Goal: Task Accomplishment & Management: Manage account settings

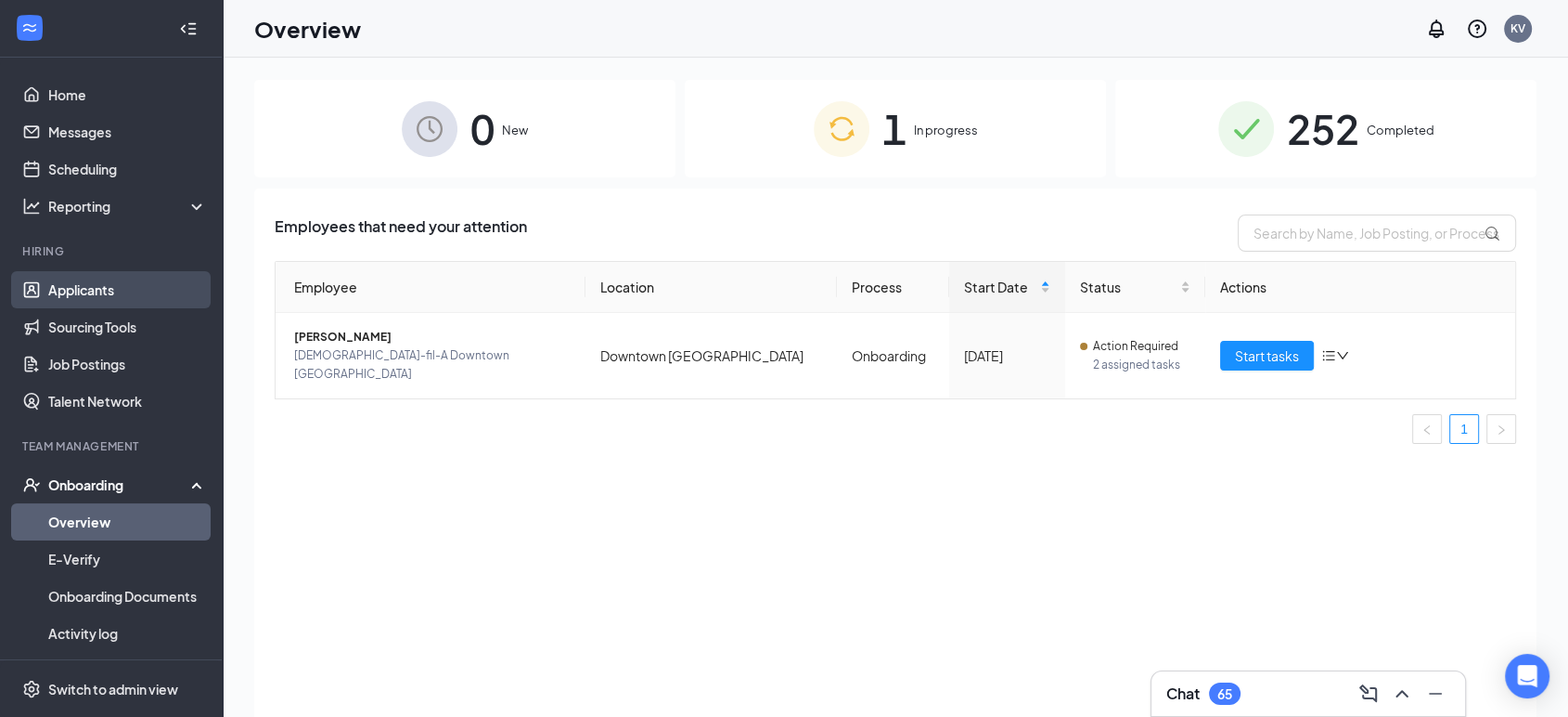
click at [67, 285] on link "Applicants" at bounding box center [127, 289] width 159 height 37
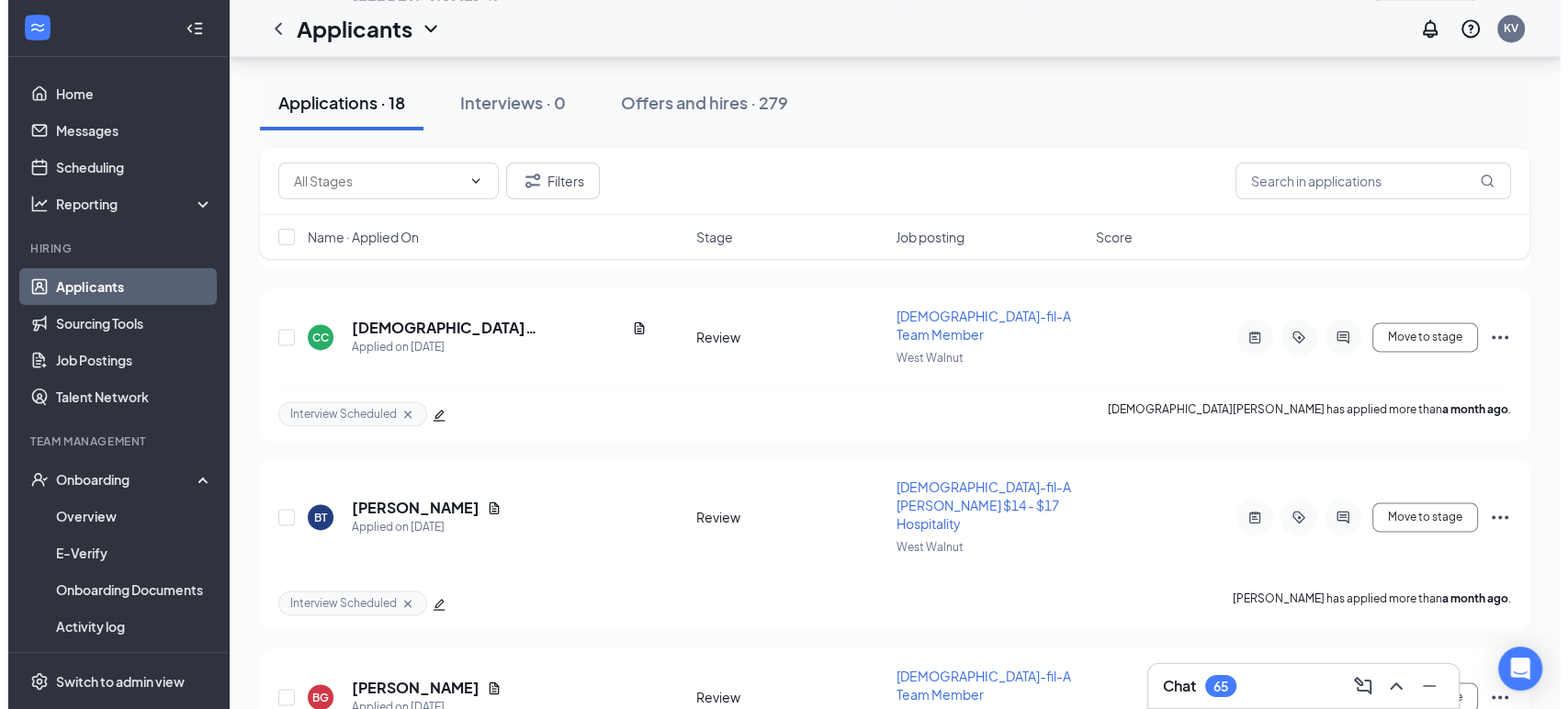
scroll to position [2559, 0]
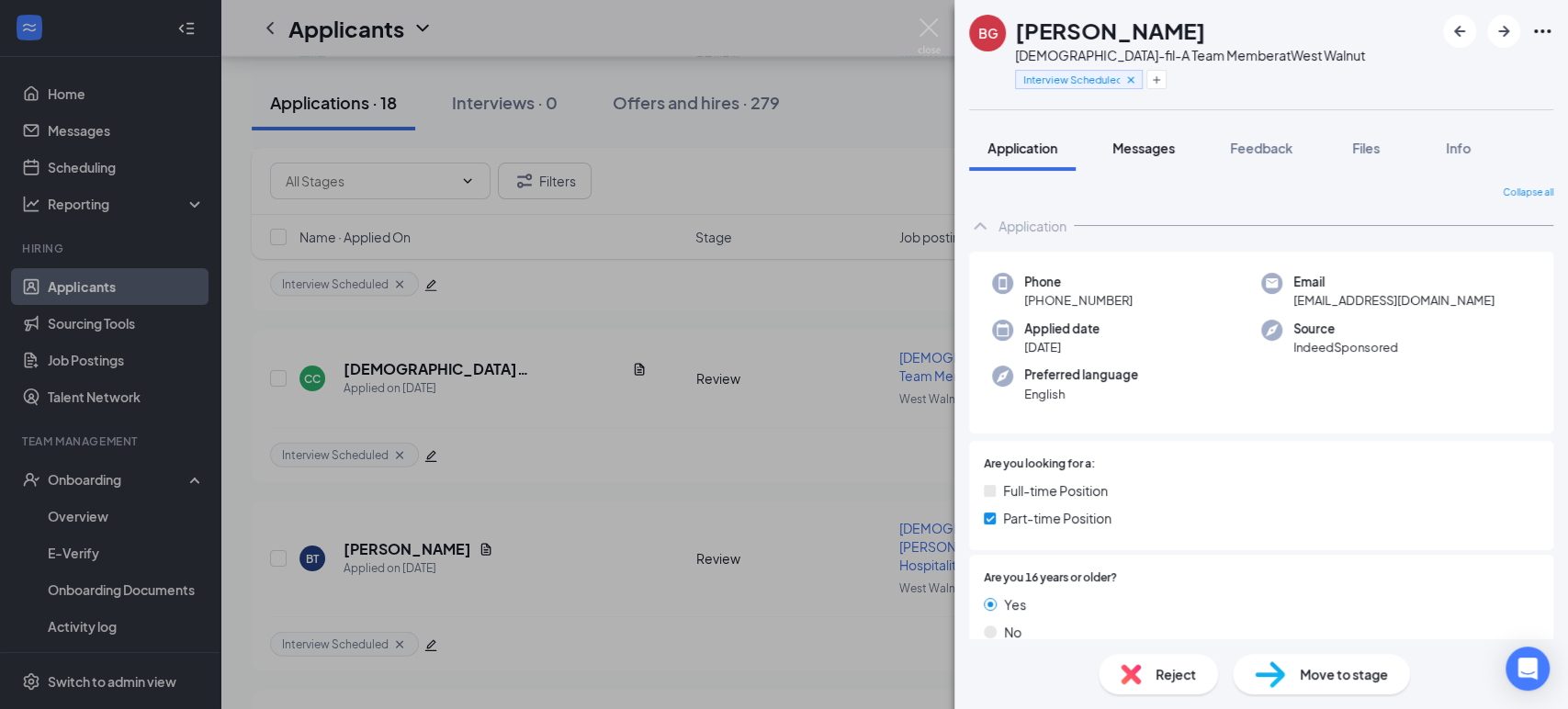
click at [1159, 149] on span "Messages" at bounding box center [1144, 147] width 62 height 16
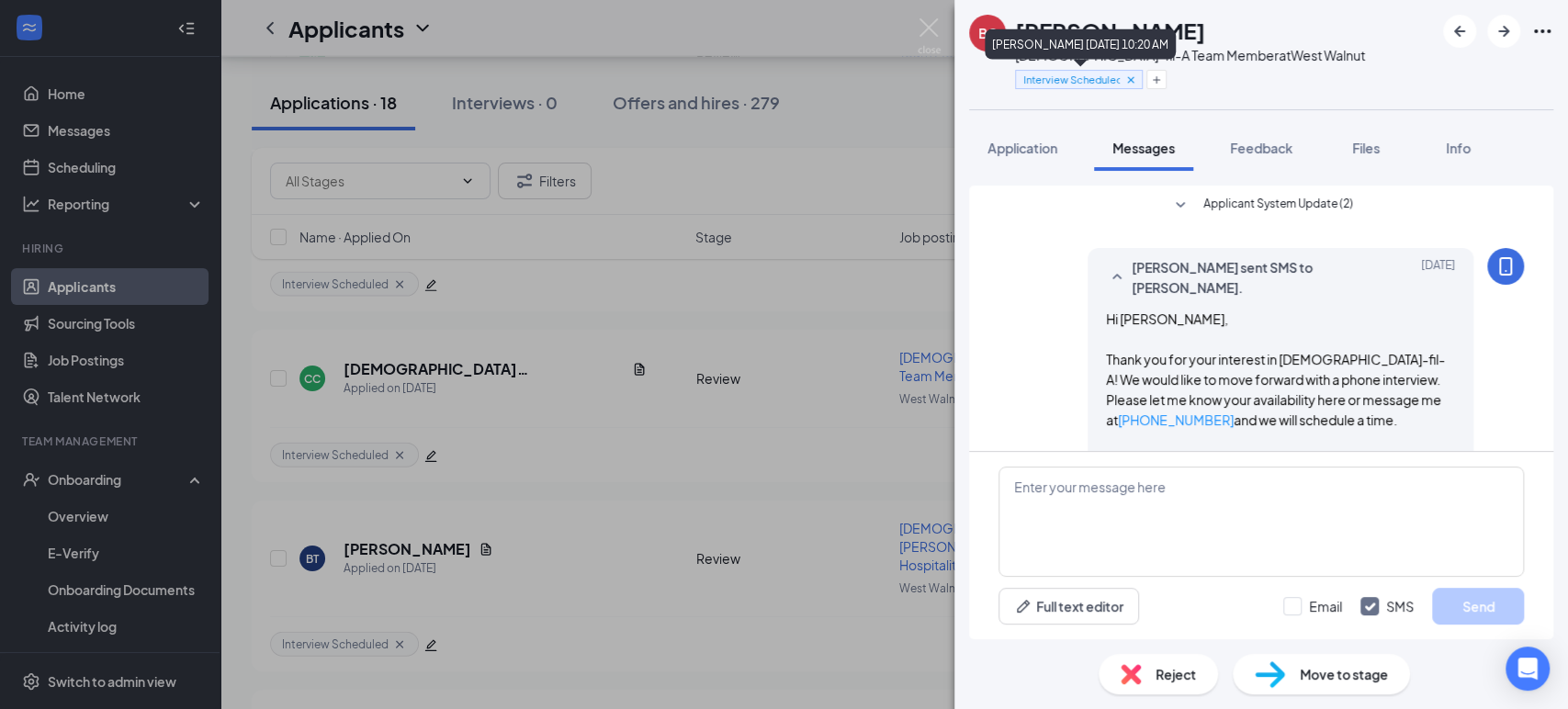
click at [1131, 81] on icon "Cross" at bounding box center [1131, 80] width 13 height 13
click at [1175, 685] on div "Reject" at bounding box center [1158, 674] width 119 height 41
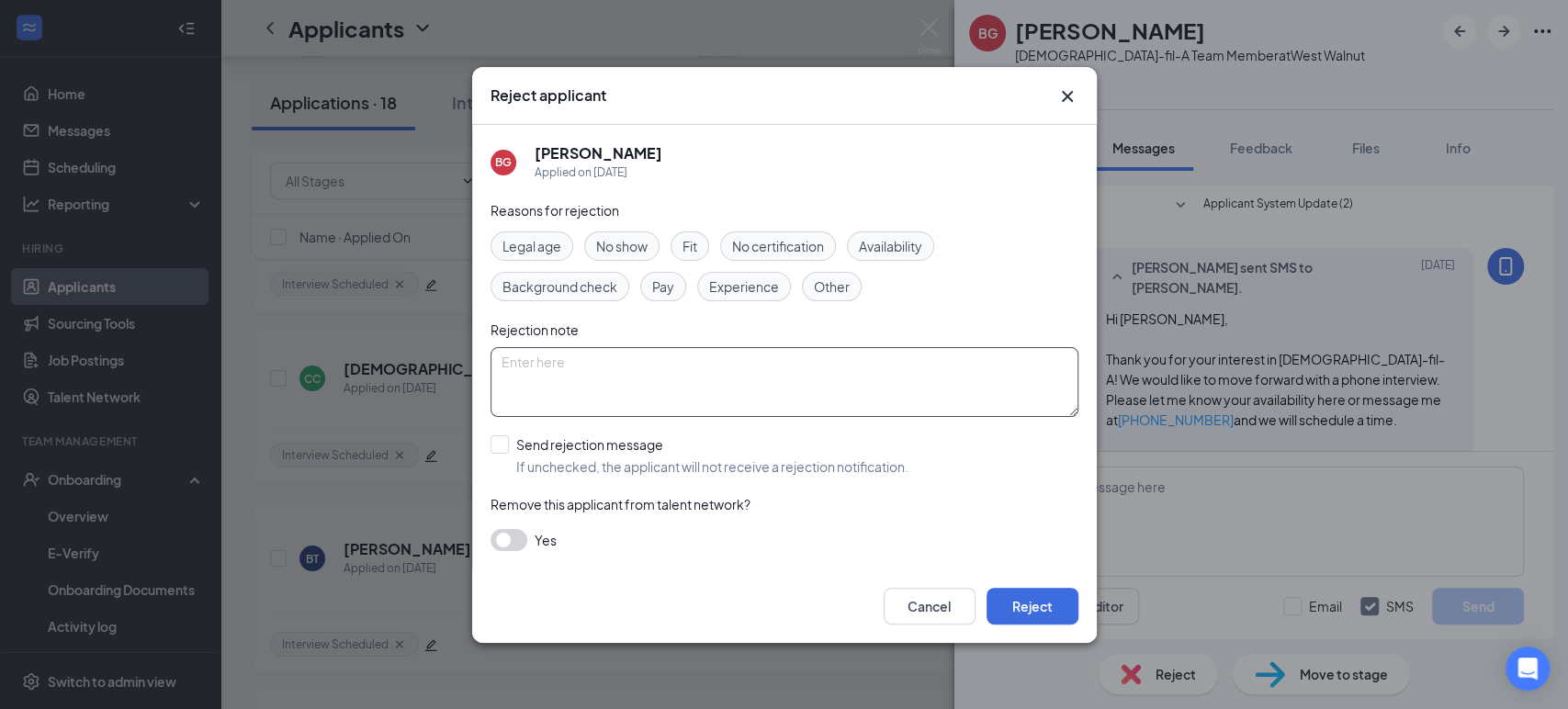
click at [627, 382] on textarea at bounding box center [784, 382] width 588 height 70
type textarea "N"
click at [695, 246] on span "Fit" at bounding box center [690, 245] width 15 height 20
click at [1029, 617] on button "Reject" at bounding box center [1032, 606] width 92 height 37
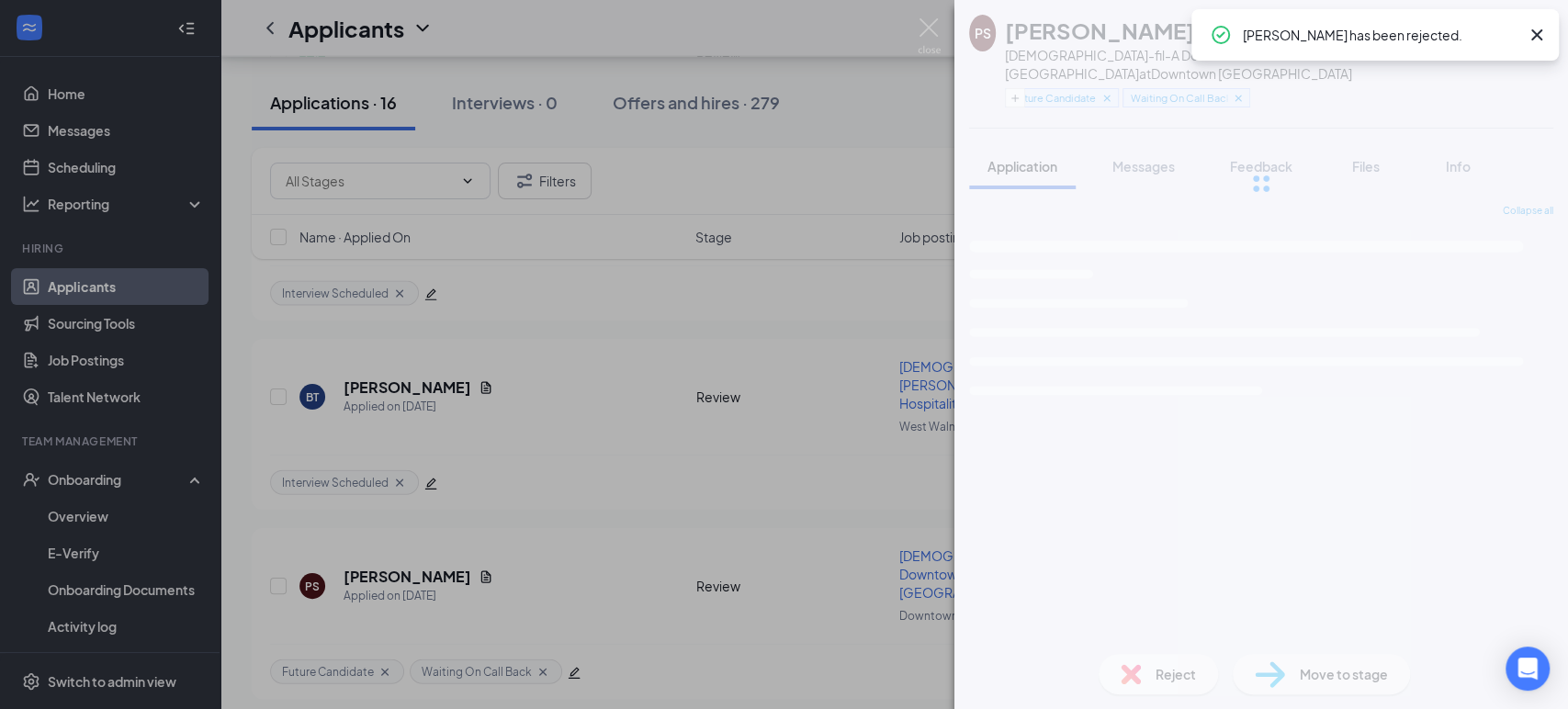
scroll to position [2330, 0]
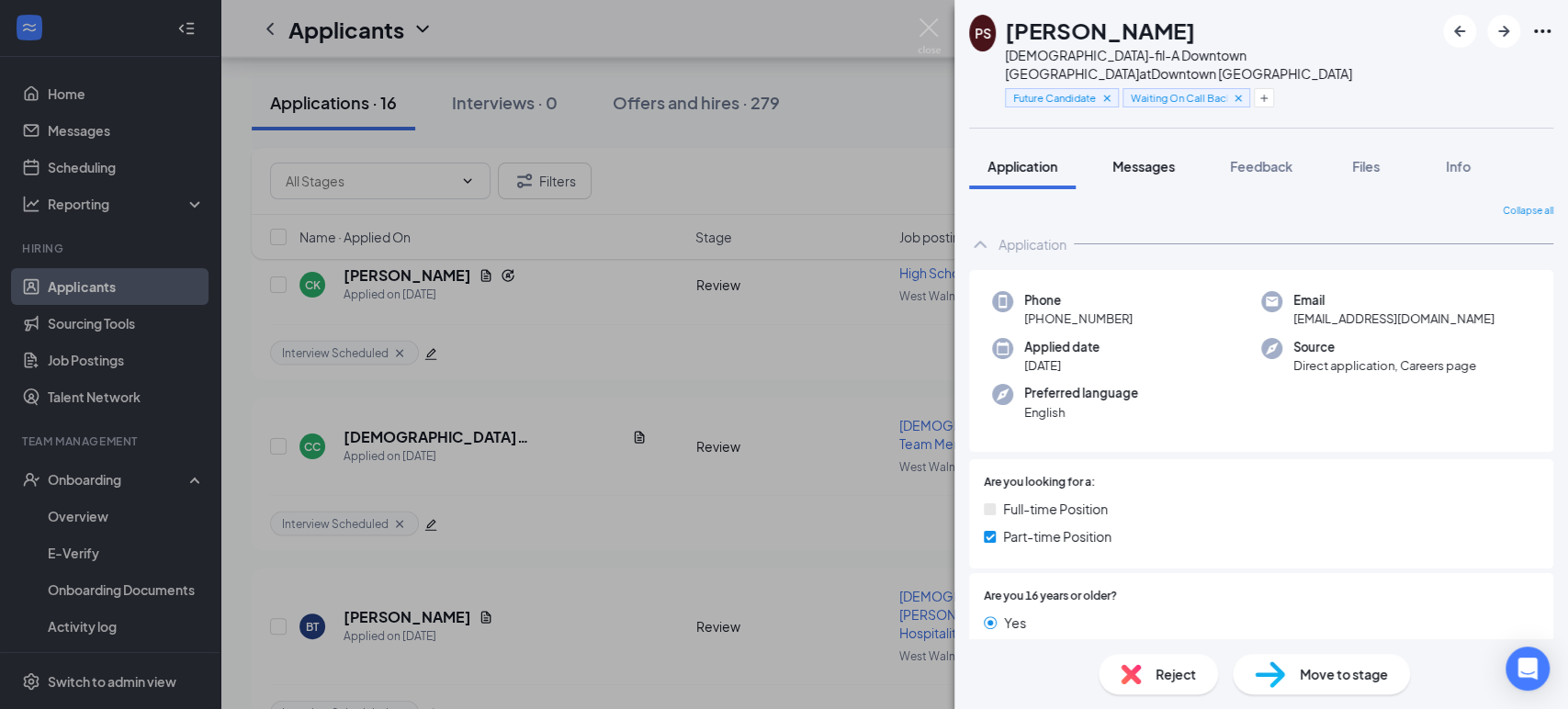
click at [1151, 158] on span "Messages" at bounding box center [1144, 166] width 62 height 16
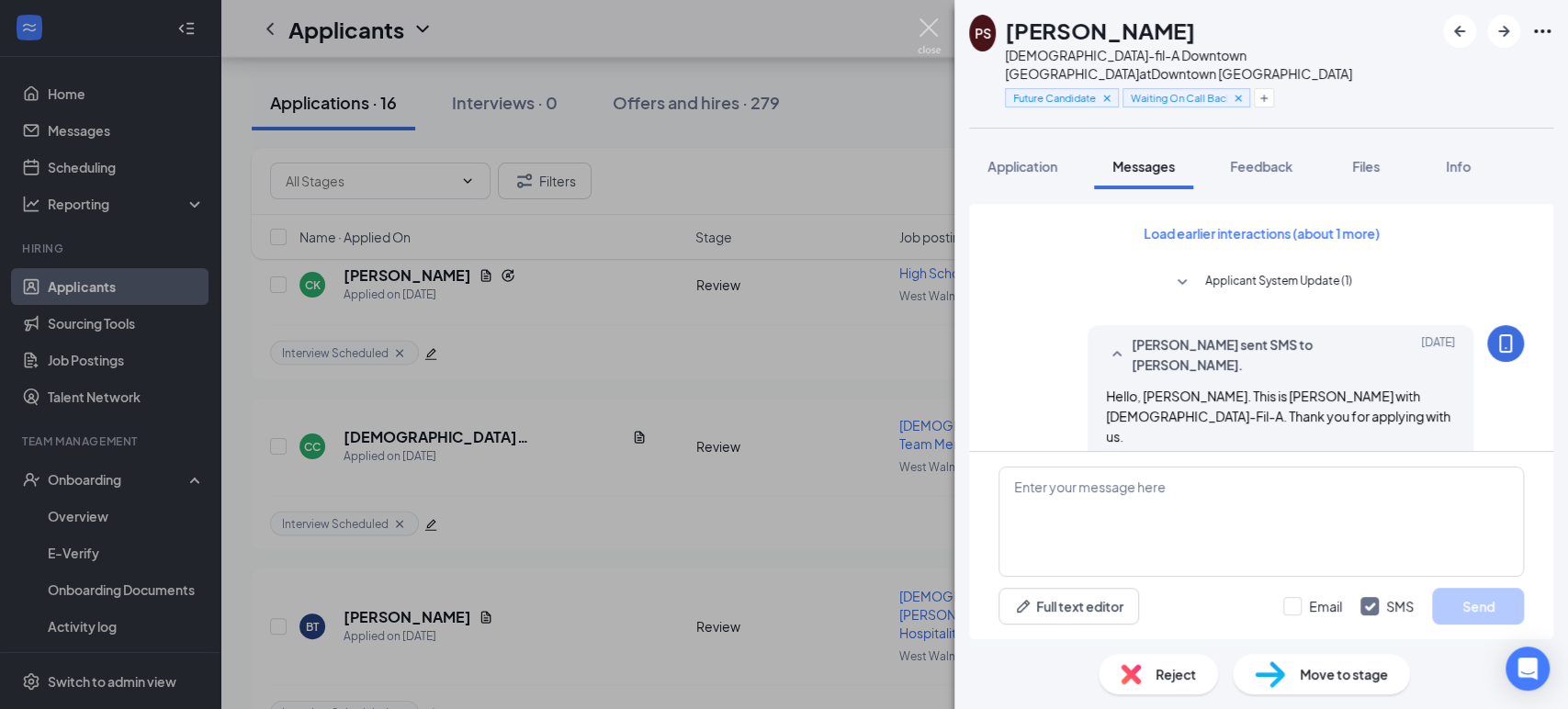
click at [927, 28] on img at bounding box center [929, 36] width 23 height 36
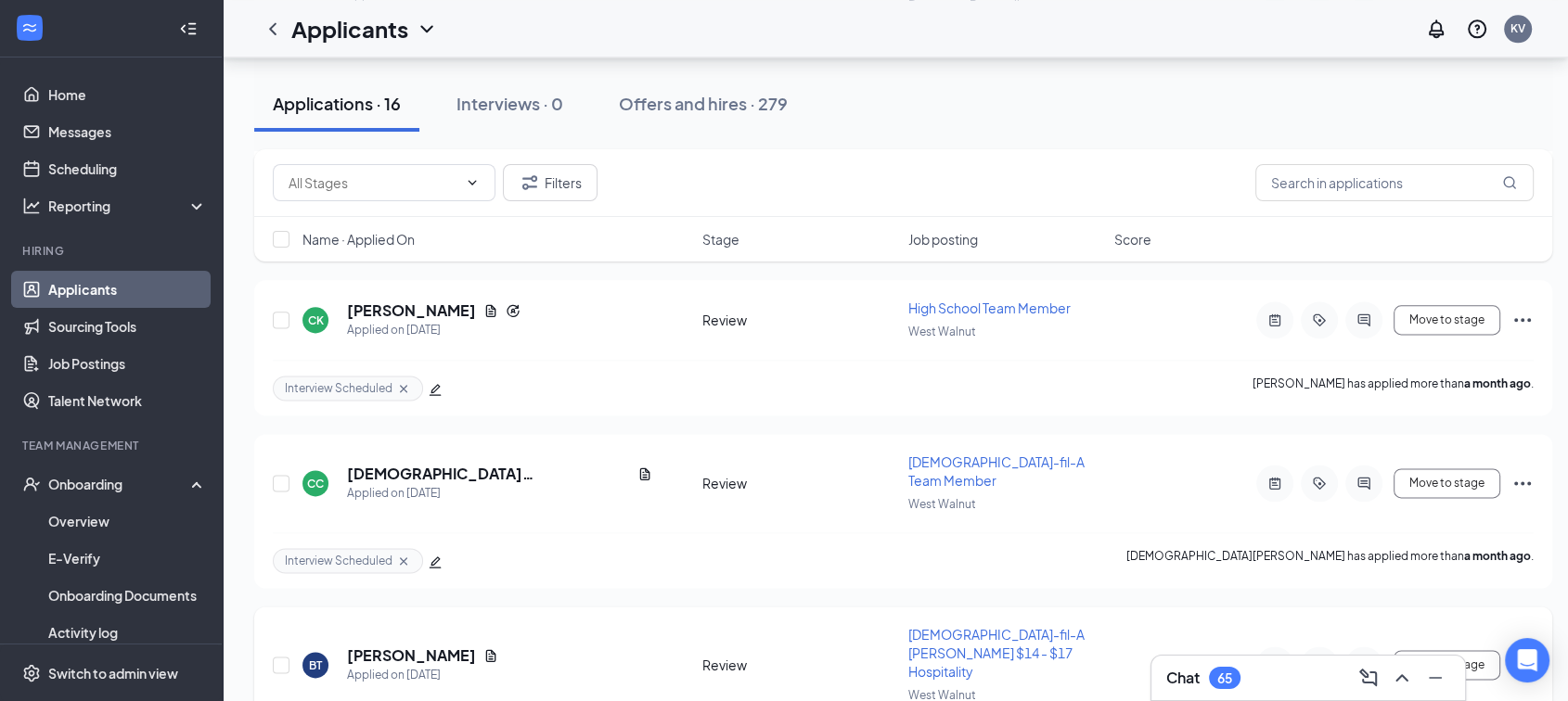
scroll to position [2369, 0]
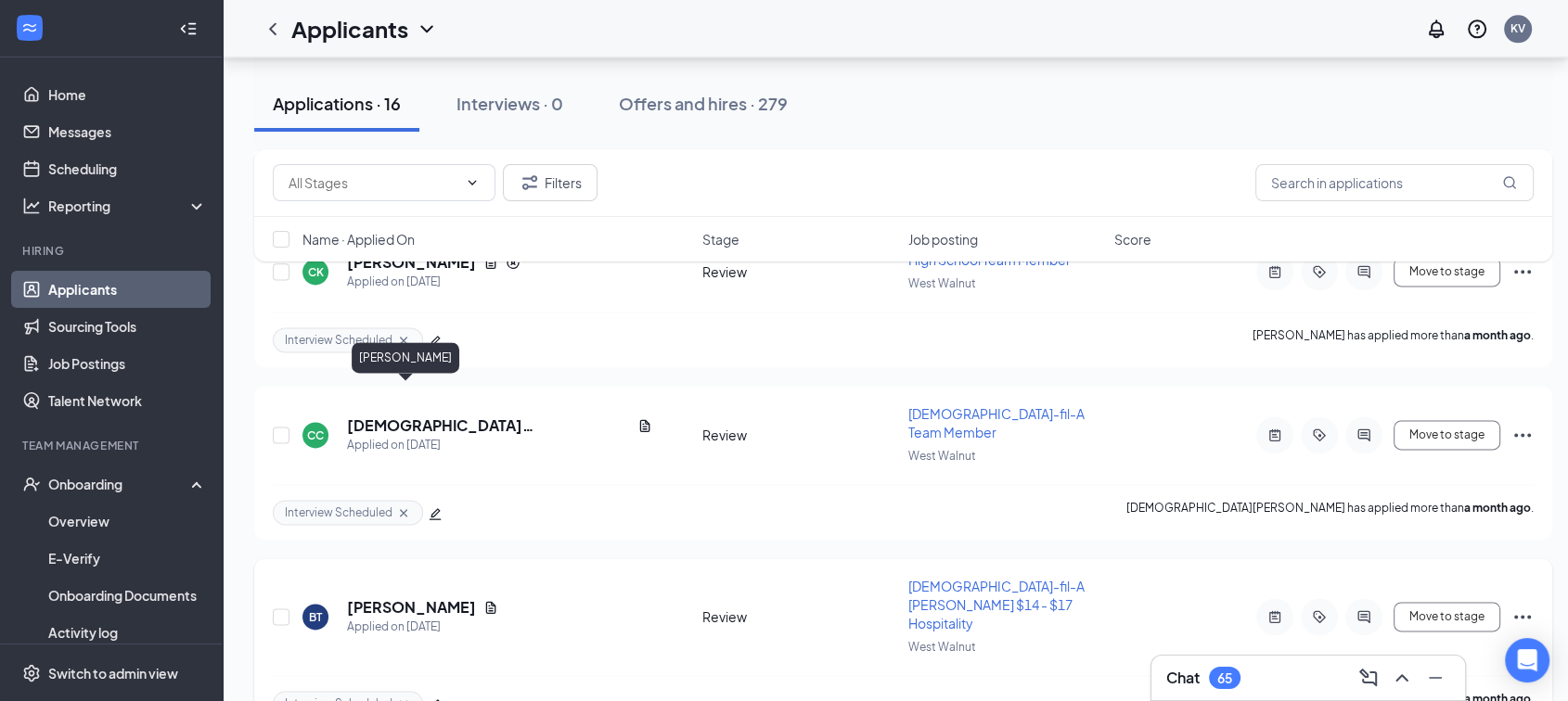
click at [399, 598] on h5 "[PERSON_NAME]" at bounding box center [411, 607] width 129 height 20
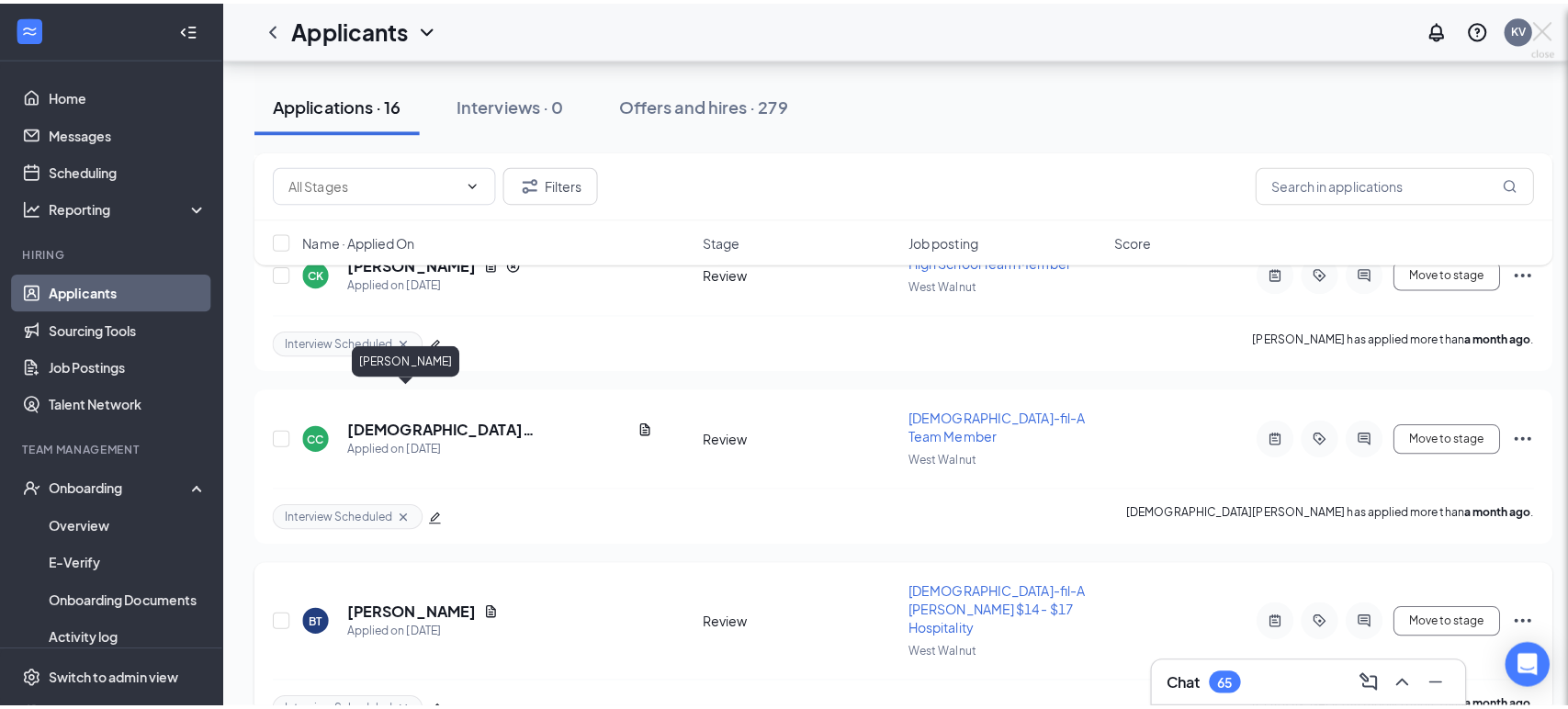
scroll to position [2330, 0]
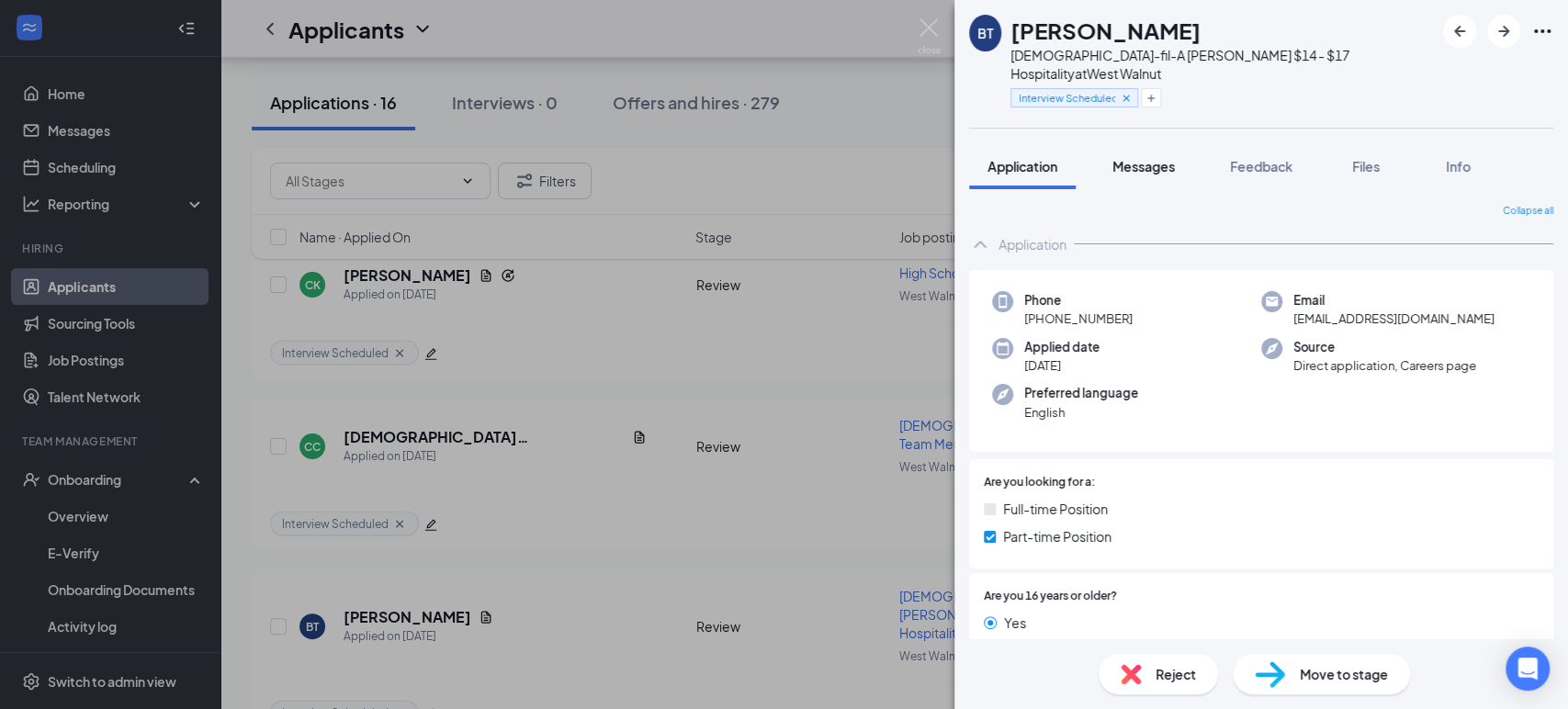
click at [1147, 158] on span "Messages" at bounding box center [1144, 166] width 62 height 16
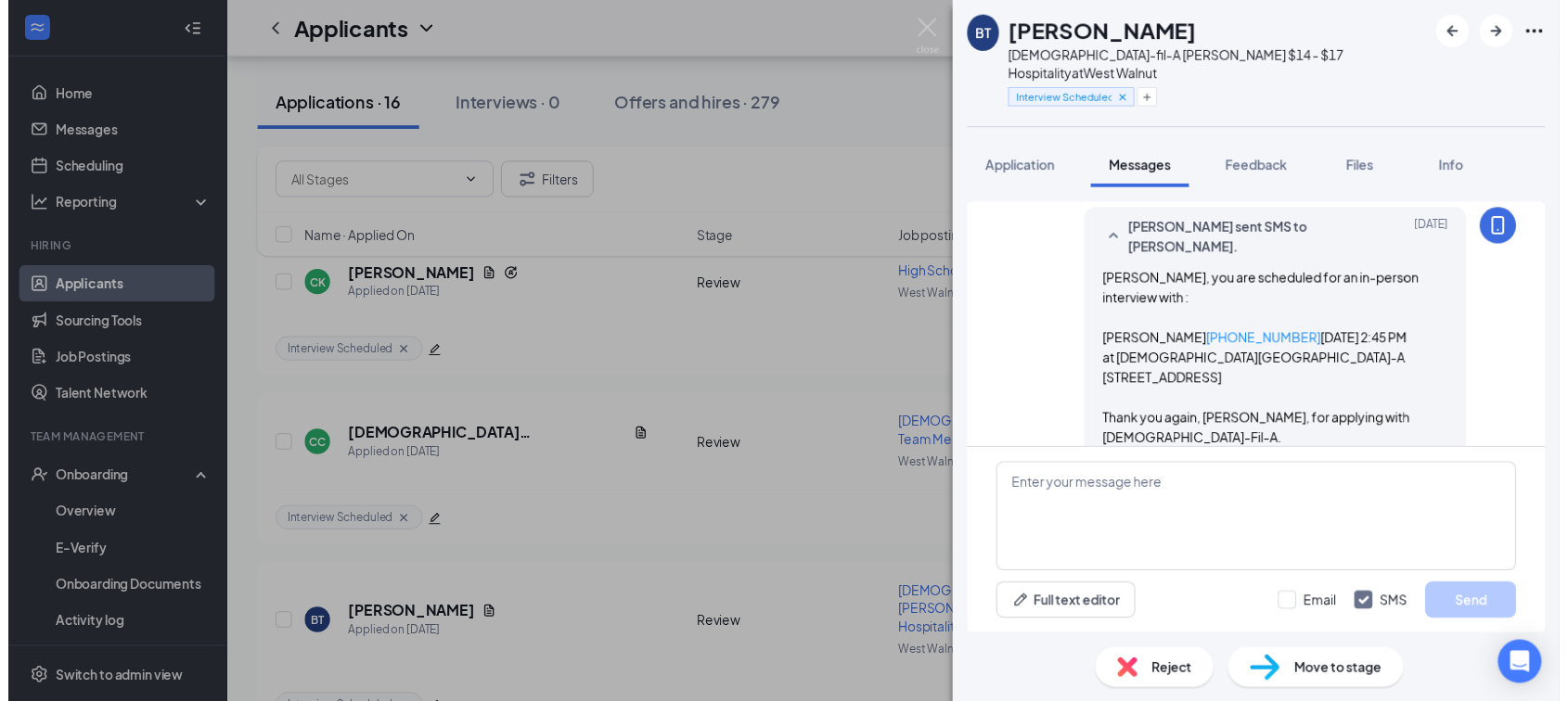
scroll to position [910, 0]
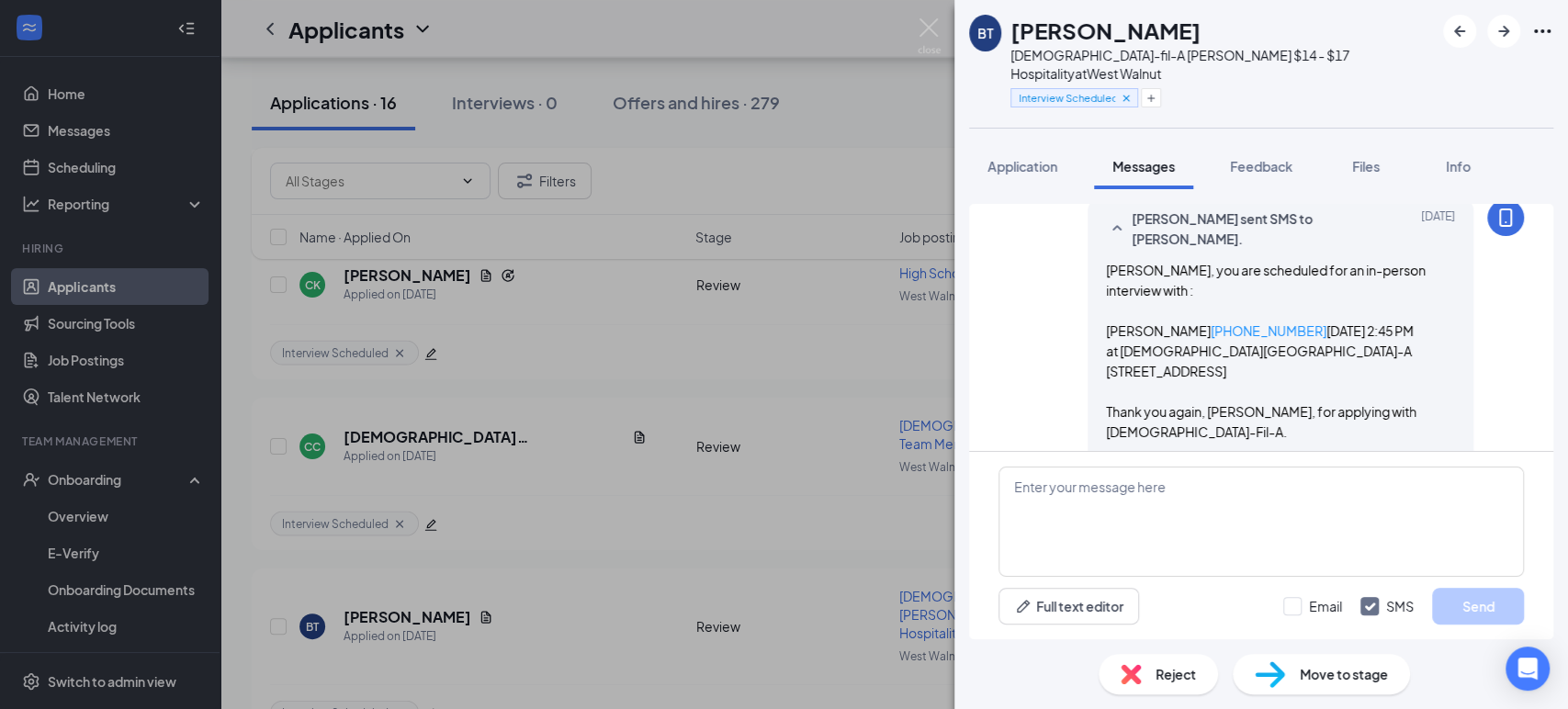
click at [1161, 688] on div "Reject" at bounding box center [1158, 674] width 119 height 41
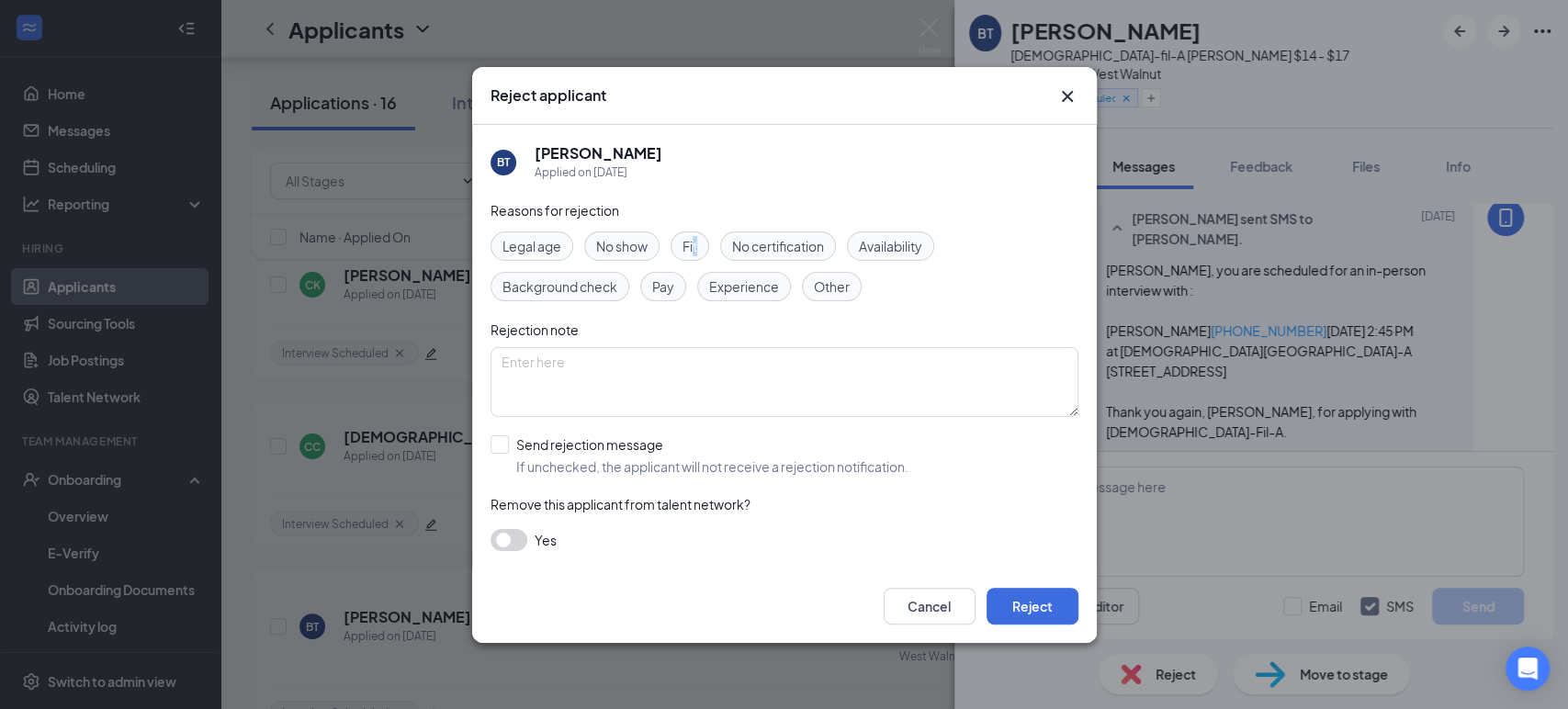
click at [696, 248] on span "Fit" at bounding box center [690, 245] width 15 height 20
click at [979, 335] on div "Rejection note" at bounding box center [784, 329] width 588 height 20
click at [1034, 607] on button "Reject" at bounding box center [1032, 606] width 92 height 37
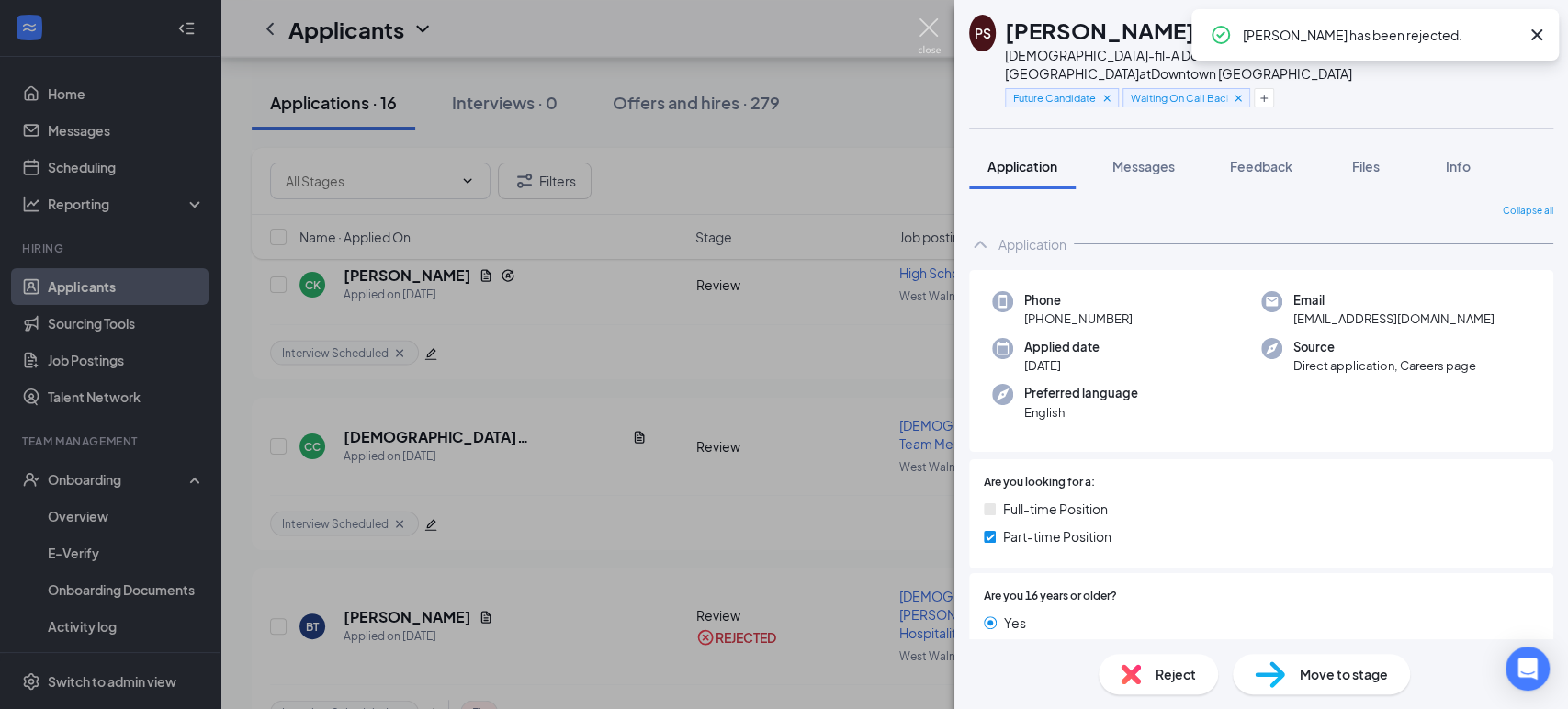
click at [925, 25] on img at bounding box center [929, 36] width 23 height 36
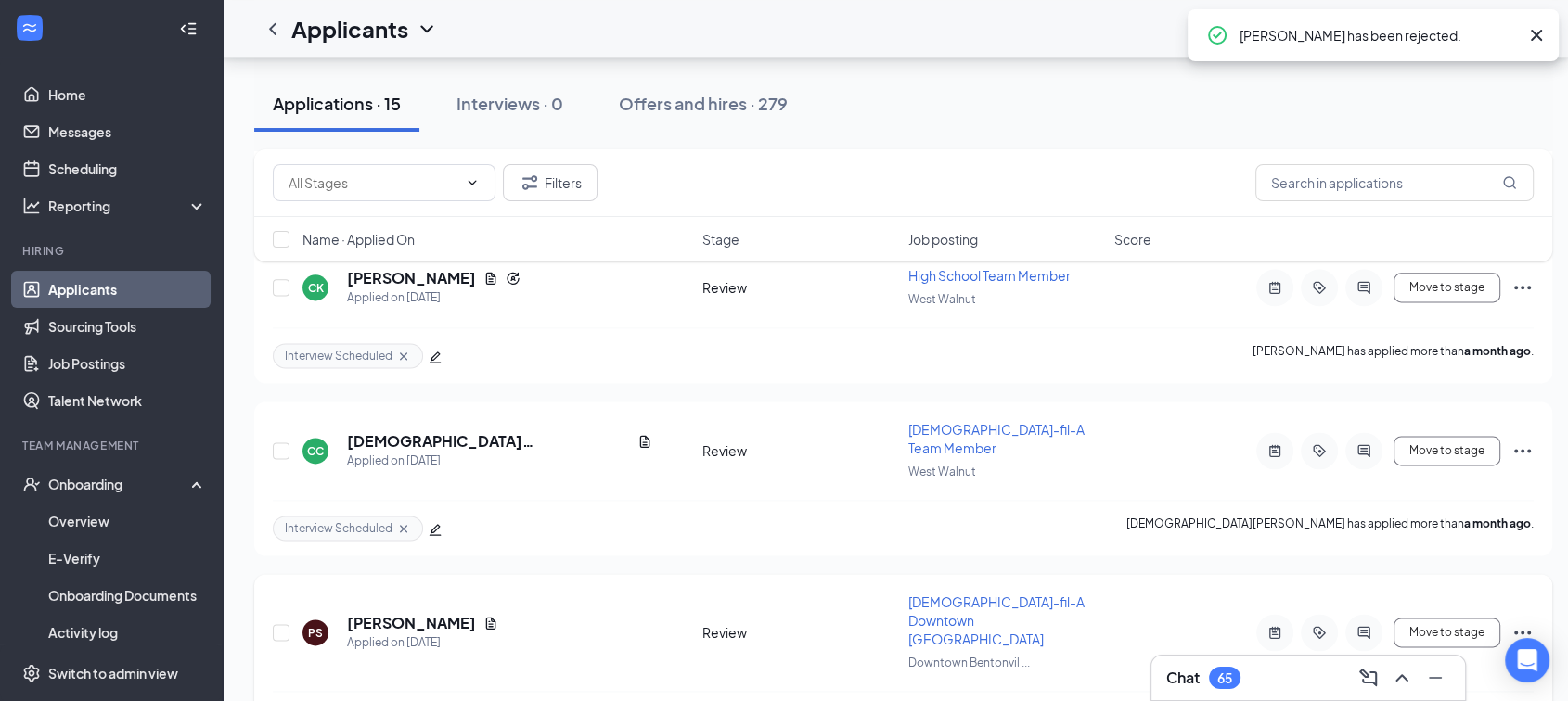
scroll to position [2198, 0]
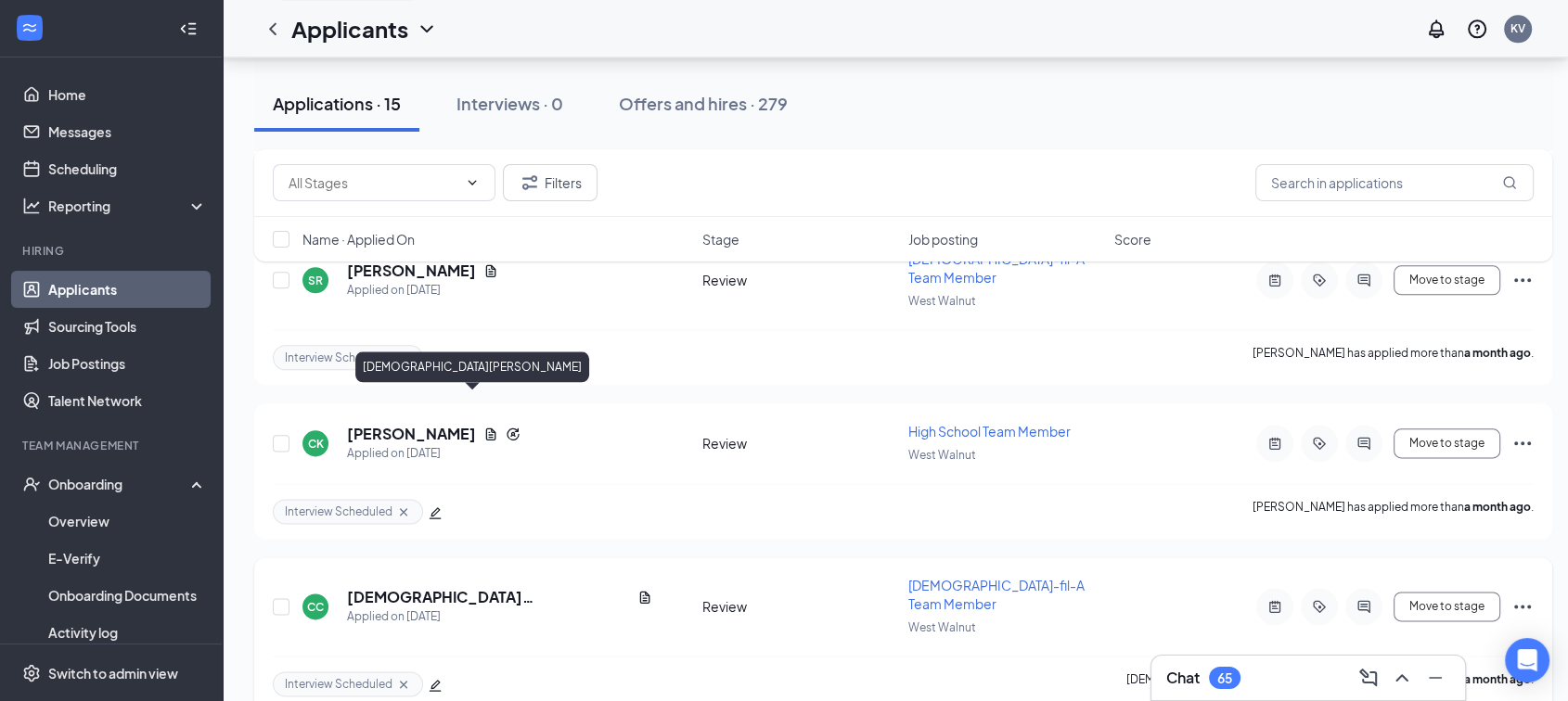
click at [433, 587] on h5 "[DEMOGRAPHIC_DATA][PERSON_NAME]" at bounding box center [489, 597] width 283 height 20
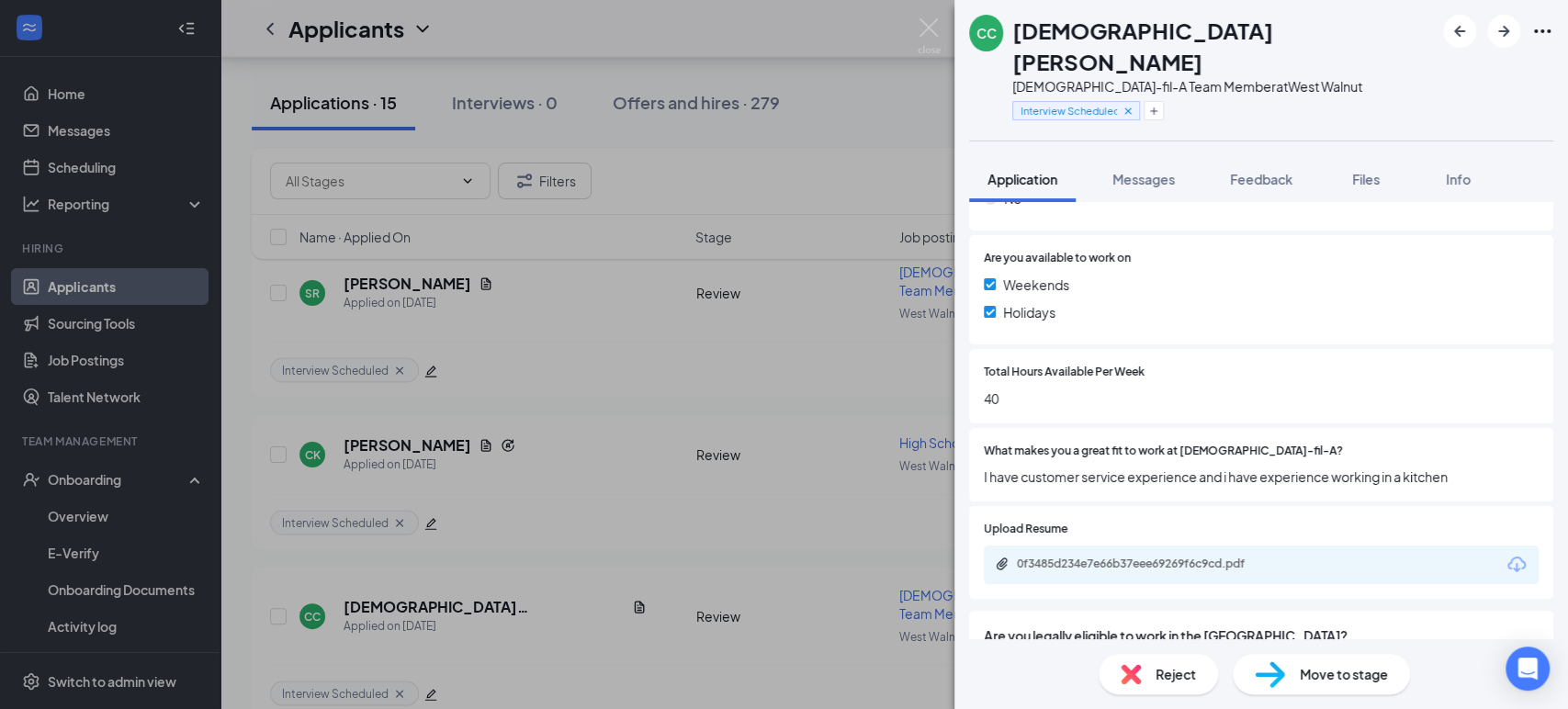
scroll to position [521, 0]
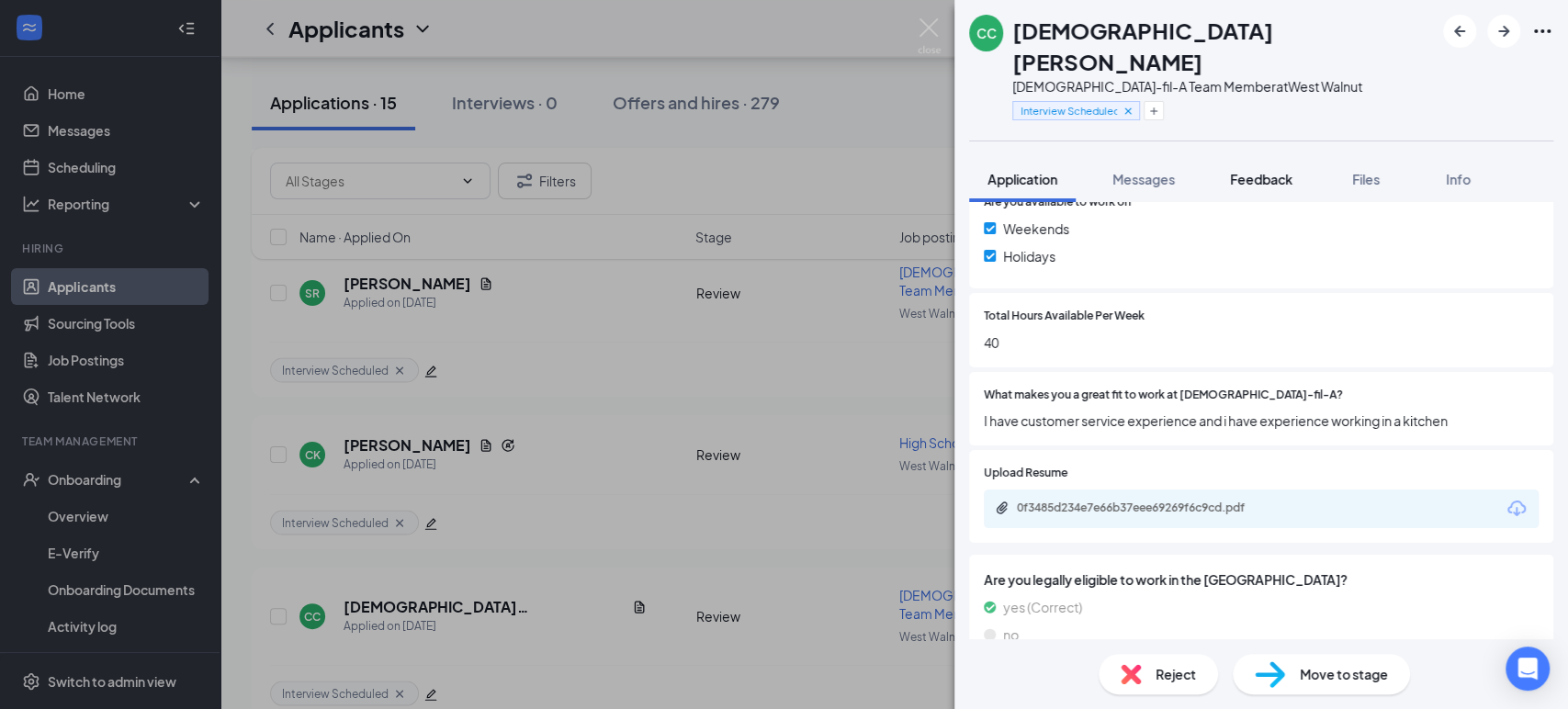
click at [1267, 170] on span "Feedback" at bounding box center [1261, 178] width 62 height 16
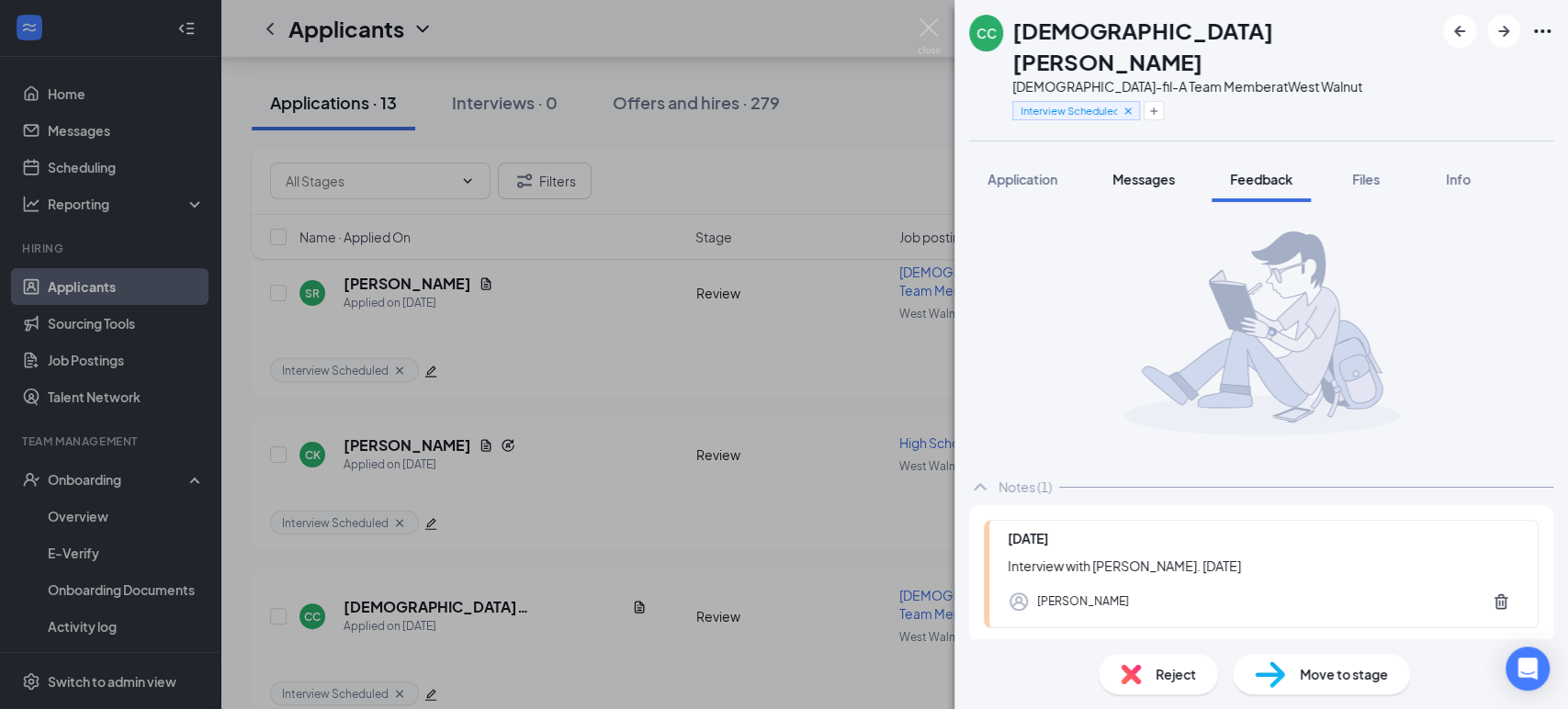
click at [1146, 170] on span "Messages" at bounding box center [1144, 178] width 62 height 16
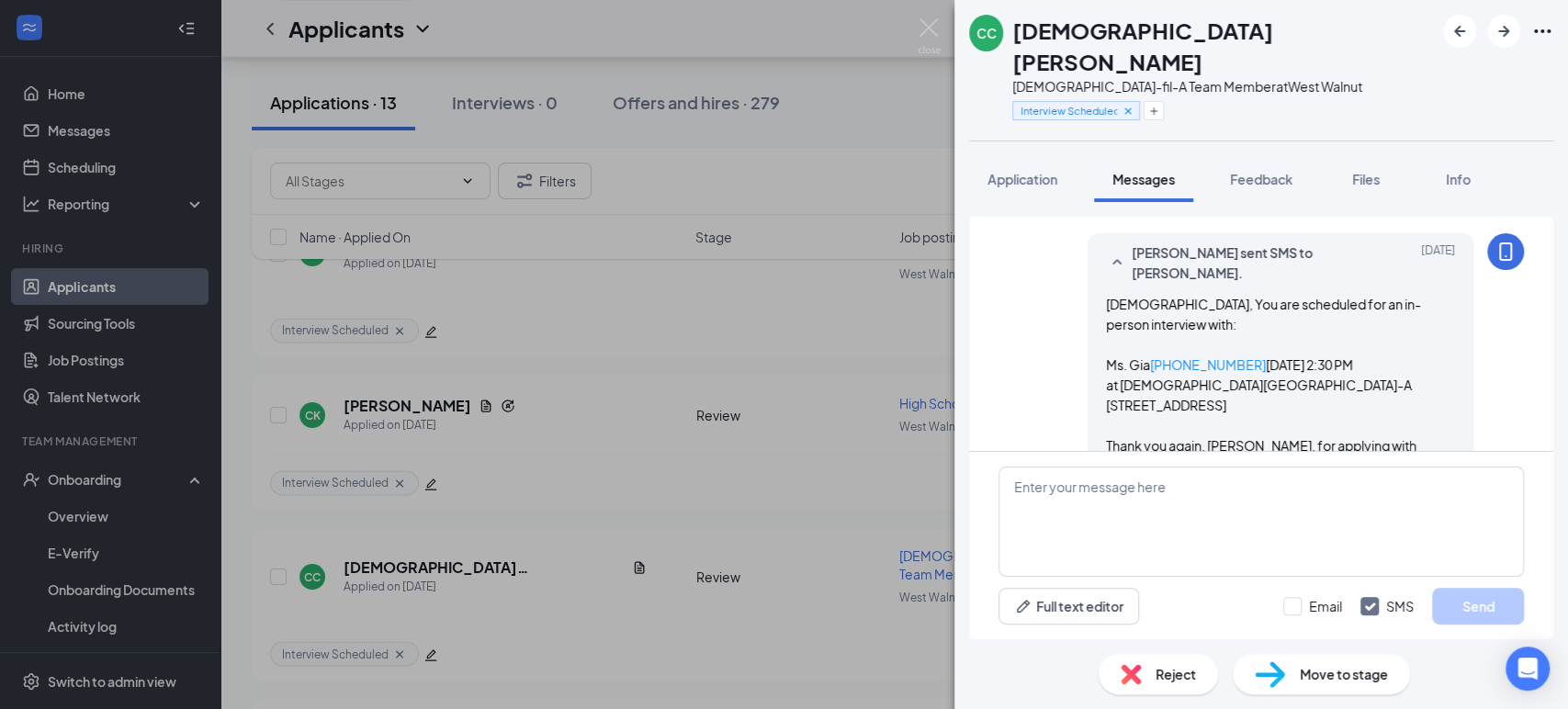
scroll to position [425, 0]
click at [1162, 675] on span "Reject" at bounding box center [1175, 673] width 41 height 20
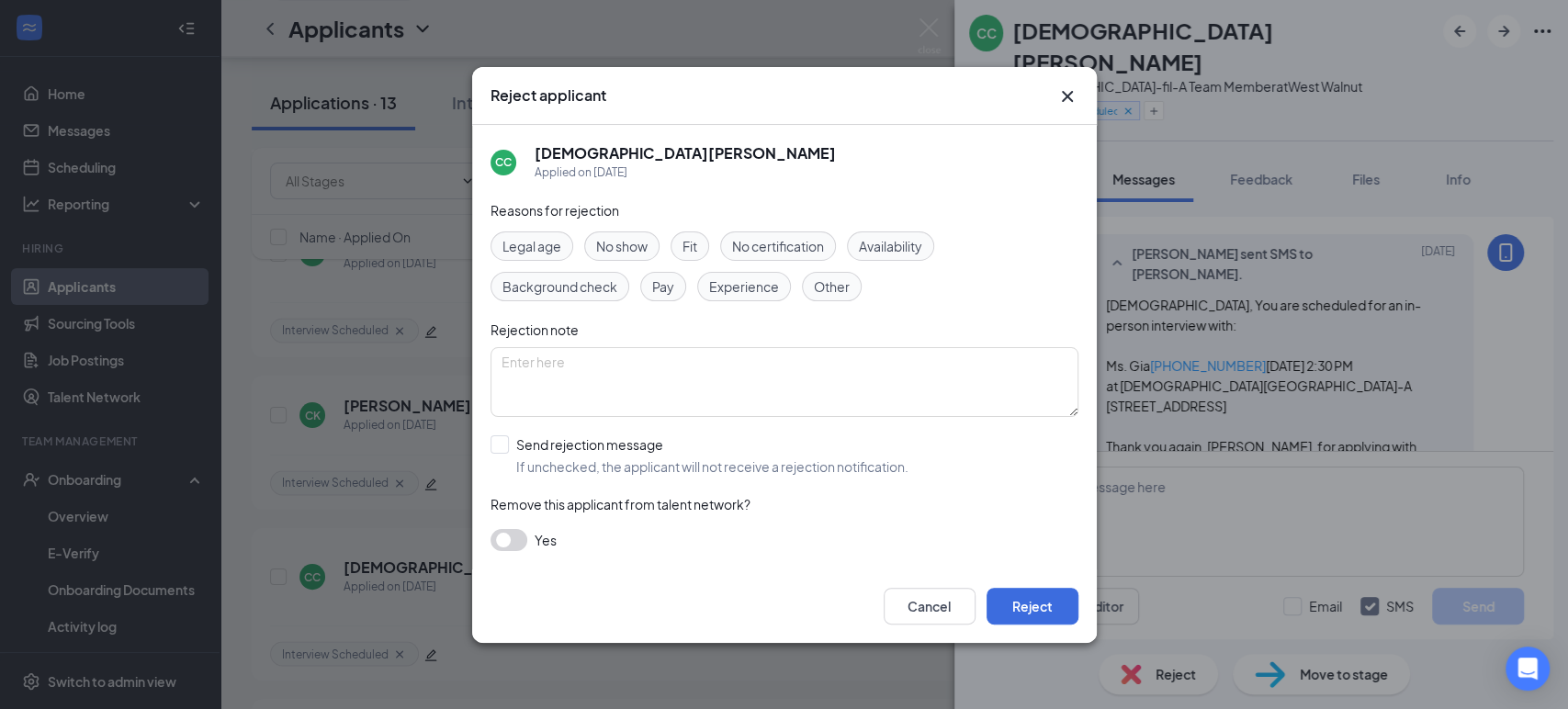
click at [696, 243] on span "Fit" at bounding box center [690, 245] width 15 height 20
click at [1022, 604] on button "Reject" at bounding box center [1032, 606] width 92 height 37
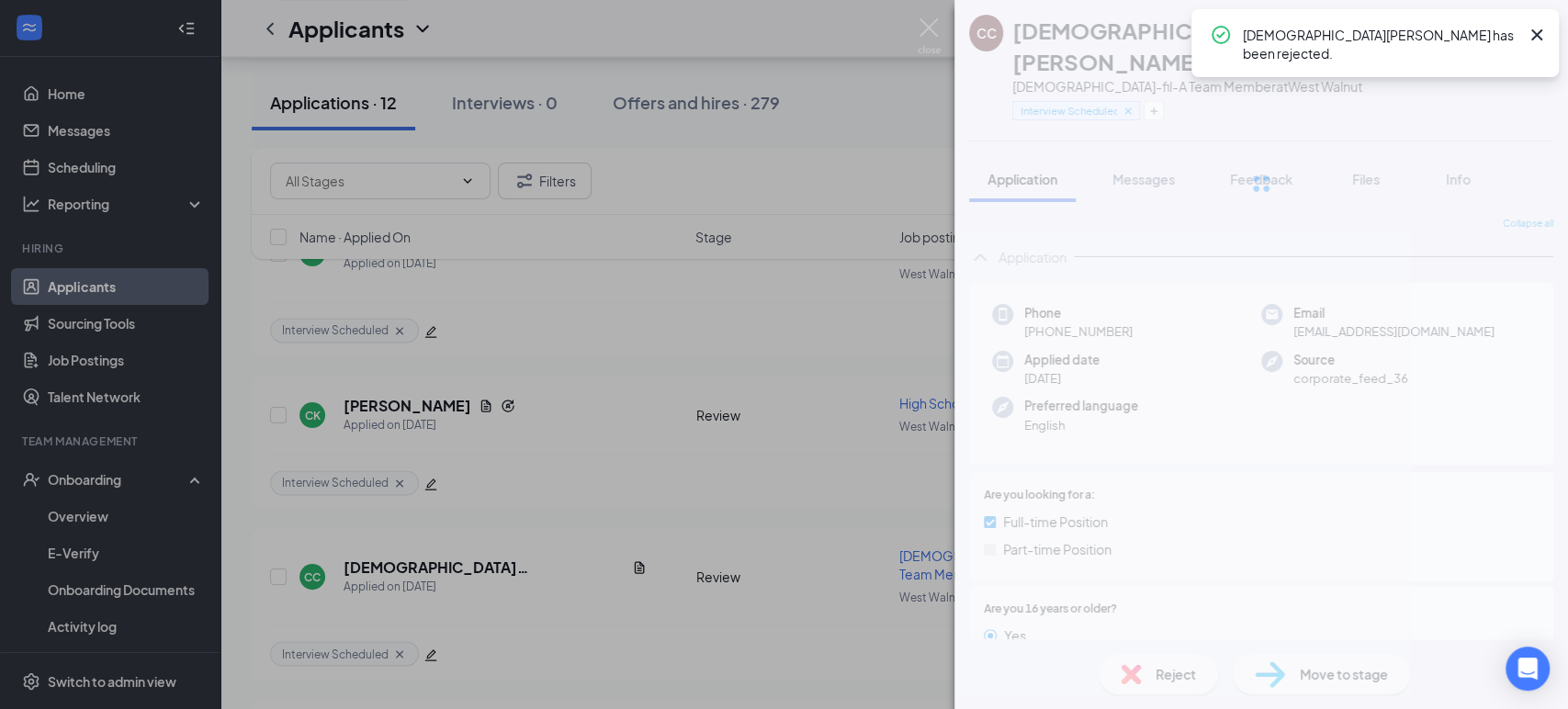
scroll to position [1679, 0]
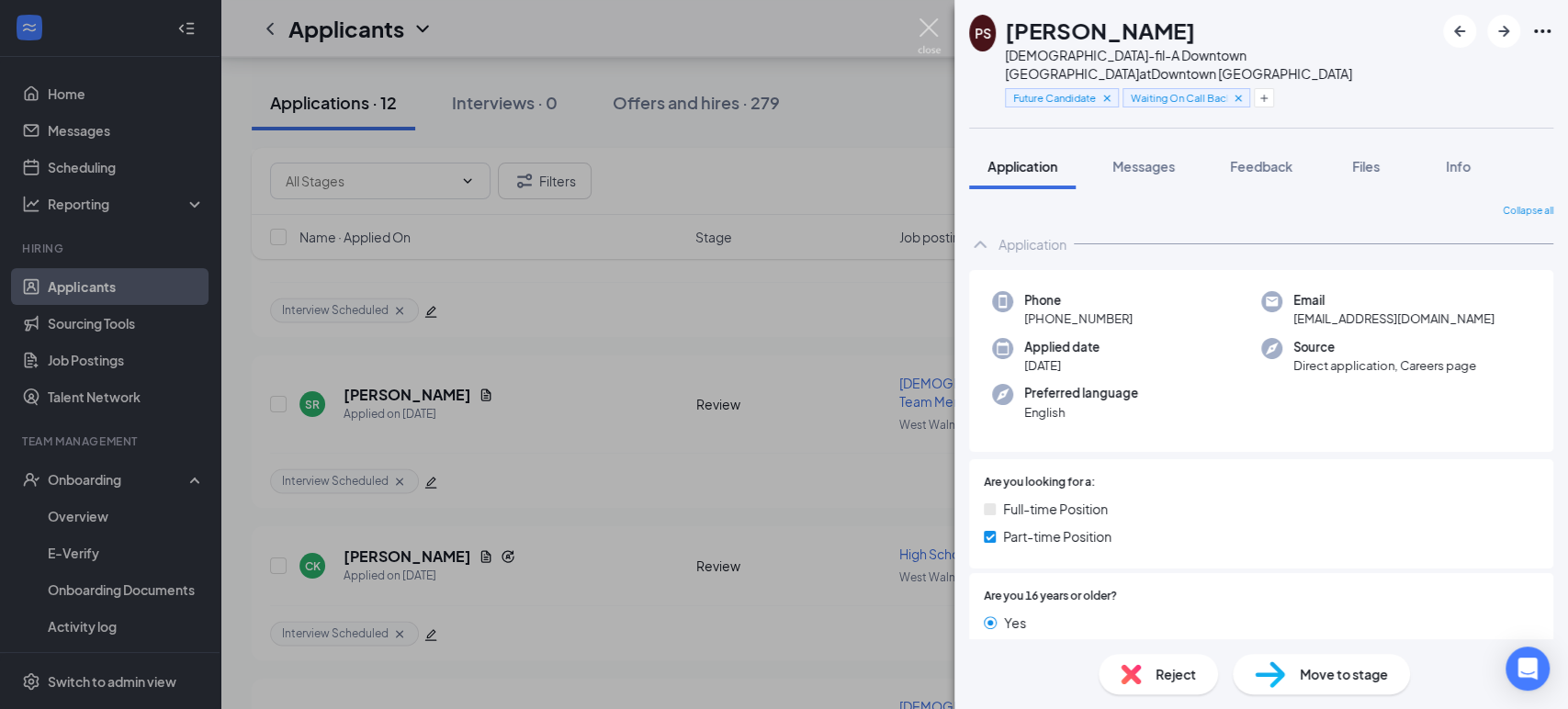
click at [929, 31] on img at bounding box center [929, 36] width 23 height 36
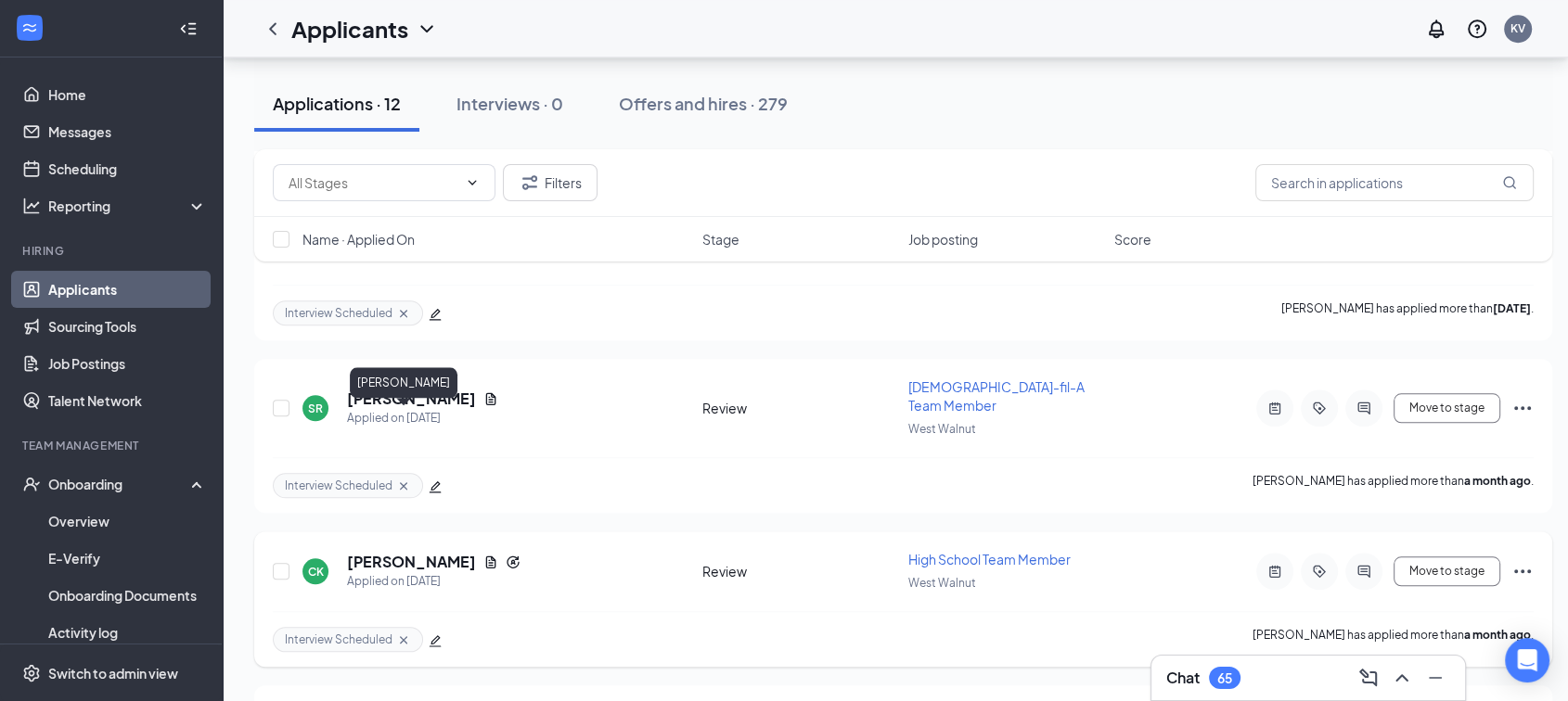
click at [372, 552] on h5 "[PERSON_NAME]" at bounding box center [411, 561] width 129 height 20
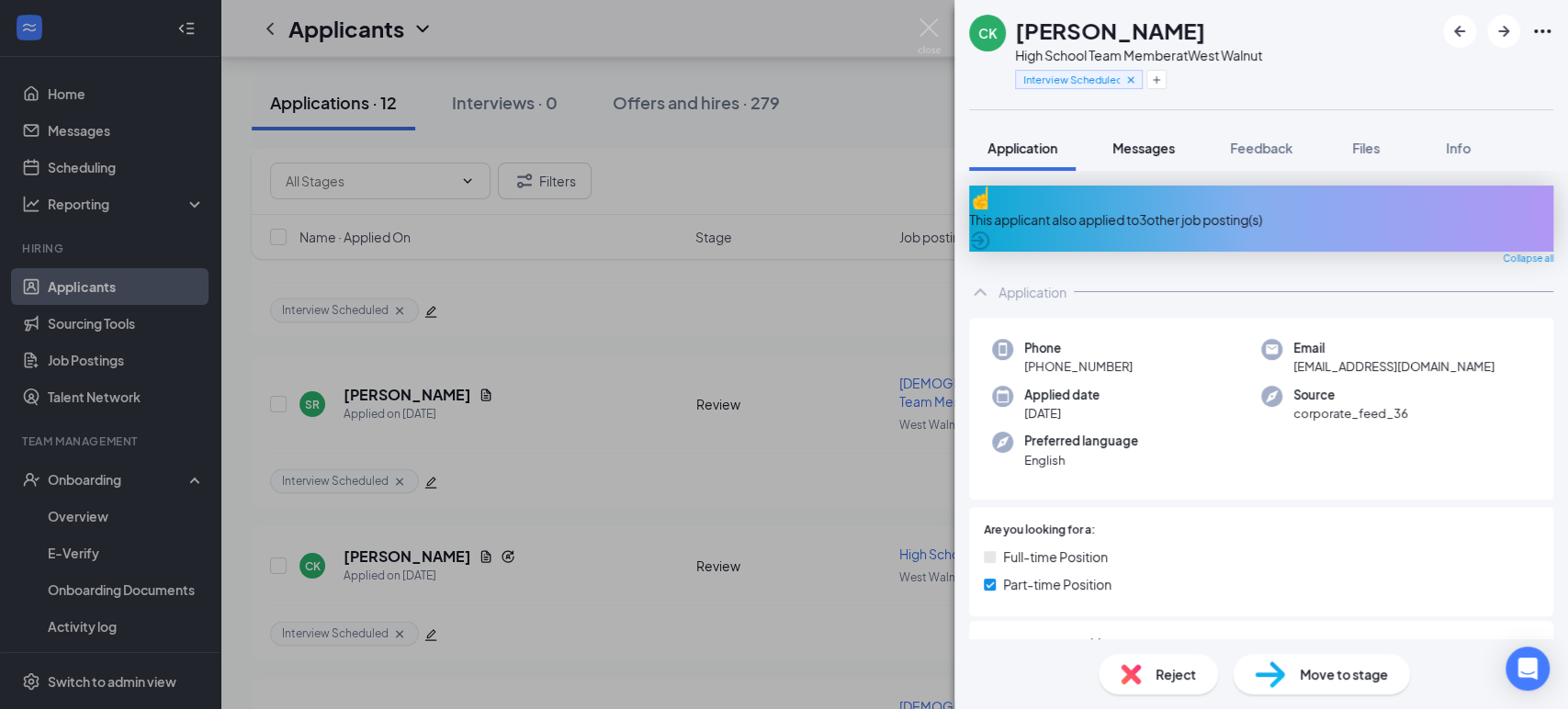
drag, startPoint x: 1160, startPoint y: 138, endPoint x: 1163, endPoint y: 154, distance: 16.3
click at [1159, 139] on span "Messages" at bounding box center [1144, 147] width 62 height 16
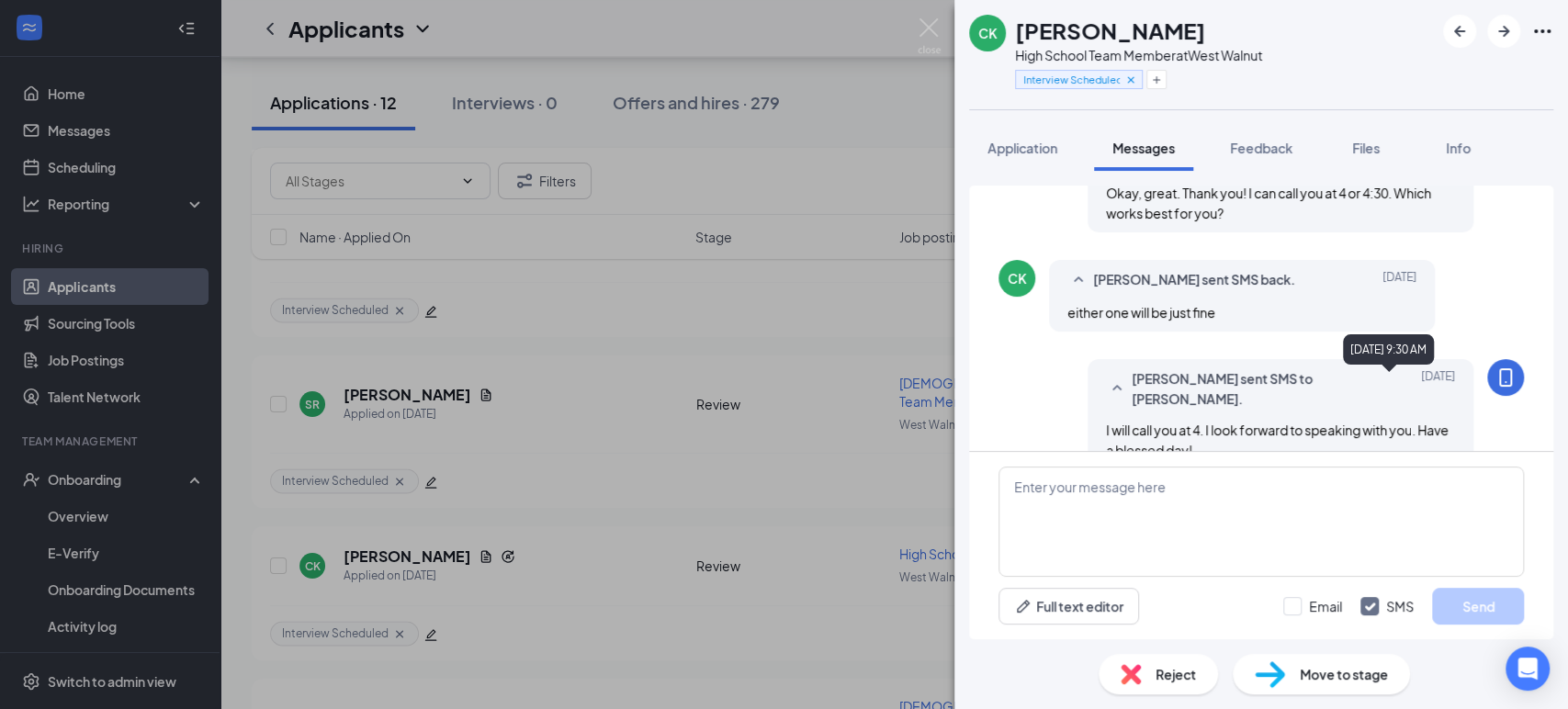
scroll to position [1228, 0]
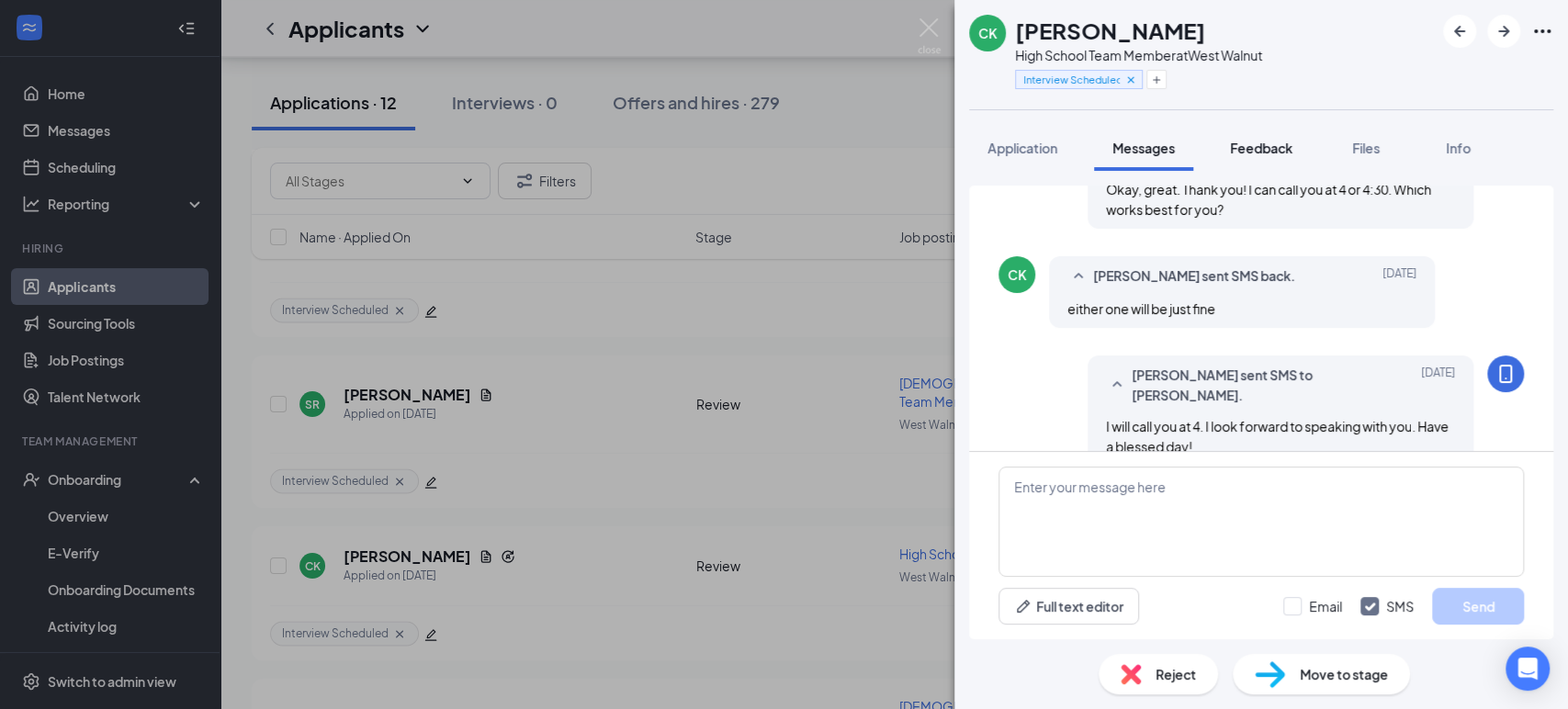
click at [1265, 147] on div "Feedback" at bounding box center [1261, 147] width 62 height 18
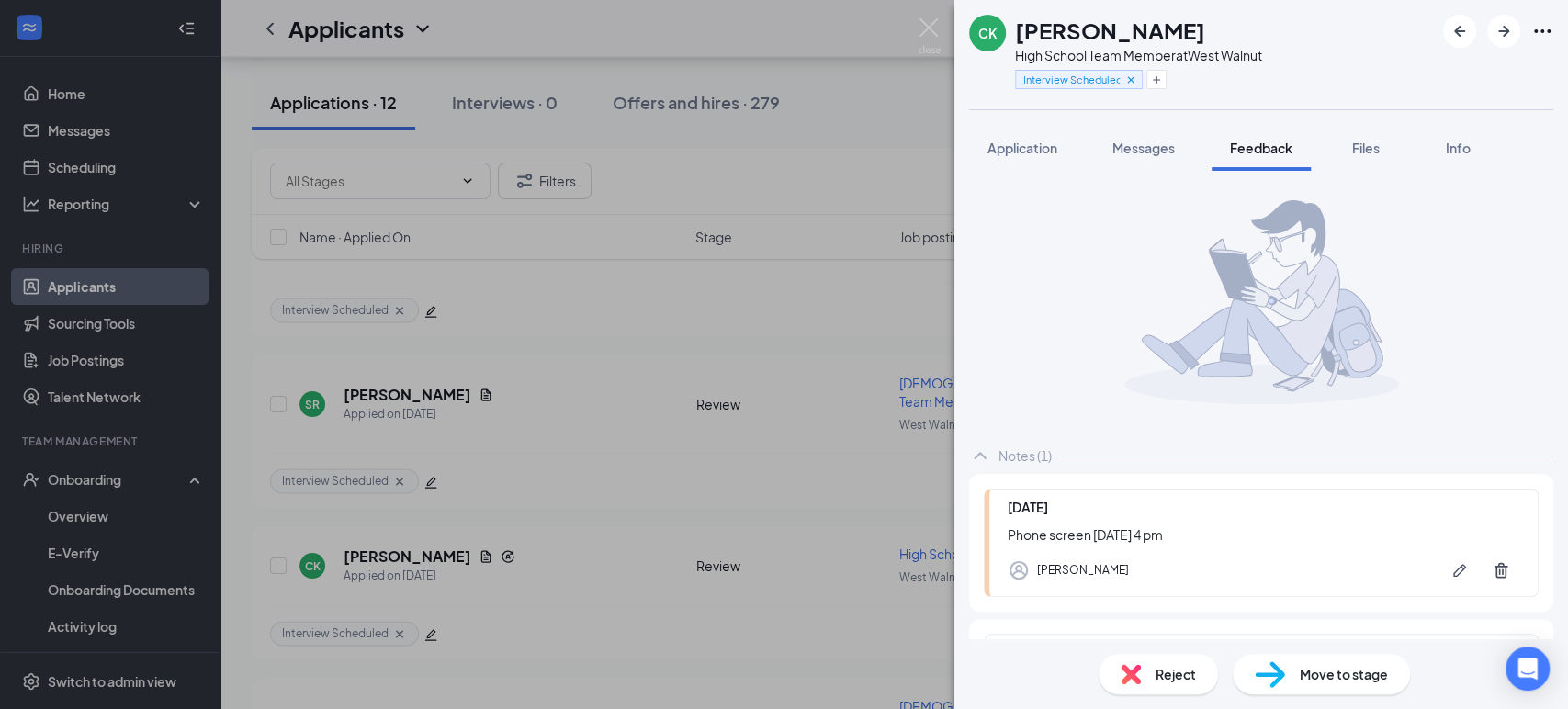
click at [1150, 685] on div "Reject" at bounding box center [1158, 674] width 119 height 41
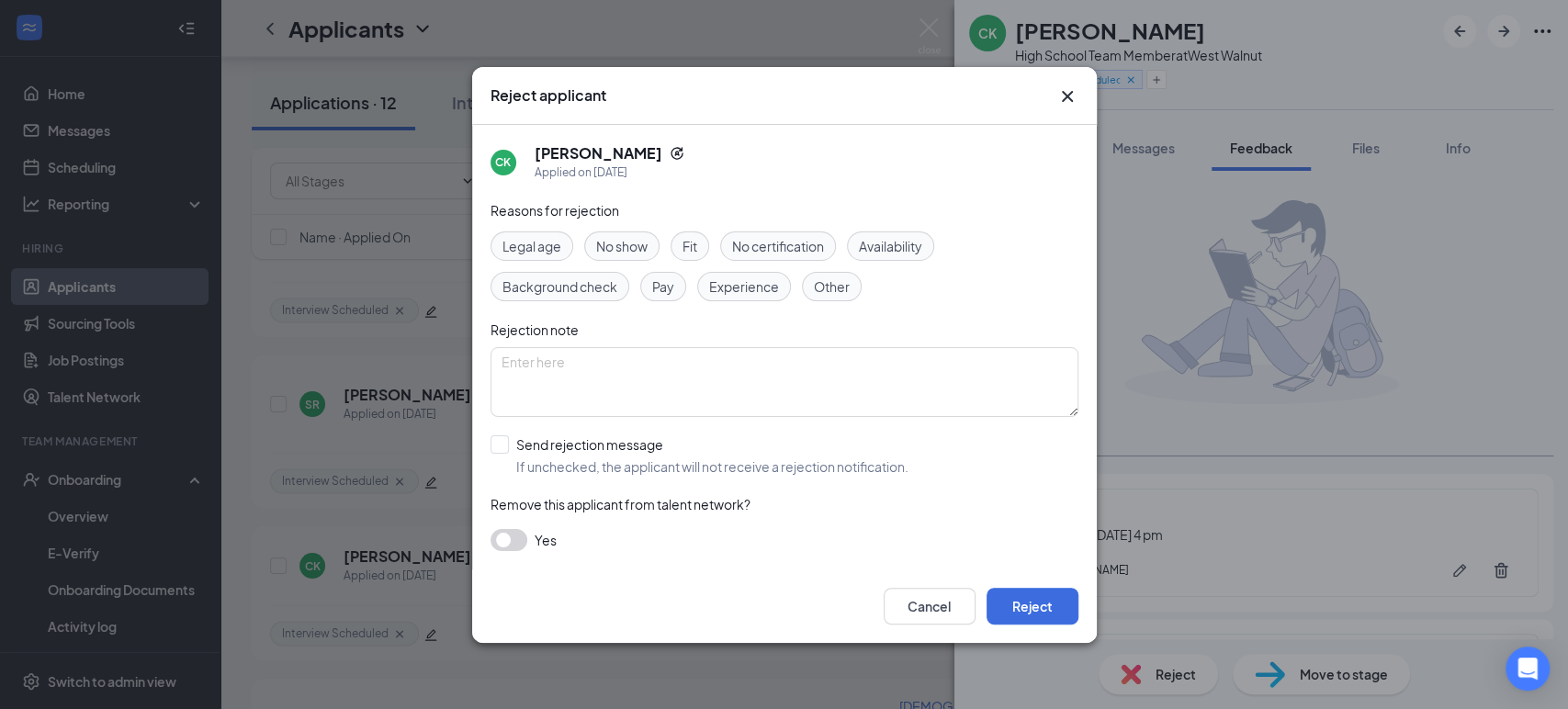
click at [898, 243] on span "Availability" at bounding box center [890, 245] width 63 height 20
click at [1025, 609] on button "Reject" at bounding box center [1032, 606] width 92 height 37
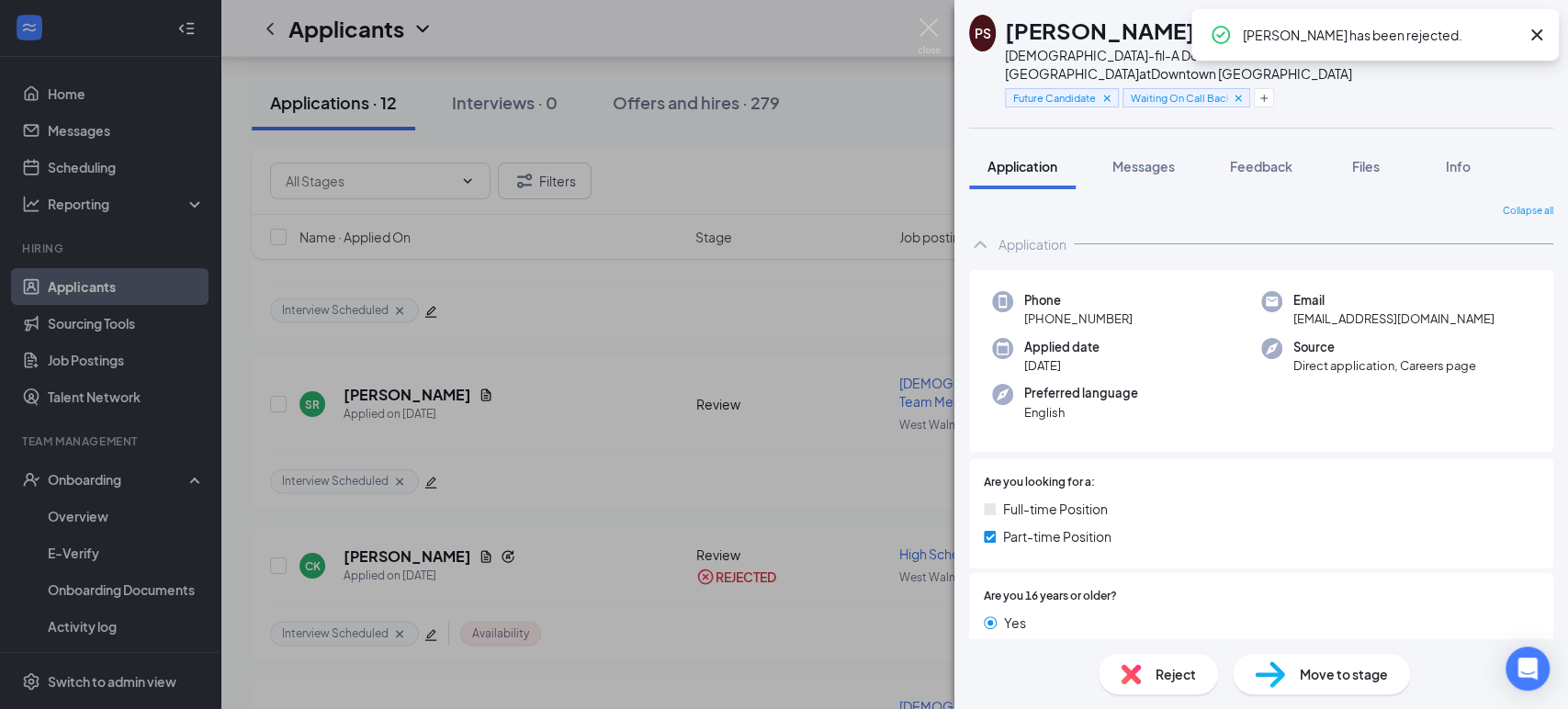
click at [1543, 34] on icon "Cross" at bounding box center [1536, 34] width 22 height 22
click at [928, 27] on img at bounding box center [929, 36] width 23 height 36
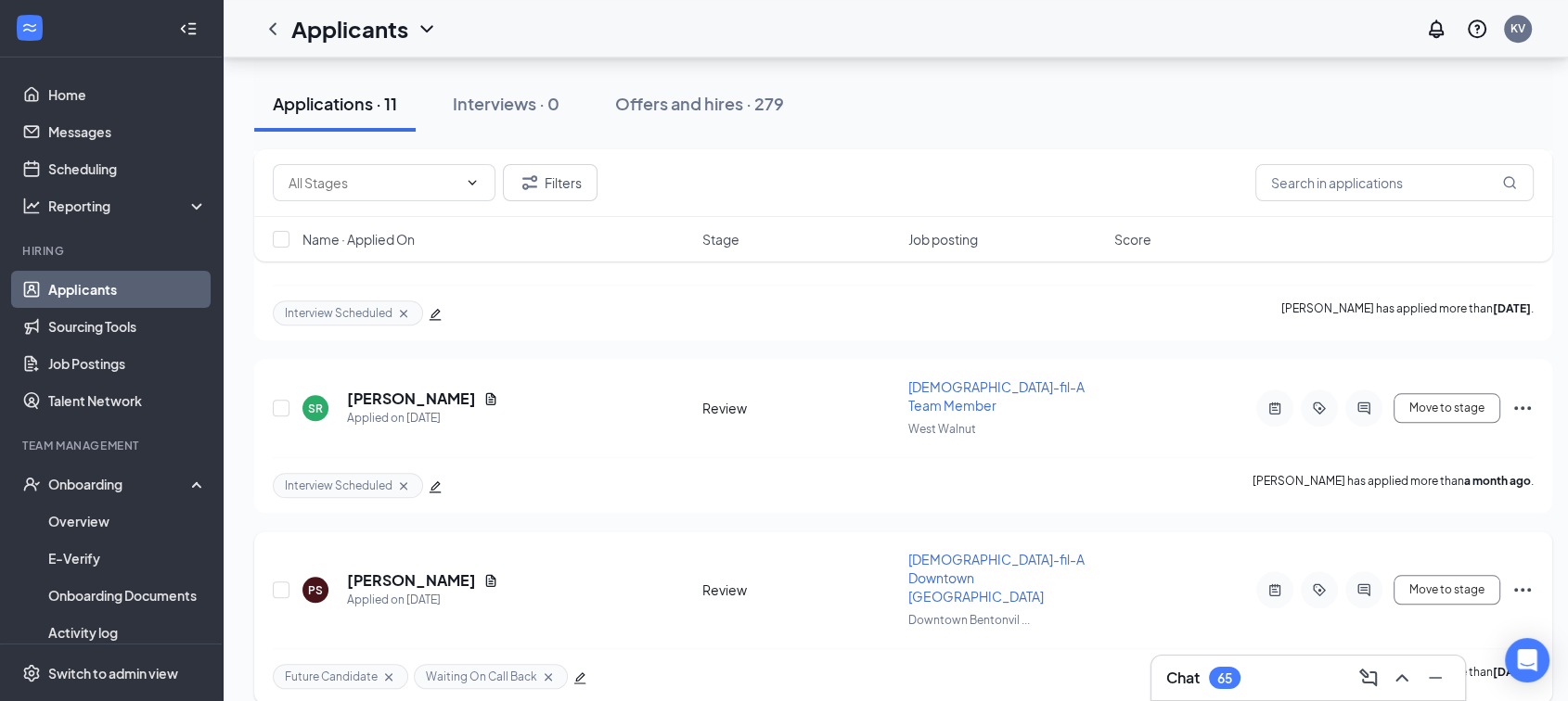
scroll to position [1559, 0]
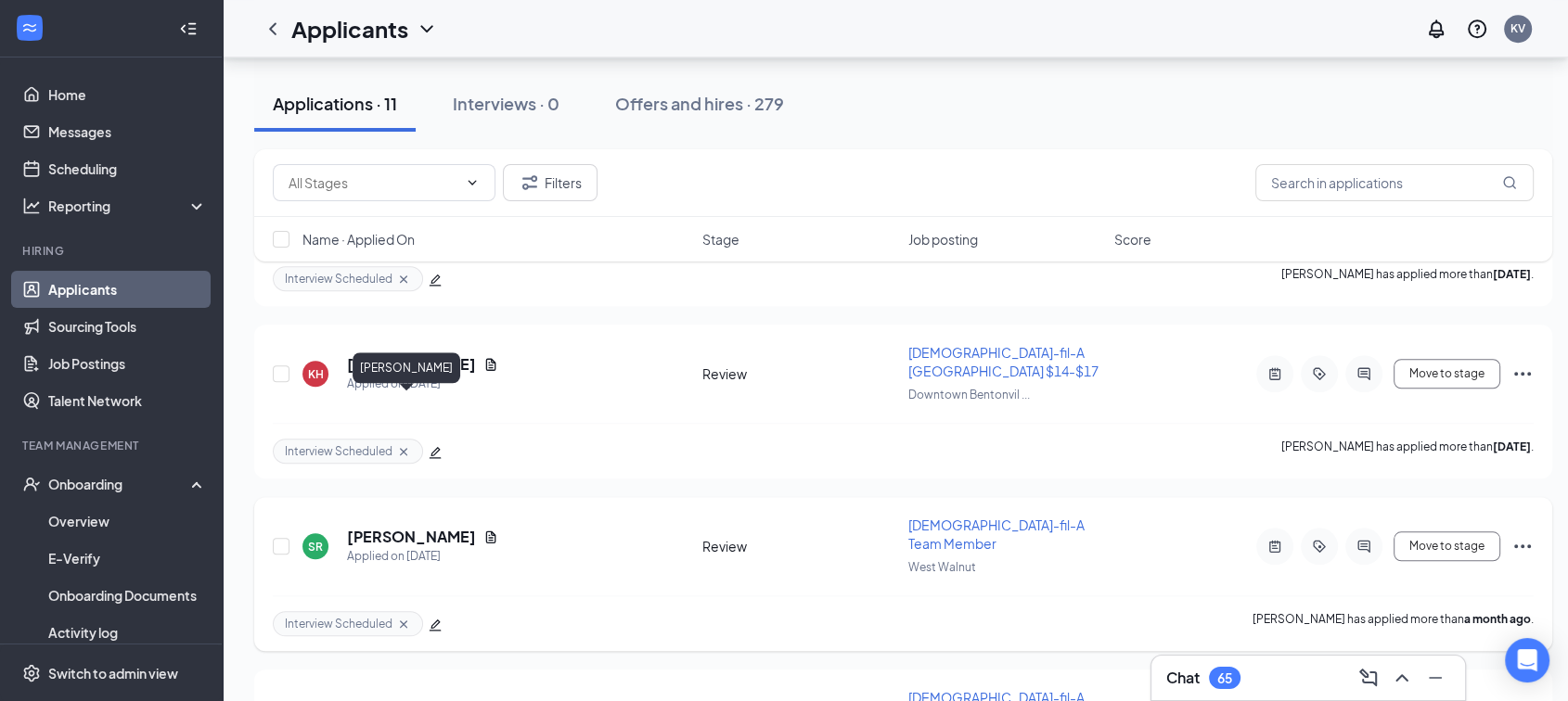
click at [383, 527] on h5 "[PERSON_NAME]" at bounding box center [411, 537] width 129 height 20
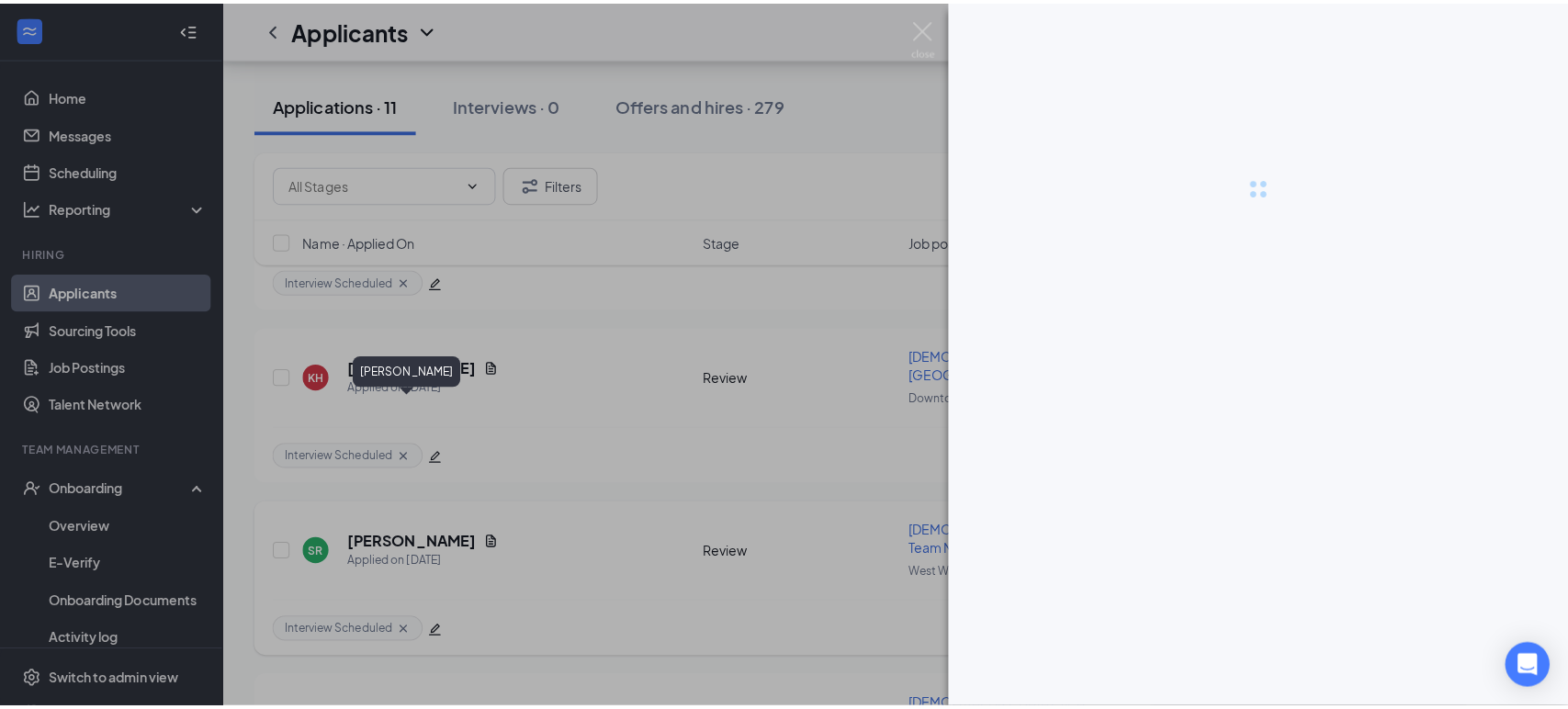
scroll to position [1528, 0]
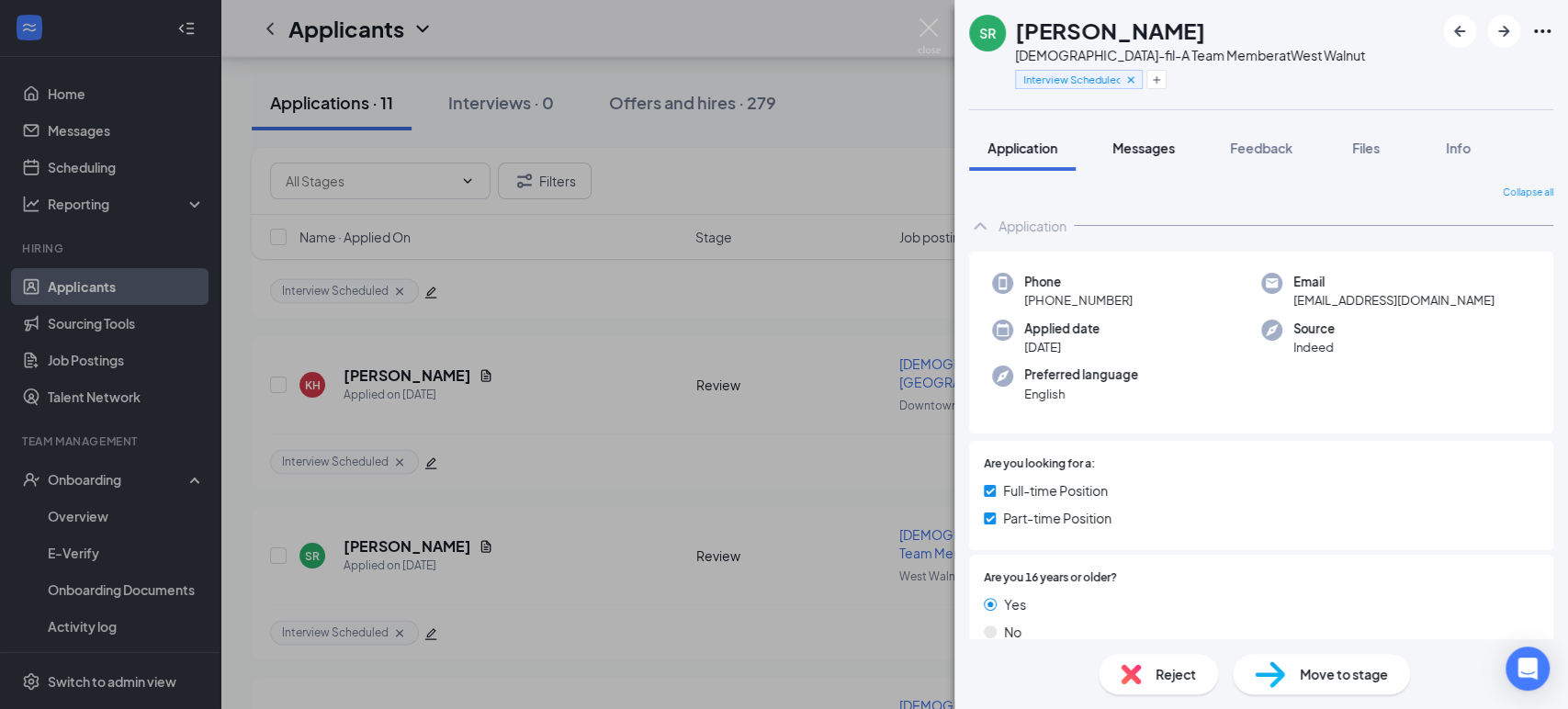
click at [1166, 146] on span "Messages" at bounding box center [1144, 147] width 62 height 16
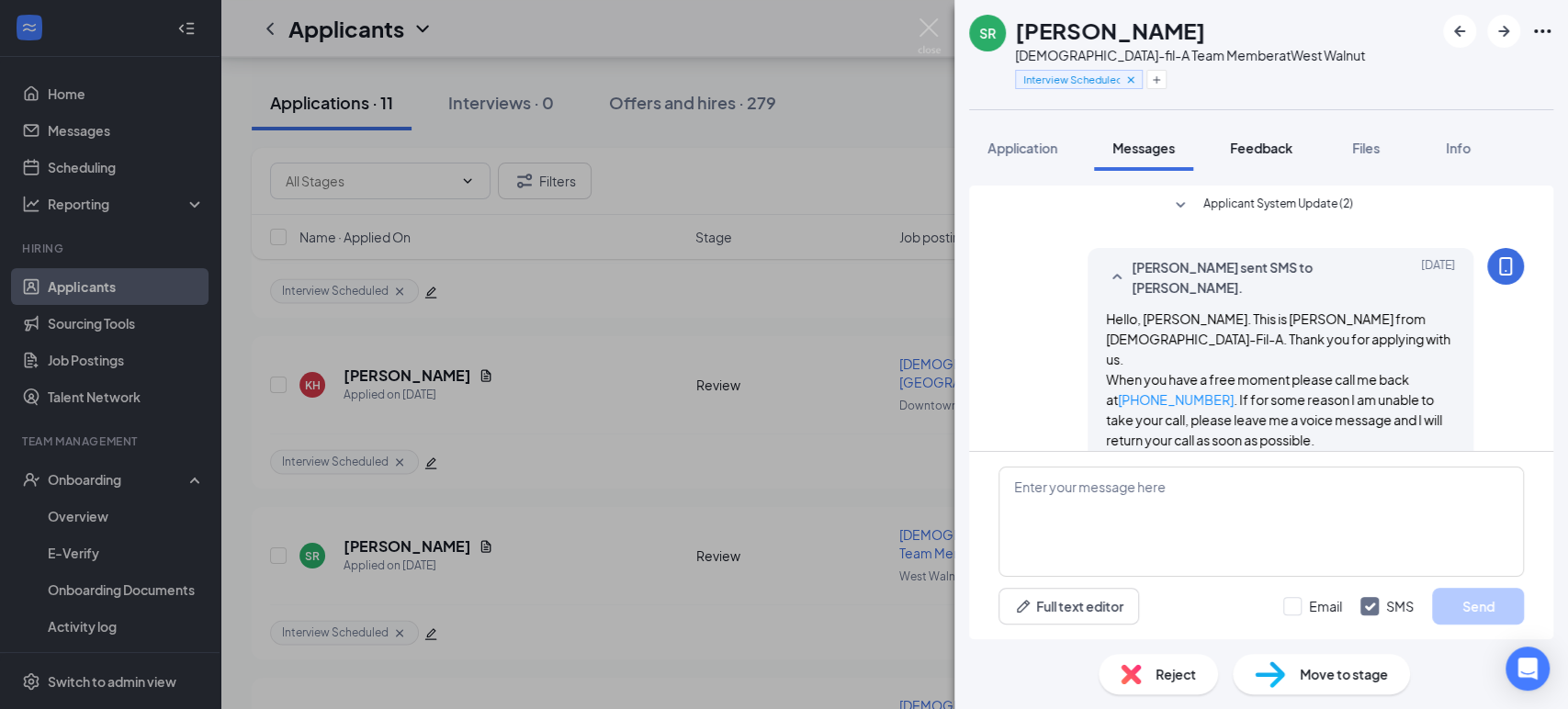
click at [1274, 142] on span "Feedback" at bounding box center [1261, 147] width 62 height 16
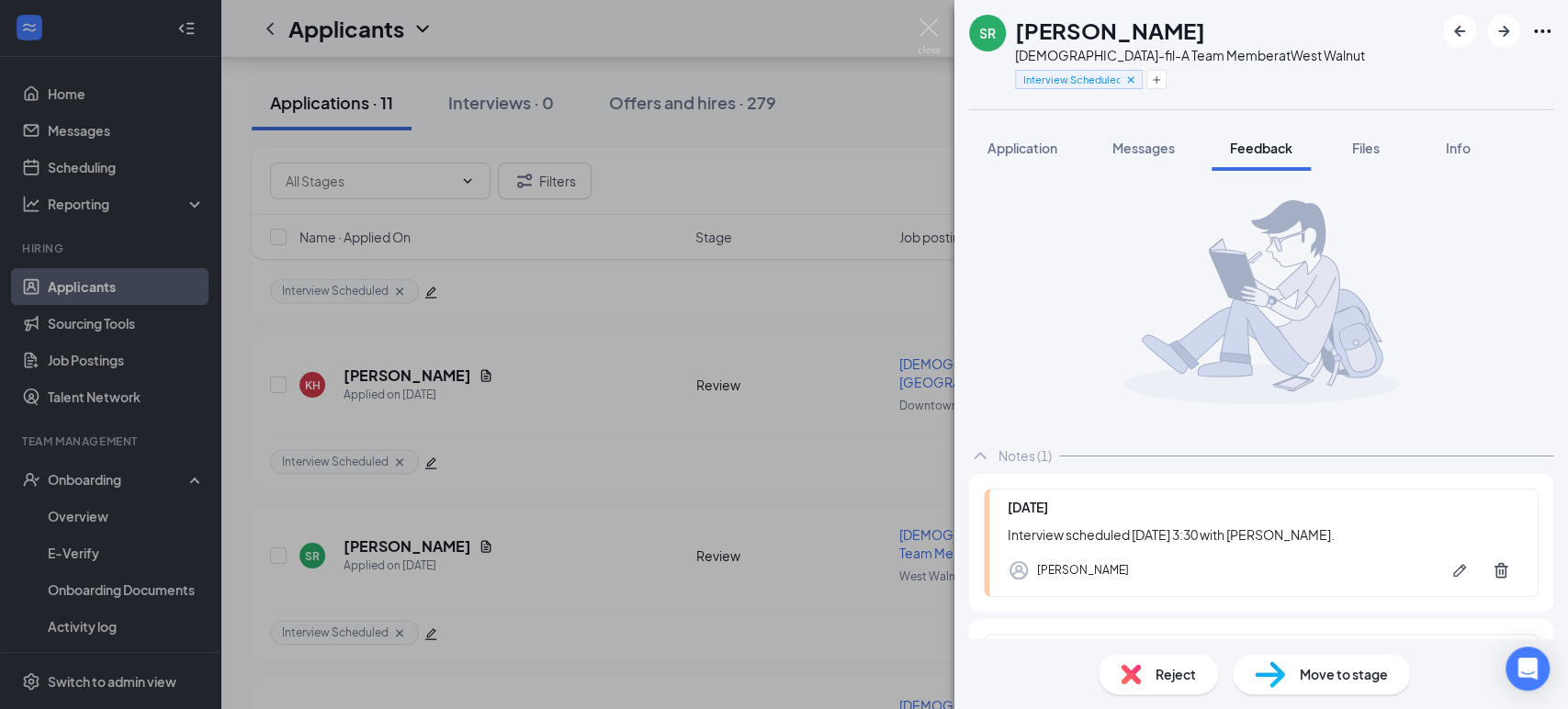
click at [1161, 680] on span "Reject" at bounding box center [1175, 673] width 41 height 20
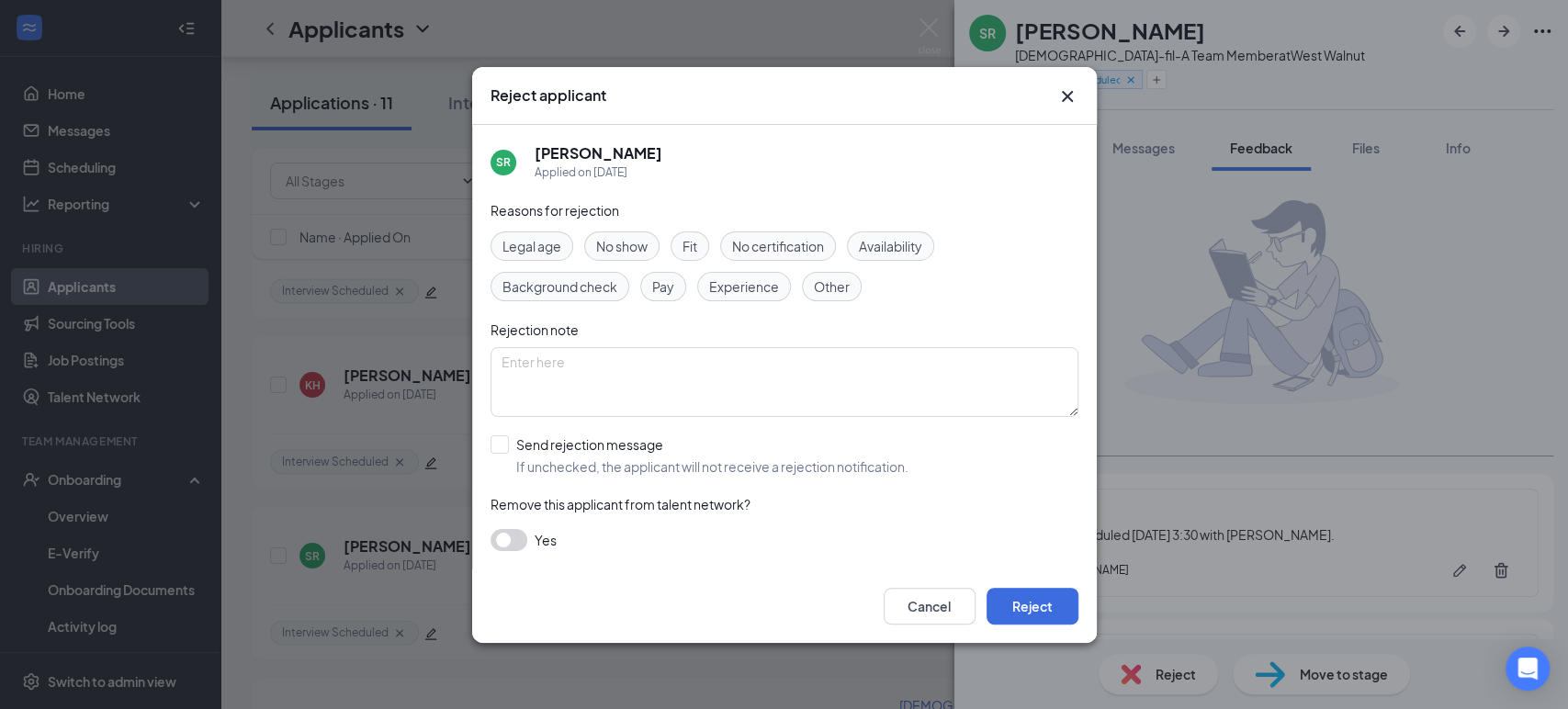
click at [703, 248] on div "Fit" at bounding box center [689, 245] width 39 height 29
click at [1036, 607] on button "Reject" at bounding box center [1032, 606] width 92 height 37
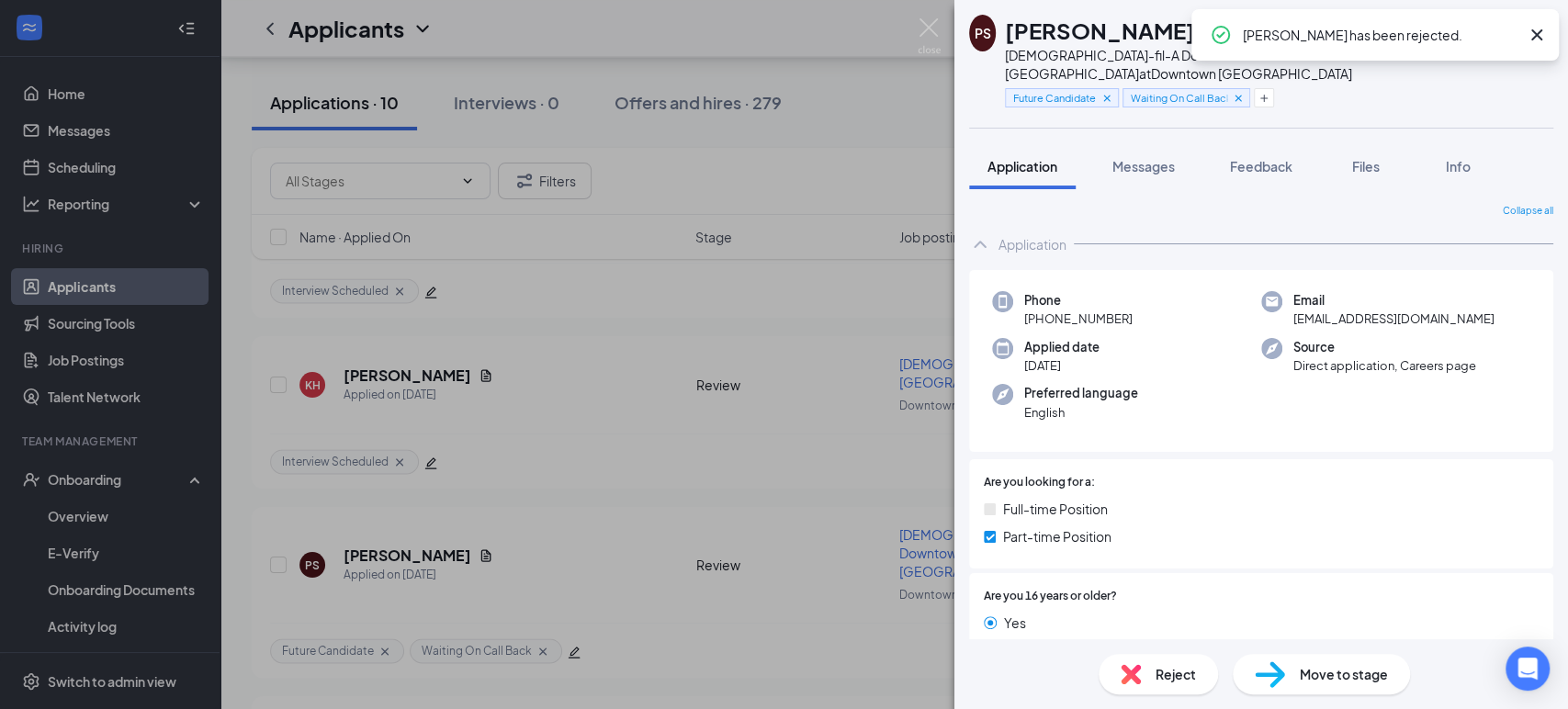
click at [1541, 36] on icon "Cross" at bounding box center [1536, 34] width 22 height 22
click at [928, 31] on img at bounding box center [929, 36] width 23 height 36
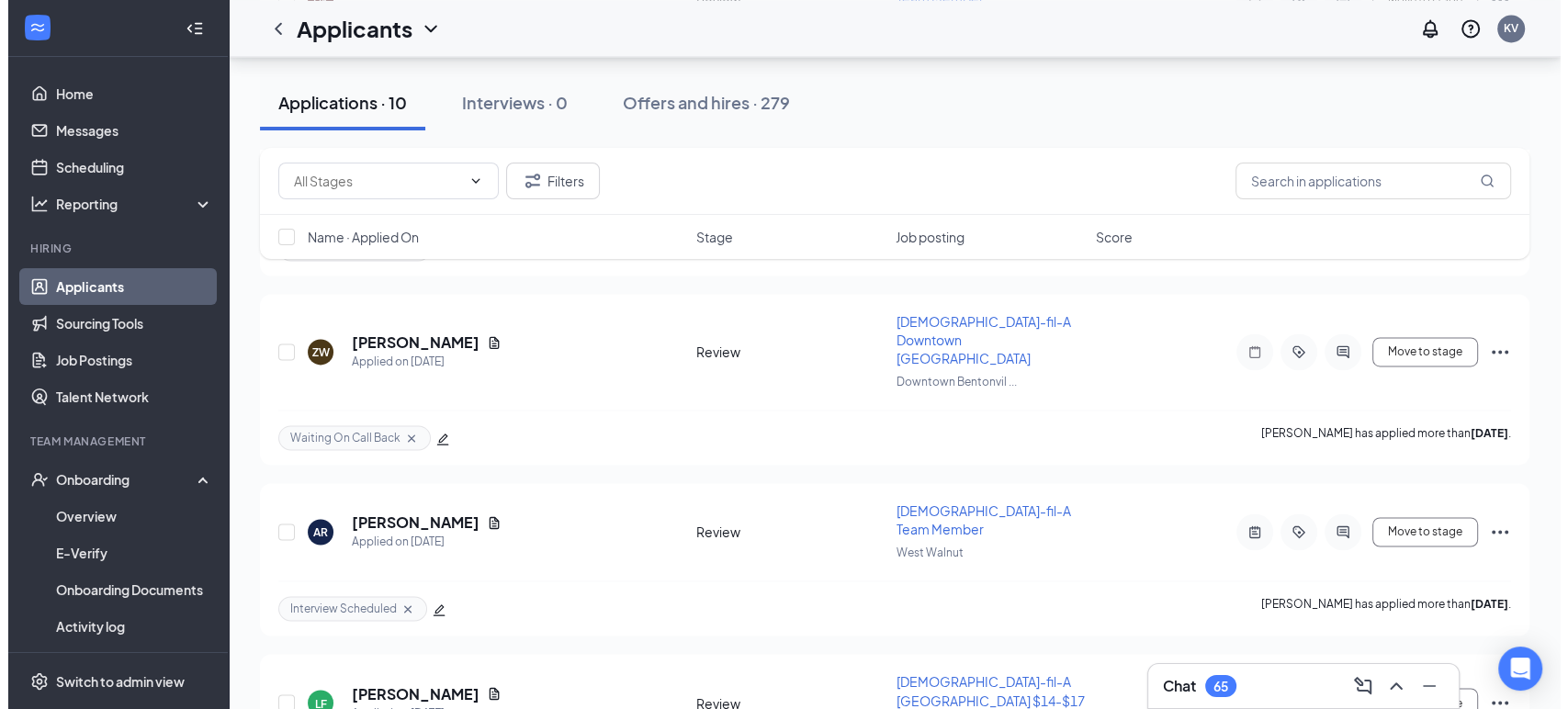
scroll to position [2998, 0]
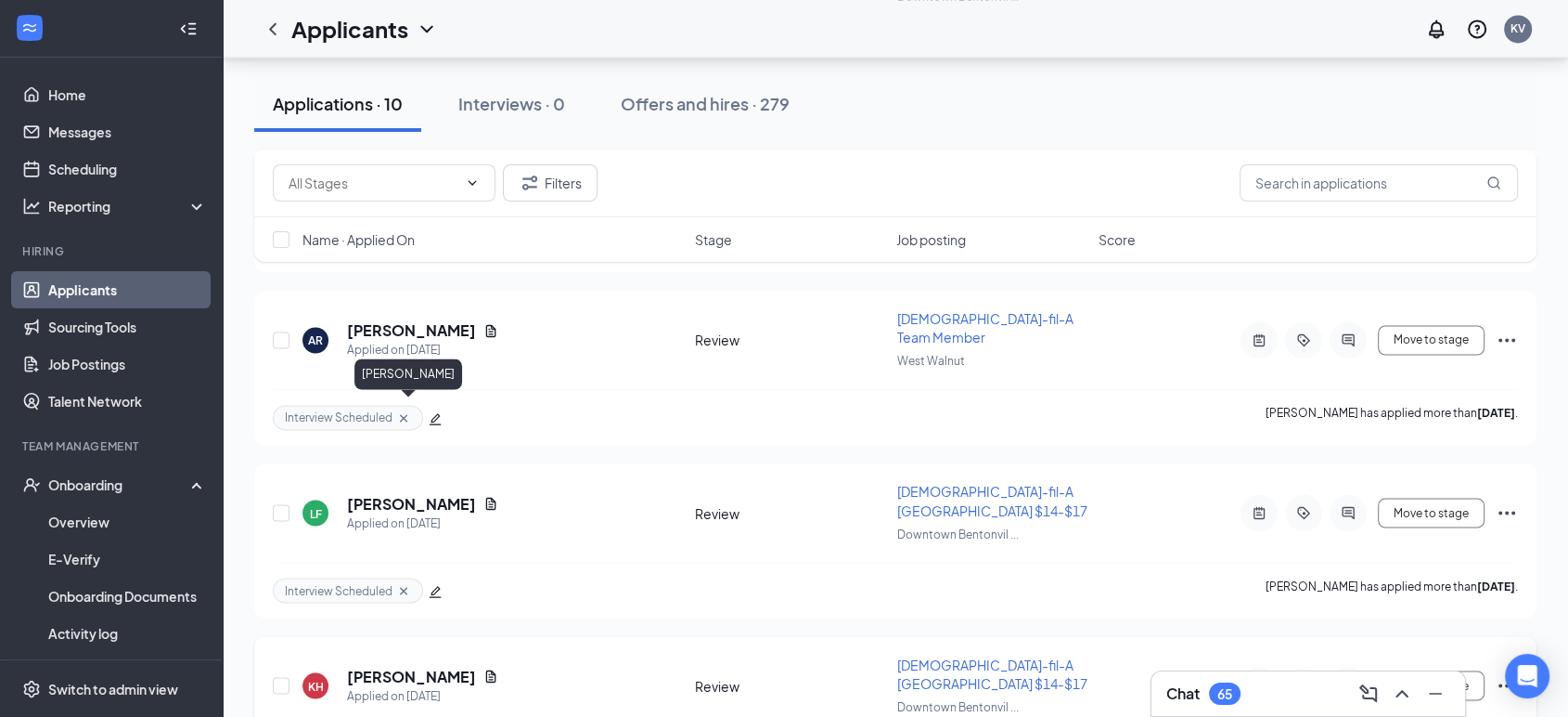
click at [388, 665] on h5 "[PERSON_NAME]" at bounding box center [411, 675] width 129 height 20
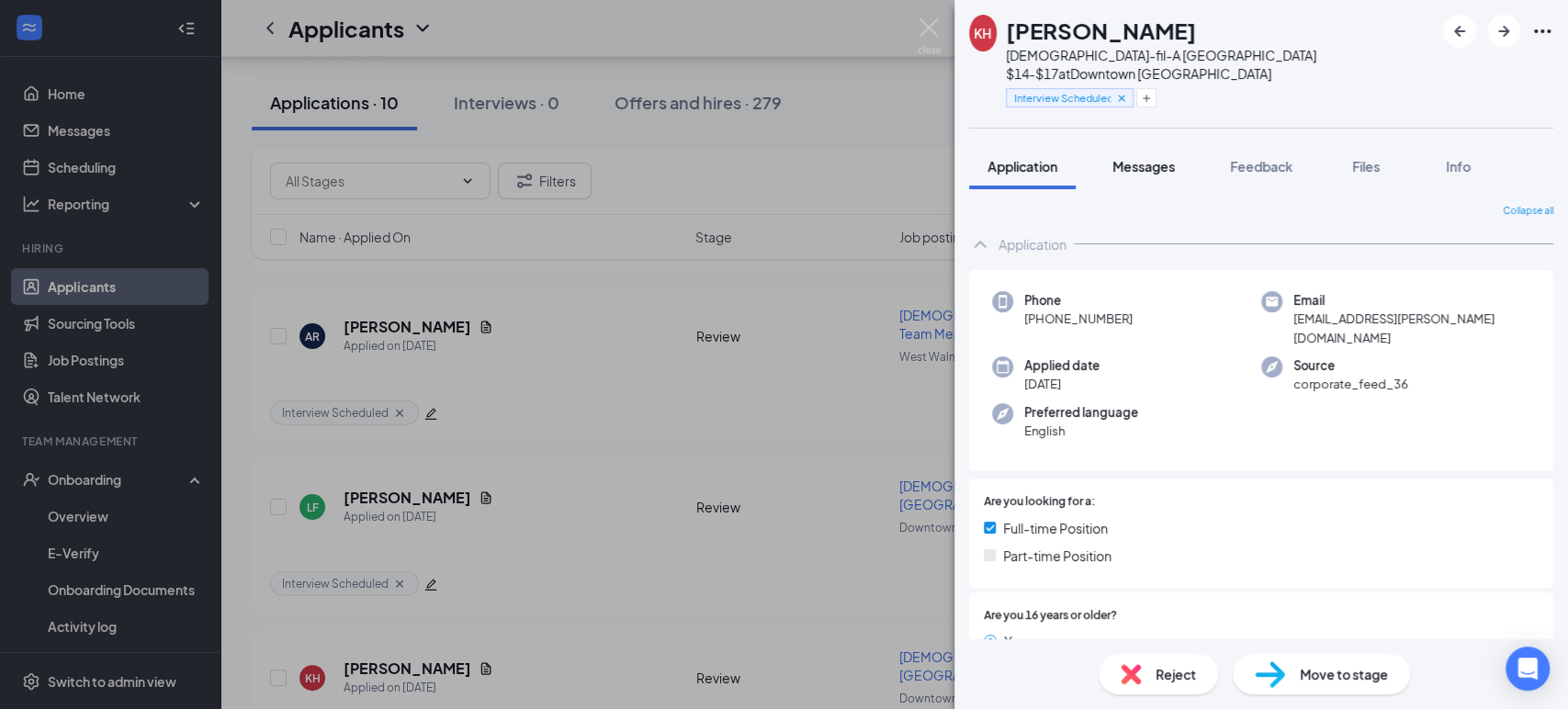
click at [1152, 158] on span "Messages" at bounding box center [1144, 166] width 62 height 16
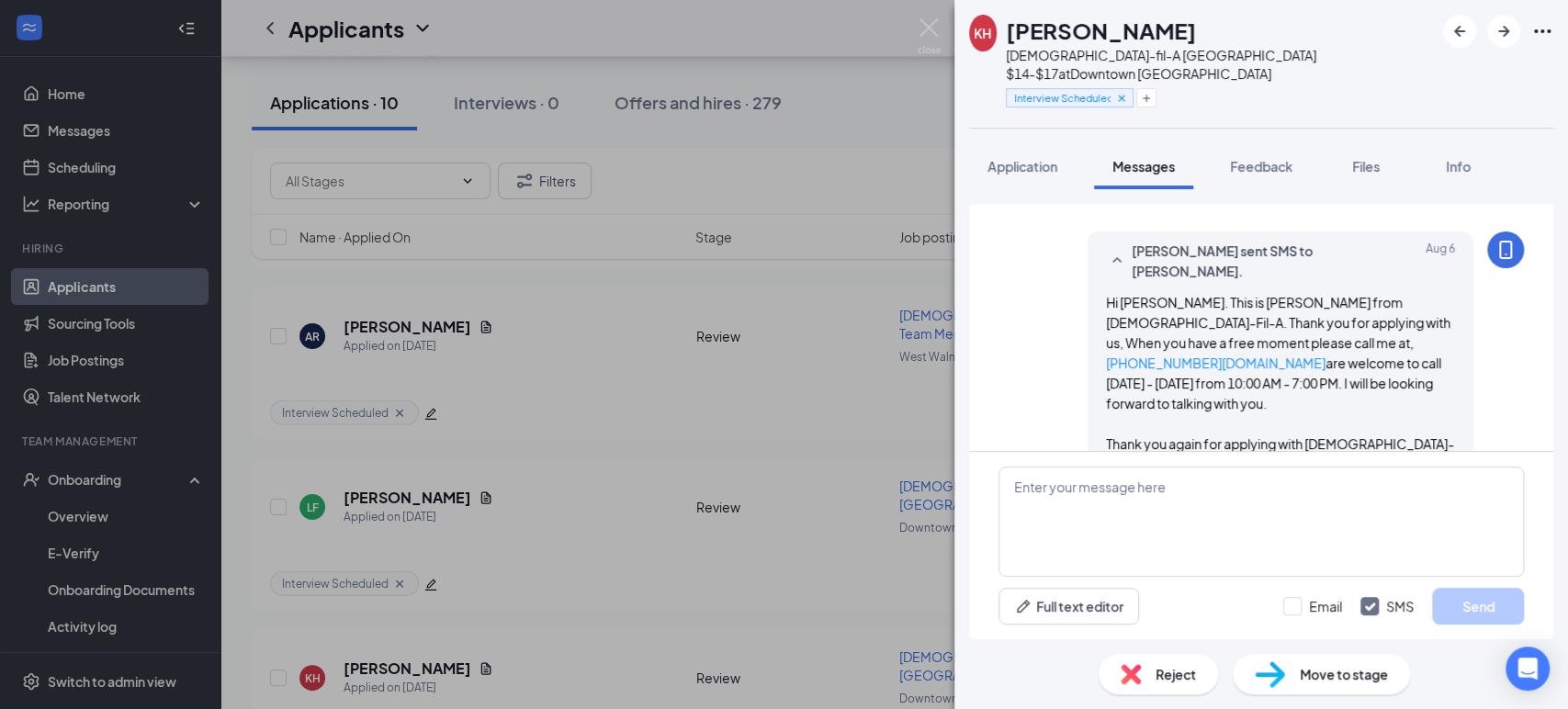
scroll to position [66, 0]
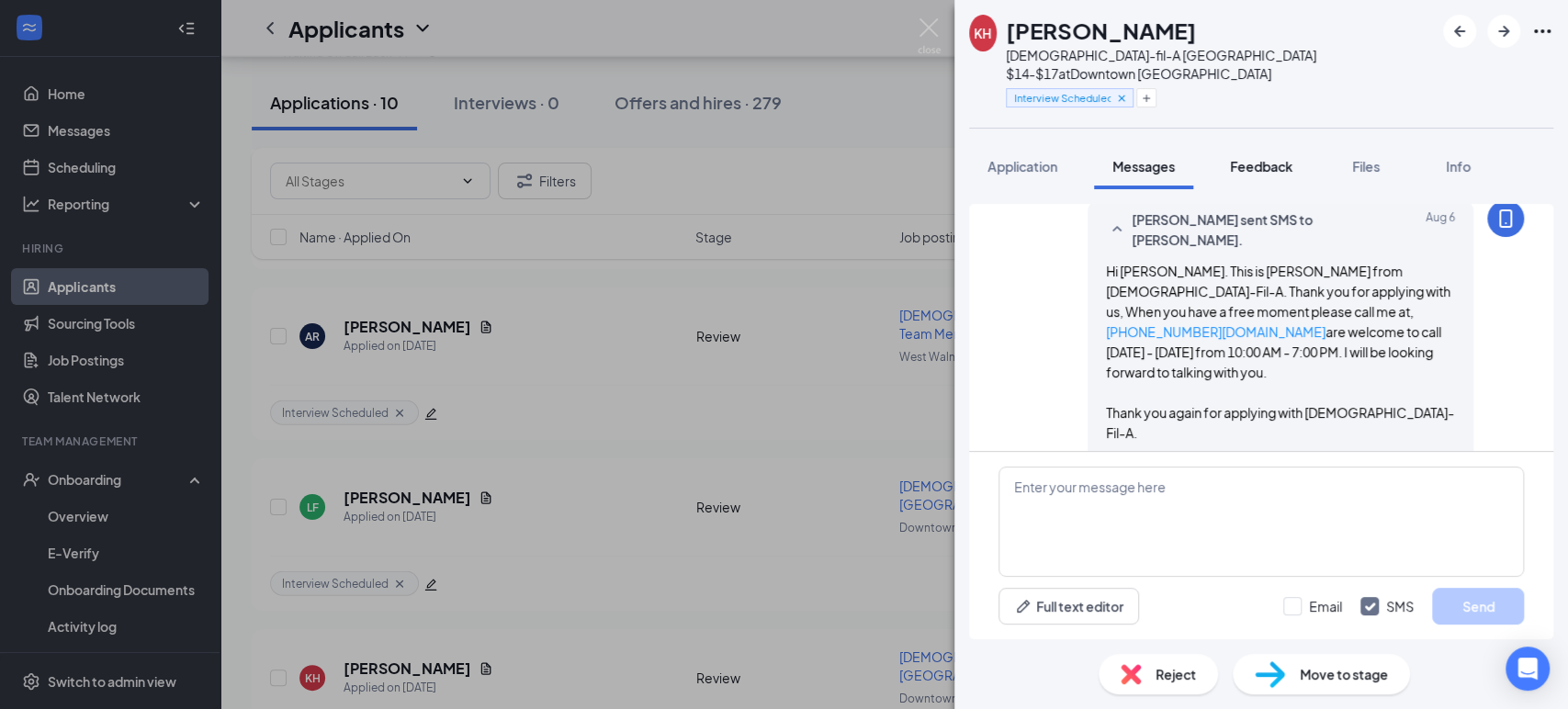
click at [1266, 143] on button "Feedback" at bounding box center [1260, 166] width 99 height 45
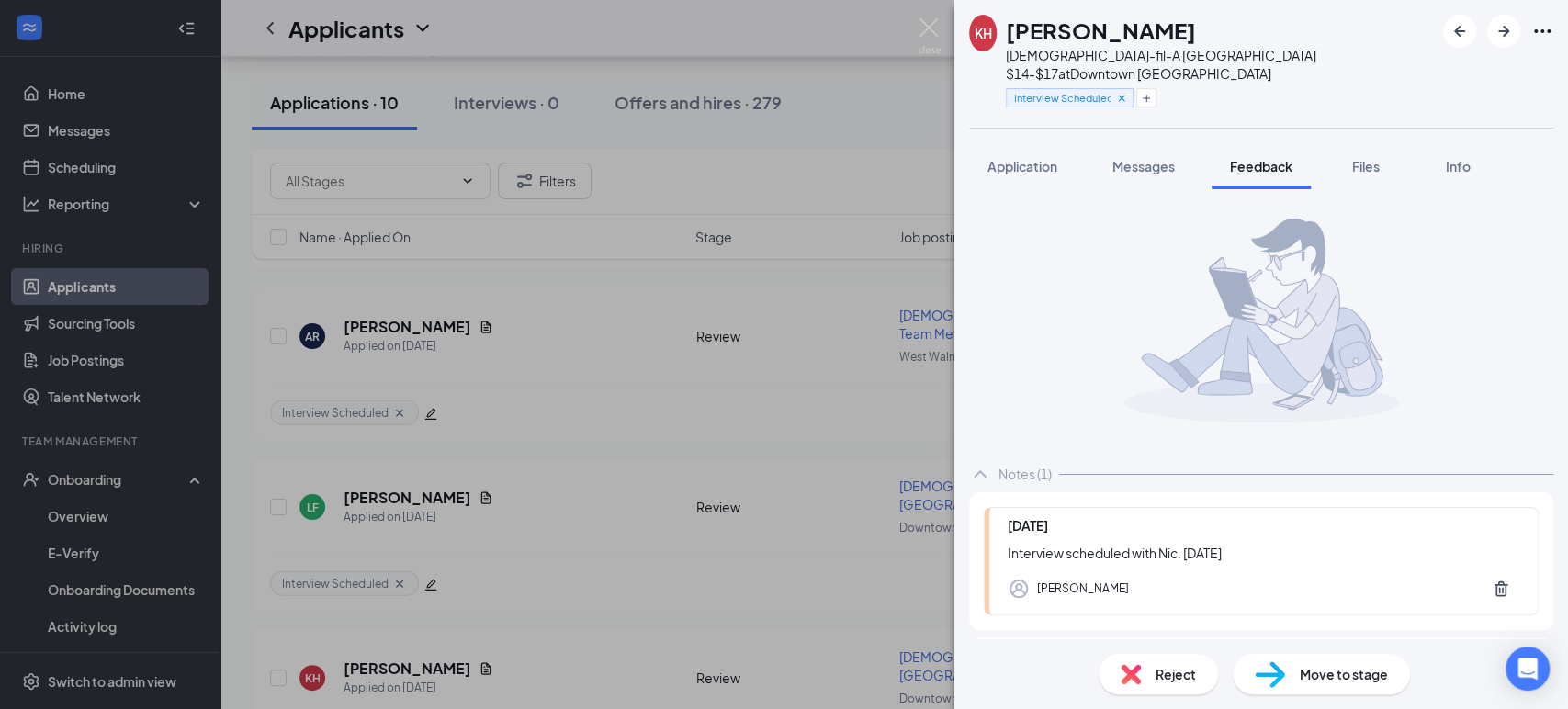
scroll to position [57, 0]
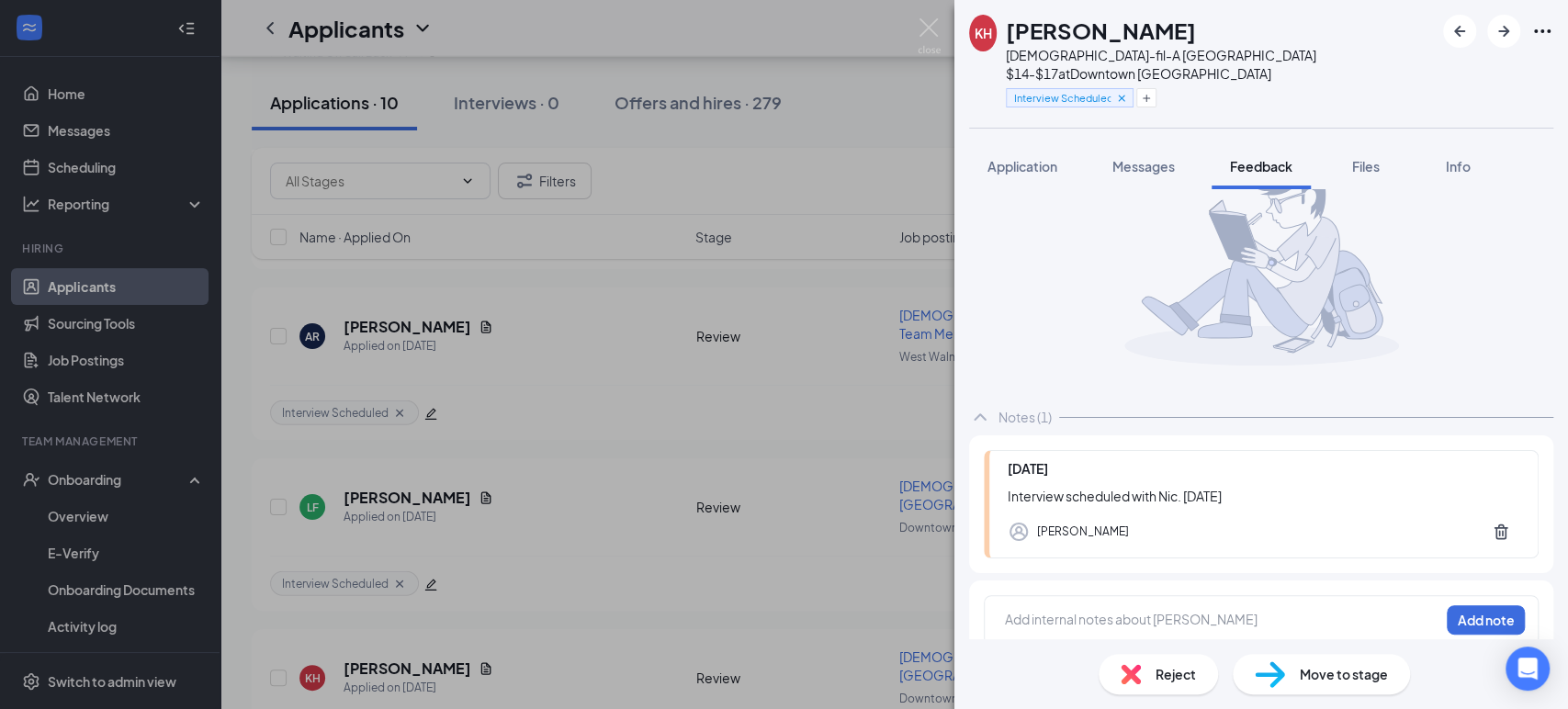
click at [1147, 679] on div "Reject" at bounding box center [1158, 674] width 119 height 41
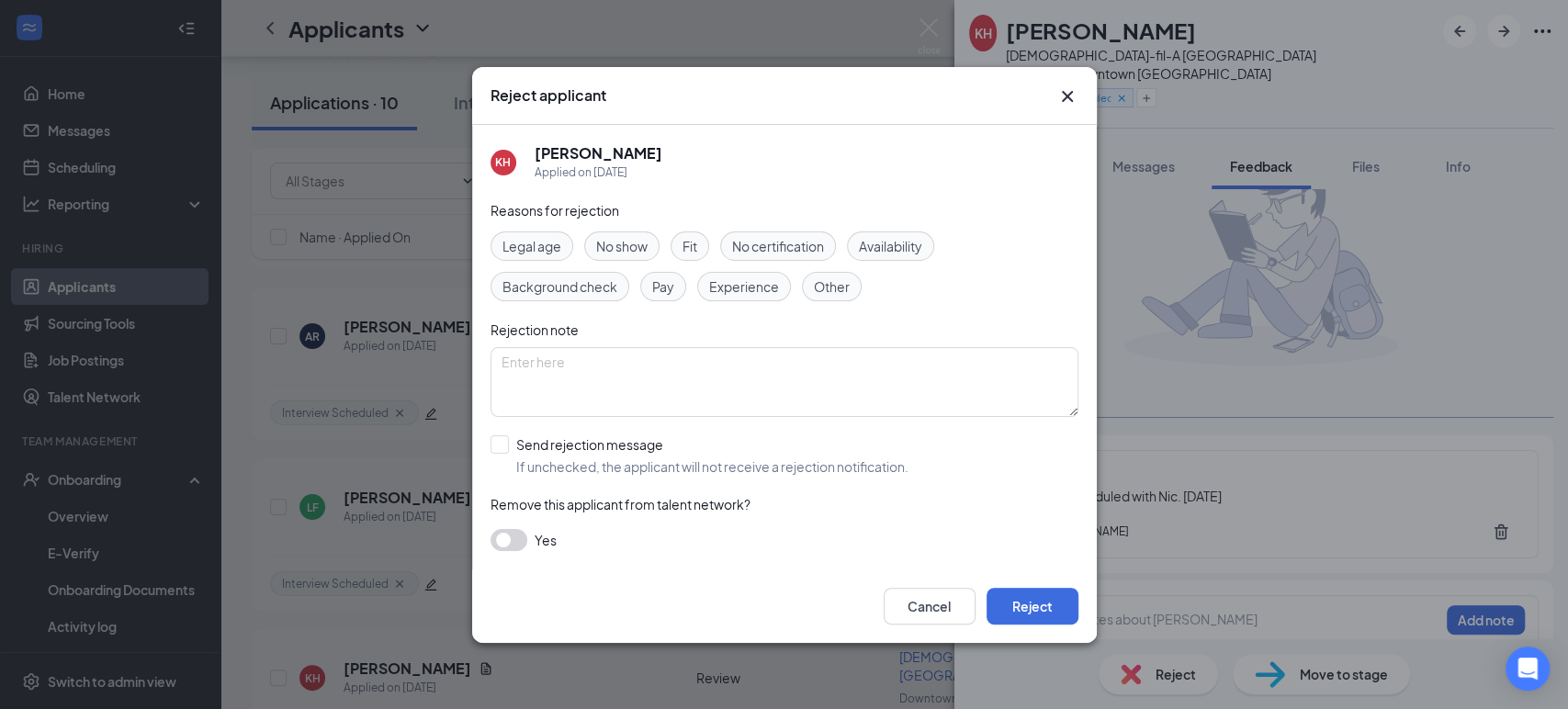
click at [686, 241] on span "Fit" at bounding box center [690, 245] width 15 height 20
click at [1022, 612] on button "Reject" at bounding box center [1032, 606] width 92 height 37
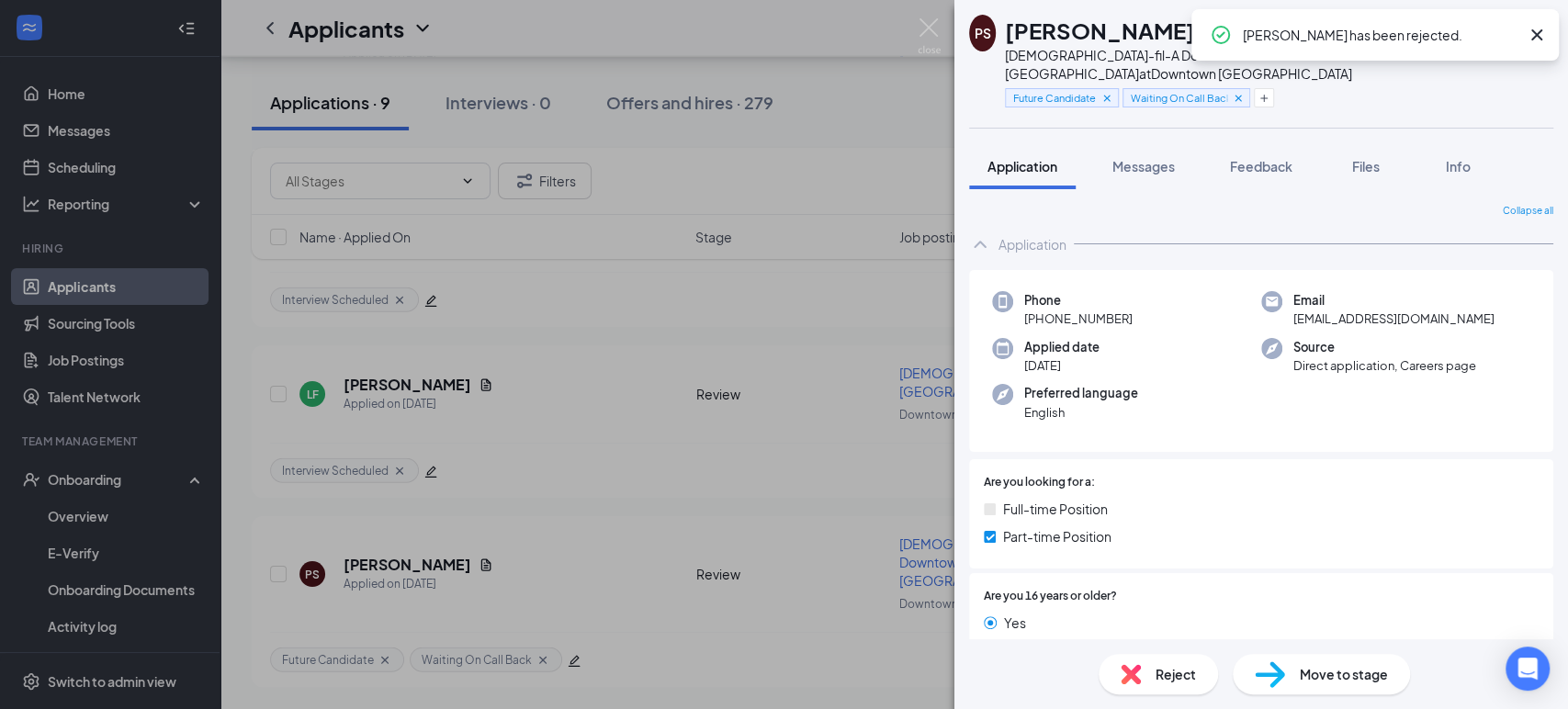
scroll to position [2659, 0]
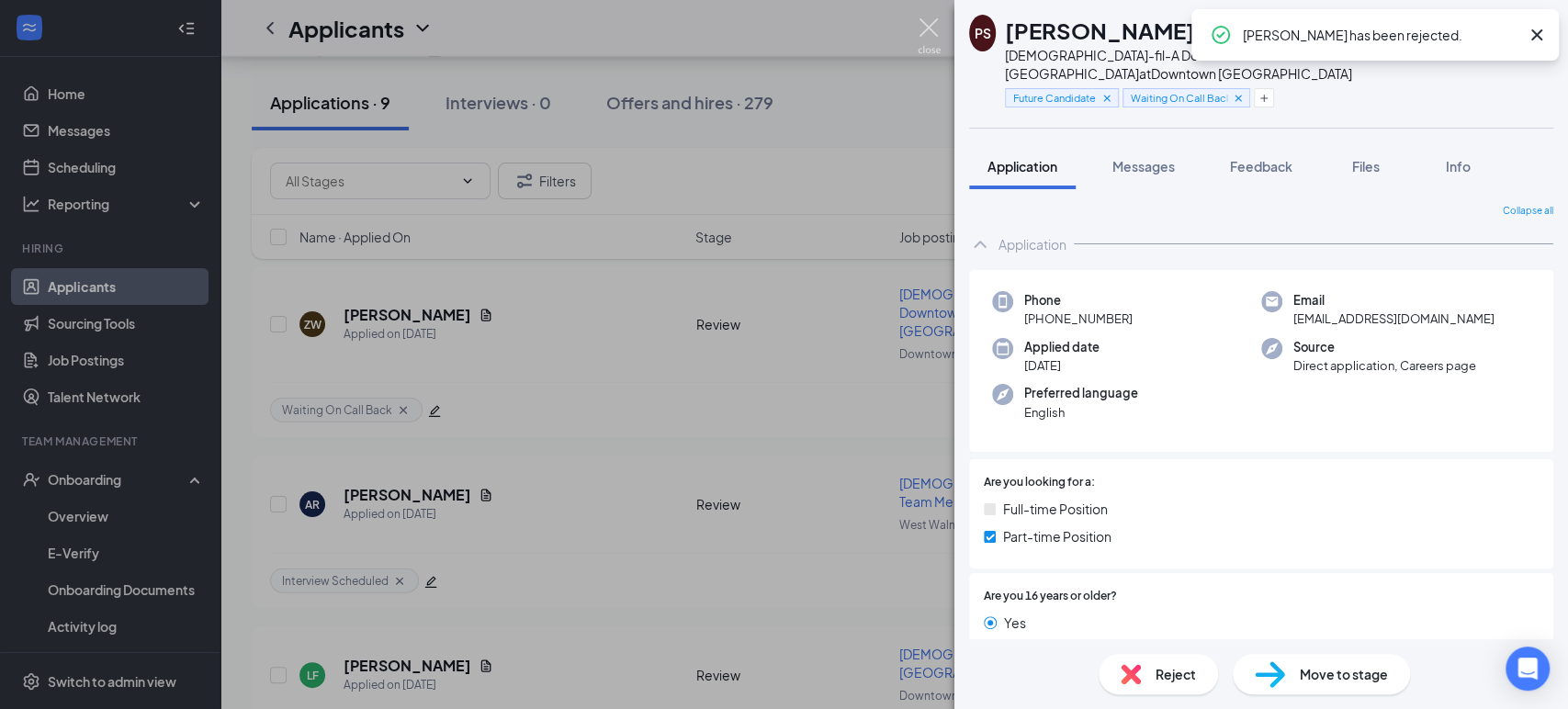
click at [928, 27] on img at bounding box center [929, 36] width 23 height 36
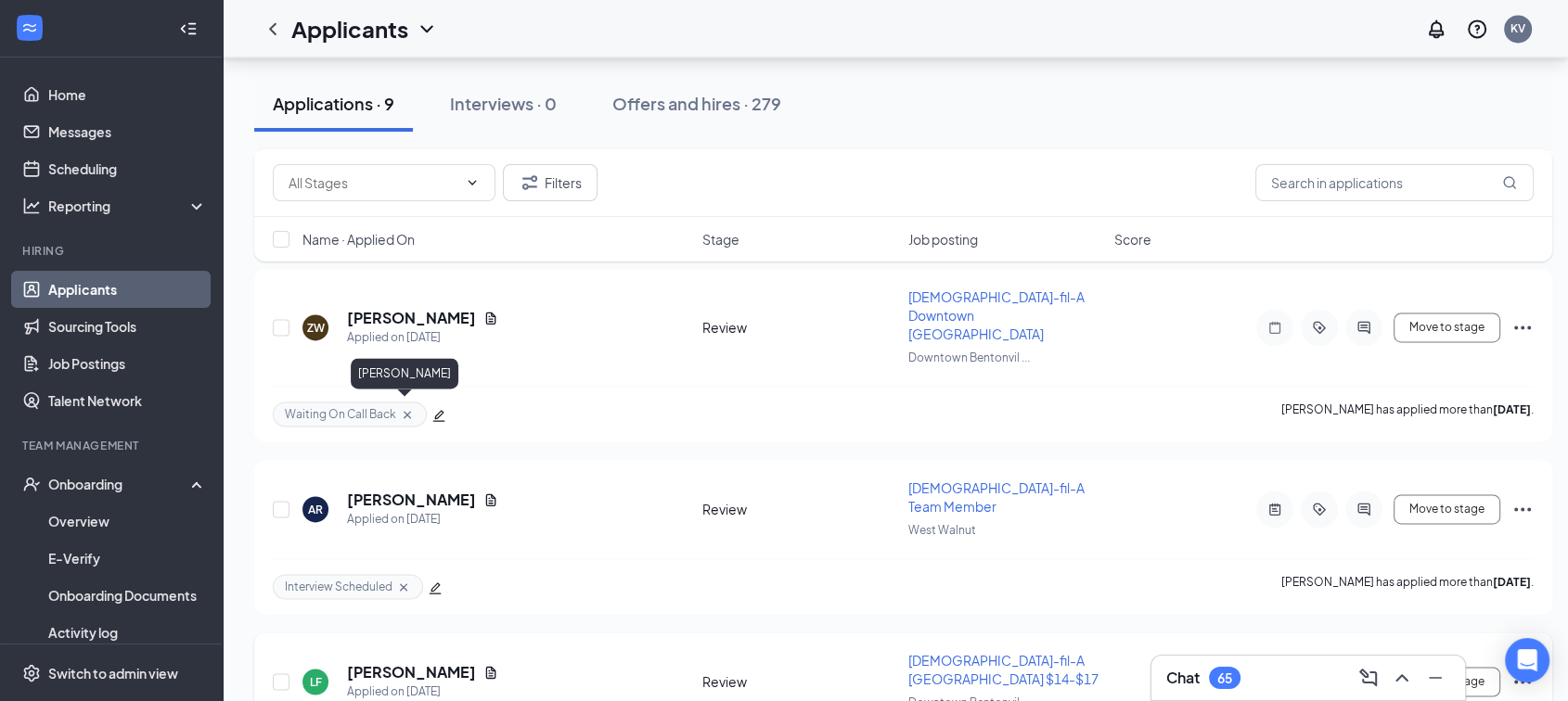
click at [355, 663] on h5 "[PERSON_NAME]" at bounding box center [411, 672] width 129 height 20
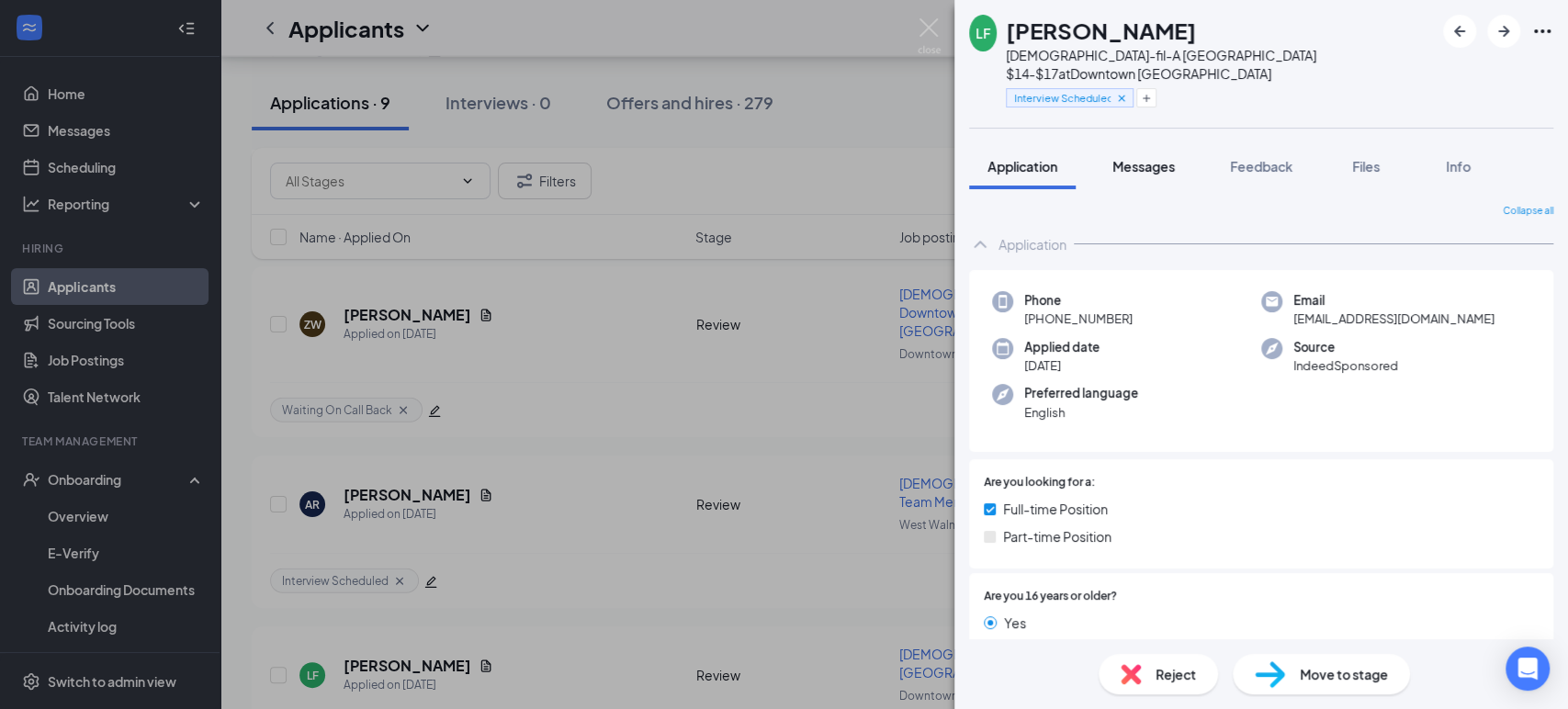
click at [1143, 158] on span "Messages" at bounding box center [1144, 166] width 62 height 16
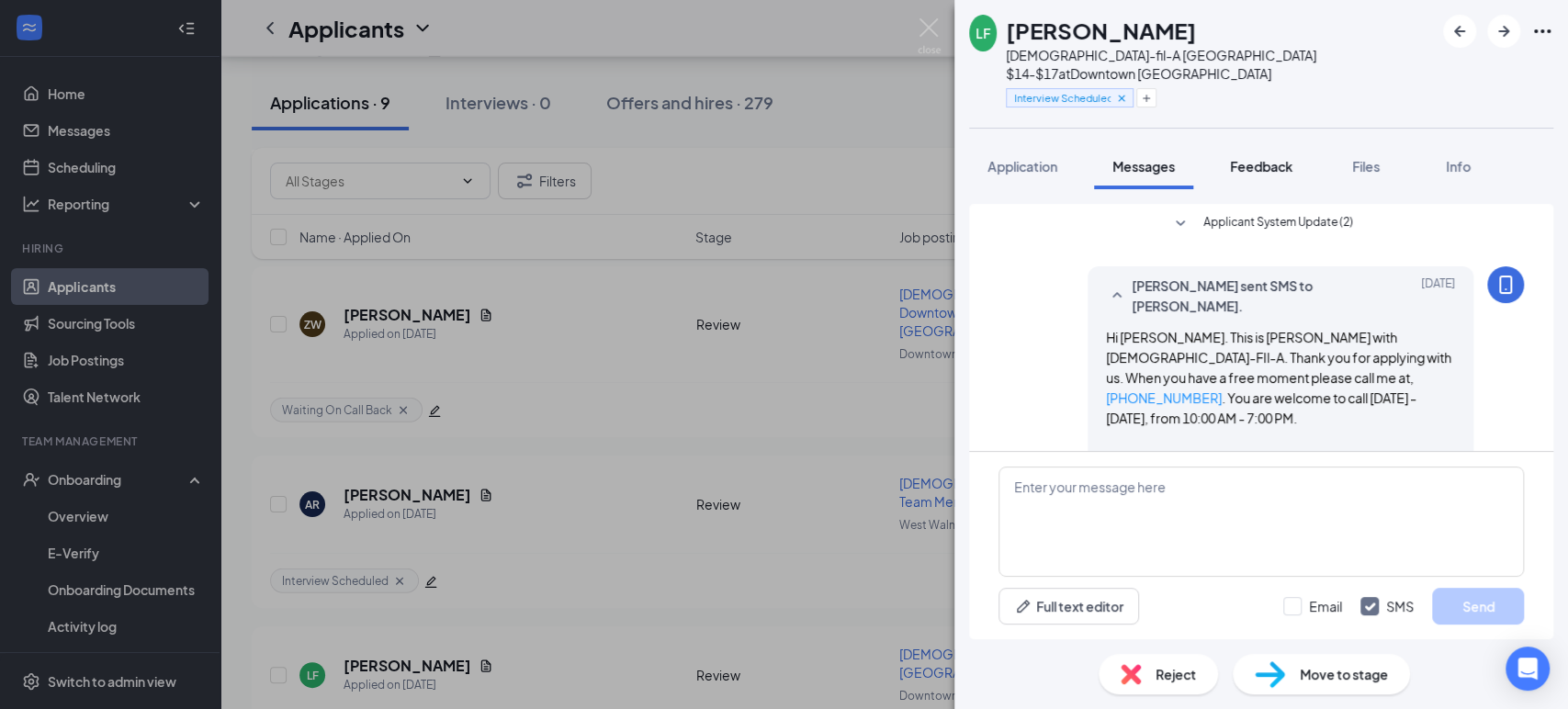
click at [1264, 143] on button "Feedback" at bounding box center [1260, 166] width 99 height 45
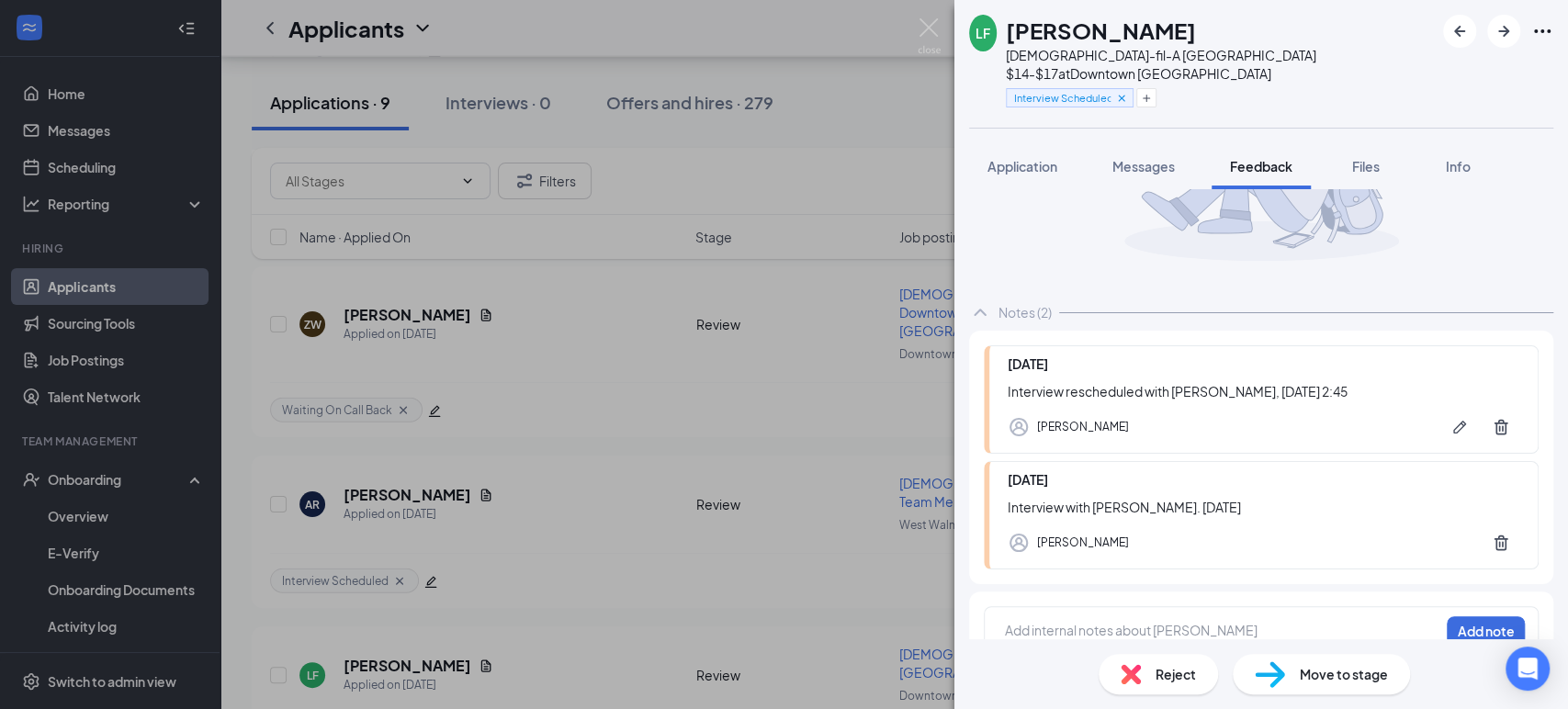
scroll to position [171, 0]
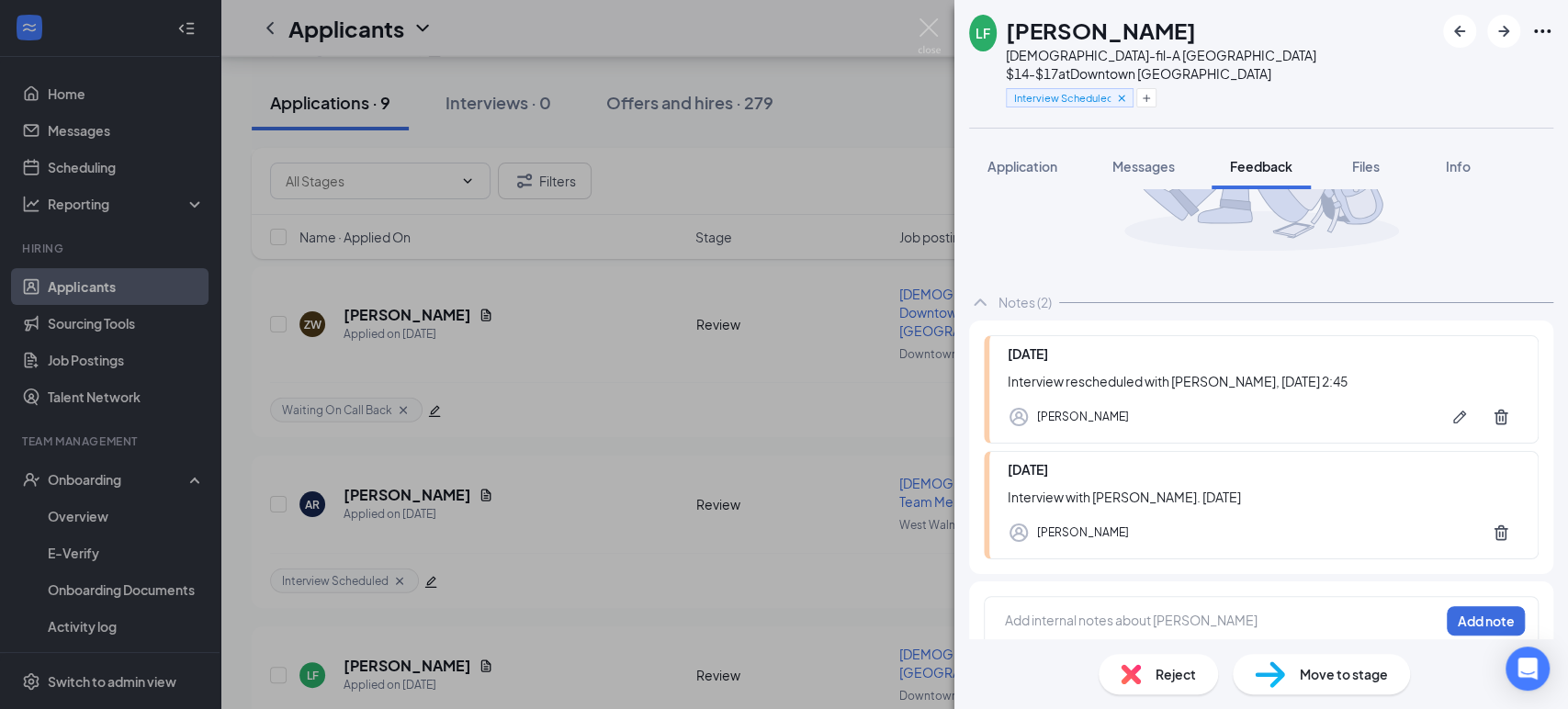
click at [1166, 677] on span "Reject" at bounding box center [1175, 673] width 41 height 20
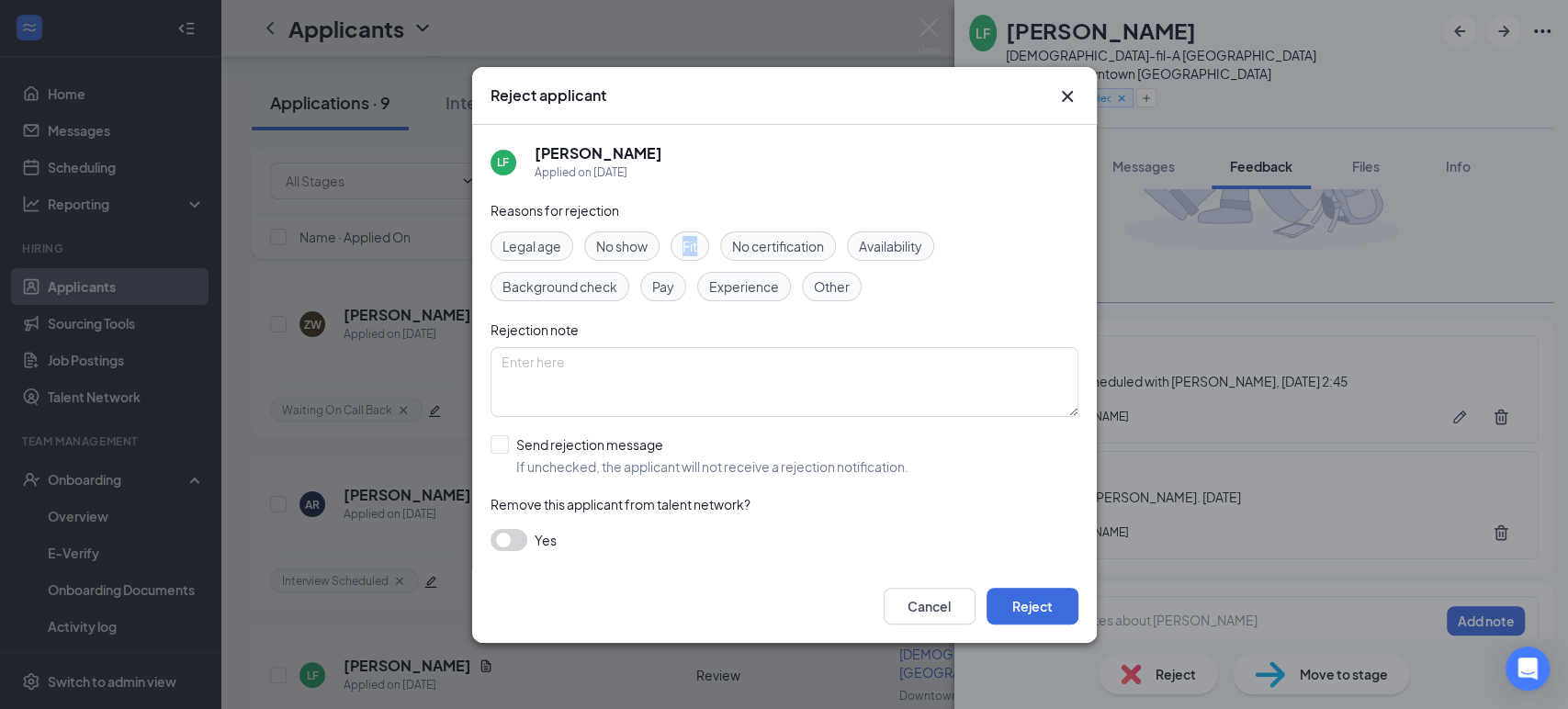
drag, startPoint x: 685, startPoint y: 238, endPoint x: 697, endPoint y: 241, distance: 12.4
click at [697, 241] on span "Fit" at bounding box center [690, 245] width 15 height 20
drag, startPoint x: 1058, startPoint y: 351, endPoint x: 1047, endPoint y: 345, distance: 12.5
click at [1048, 349] on div "Reasons for rejection Legal age No show Fit No certification Availability Backg…" at bounding box center [784, 384] width 588 height 369
click at [1028, 609] on button "Reject" at bounding box center [1032, 606] width 92 height 37
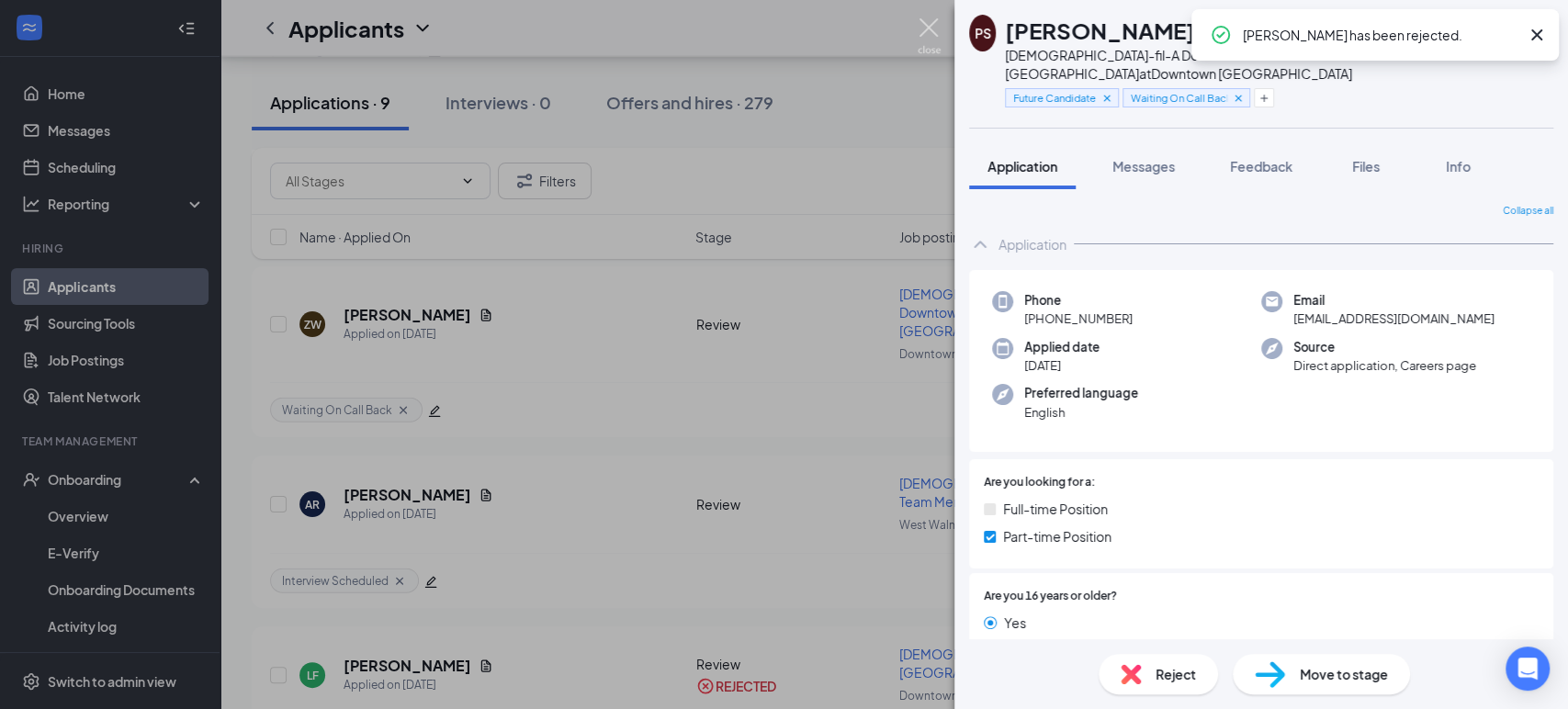
click at [933, 30] on img at bounding box center [929, 36] width 23 height 36
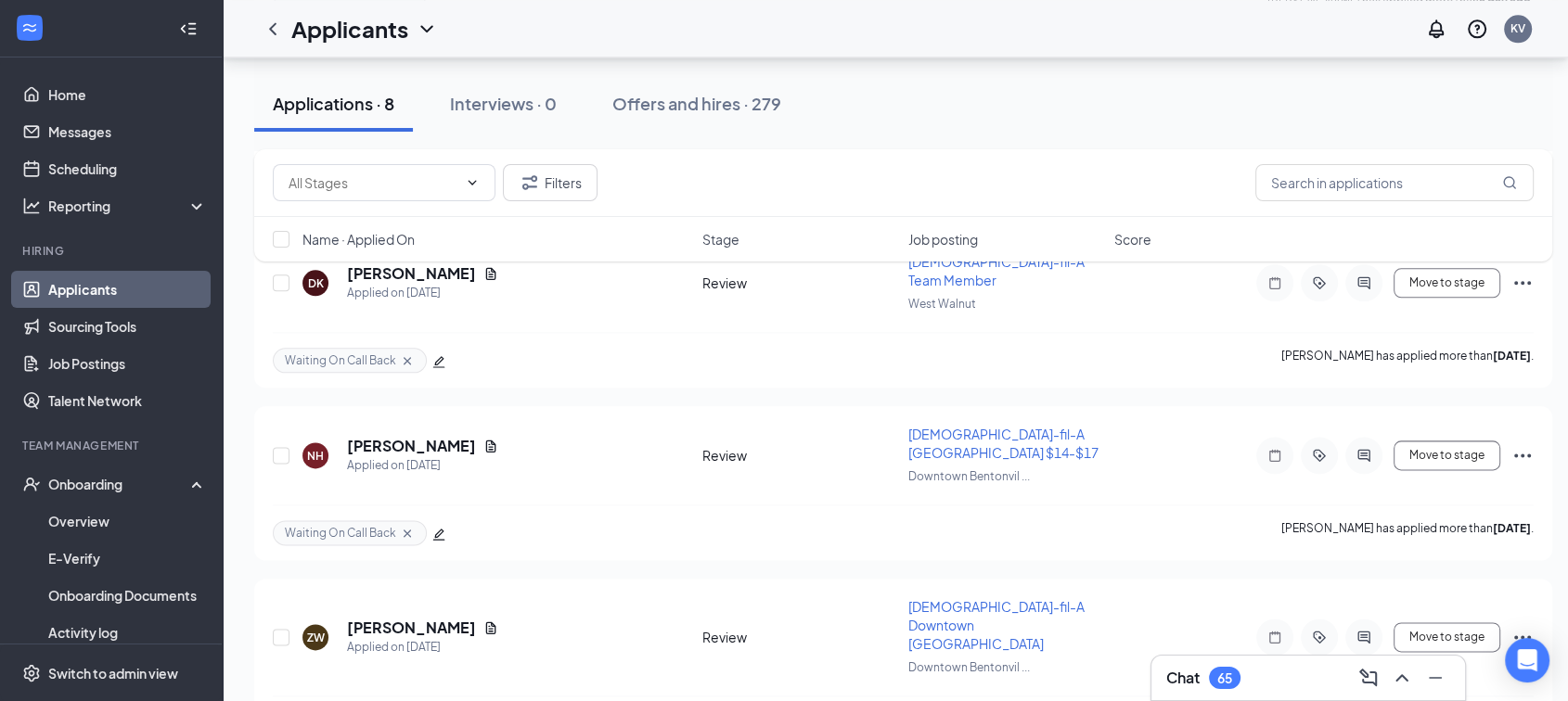
scroll to position [2360, 0]
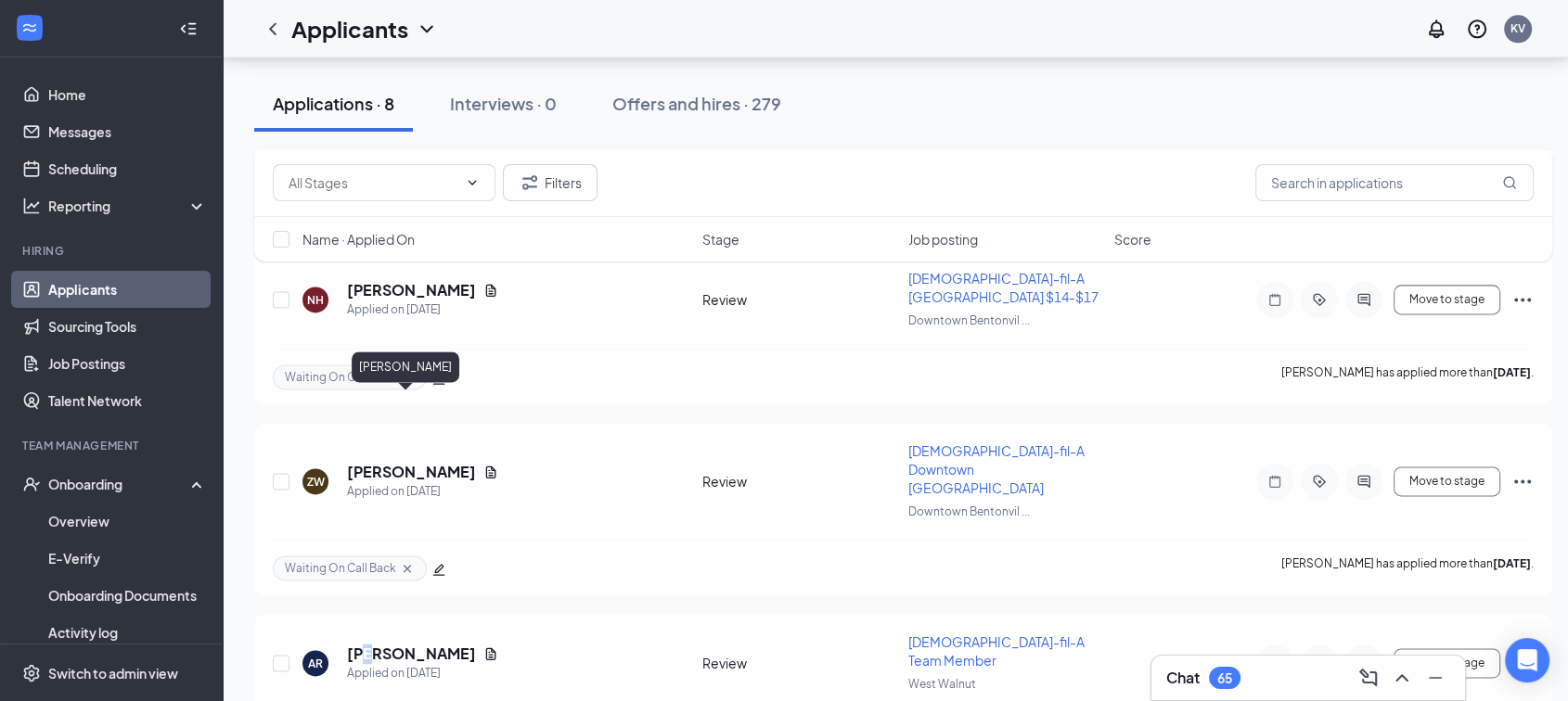
click at [369, 644] on h5 "[PERSON_NAME]" at bounding box center [411, 653] width 129 height 20
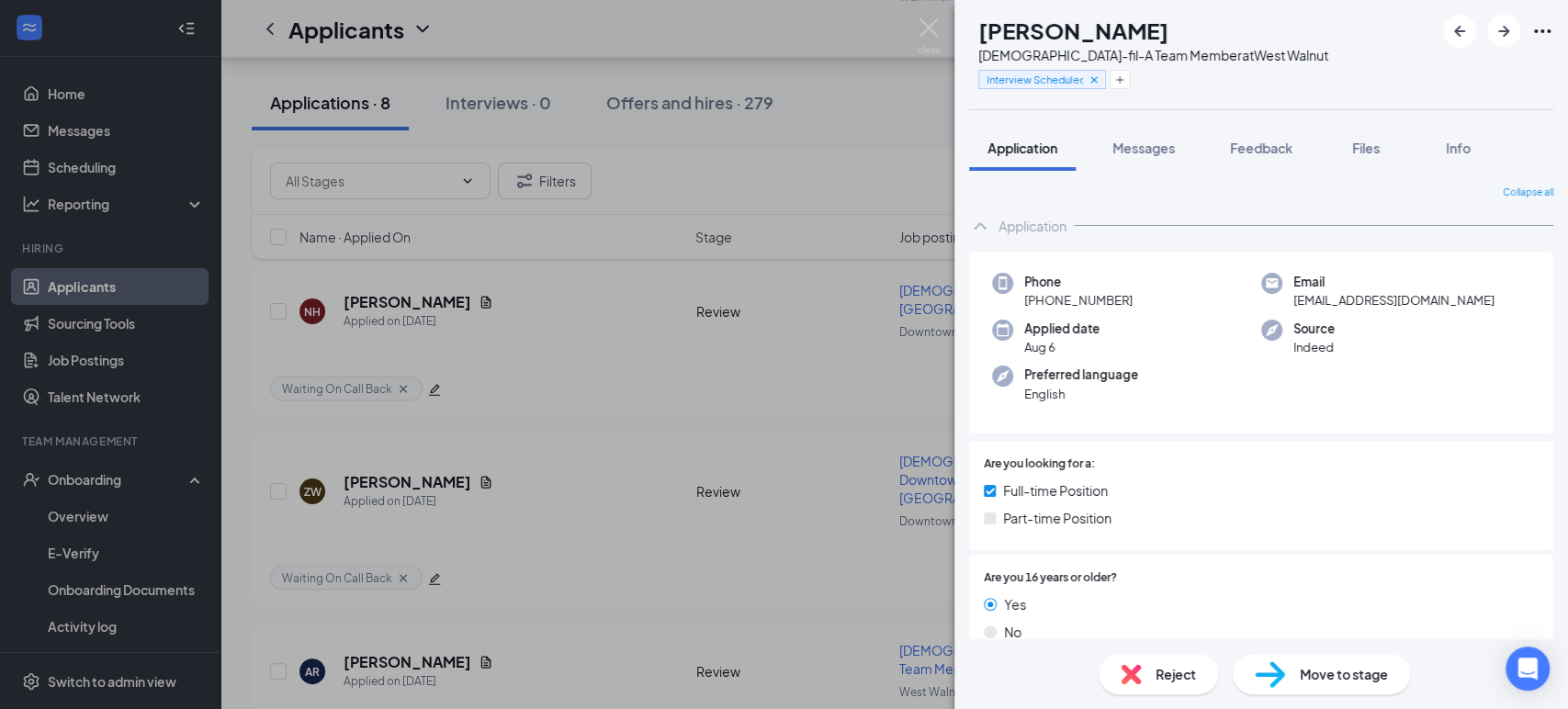
click at [1169, 675] on span "Reject" at bounding box center [1175, 673] width 41 height 20
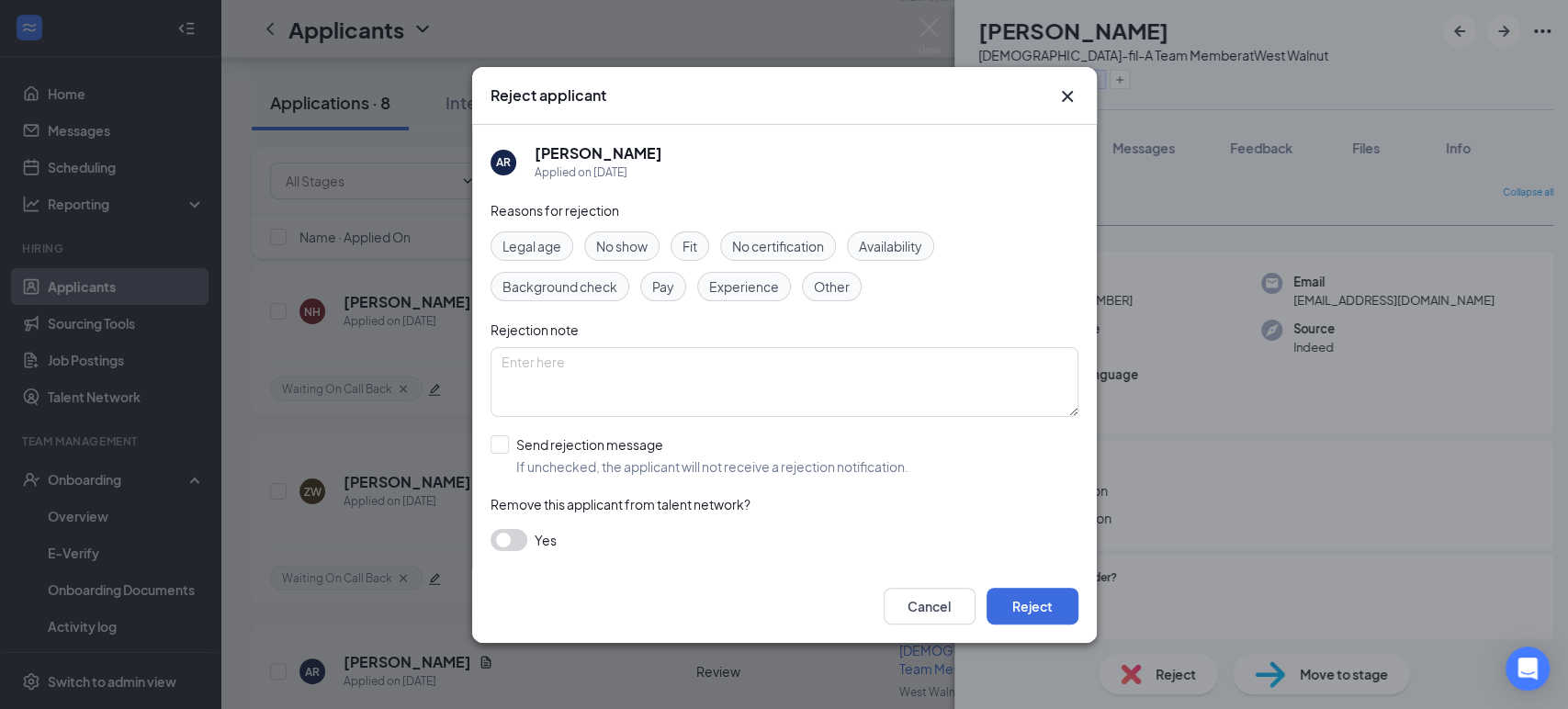
click at [695, 250] on span "Fit" at bounding box center [690, 245] width 15 height 20
click at [1040, 613] on button "Reject" at bounding box center [1032, 606] width 92 height 37
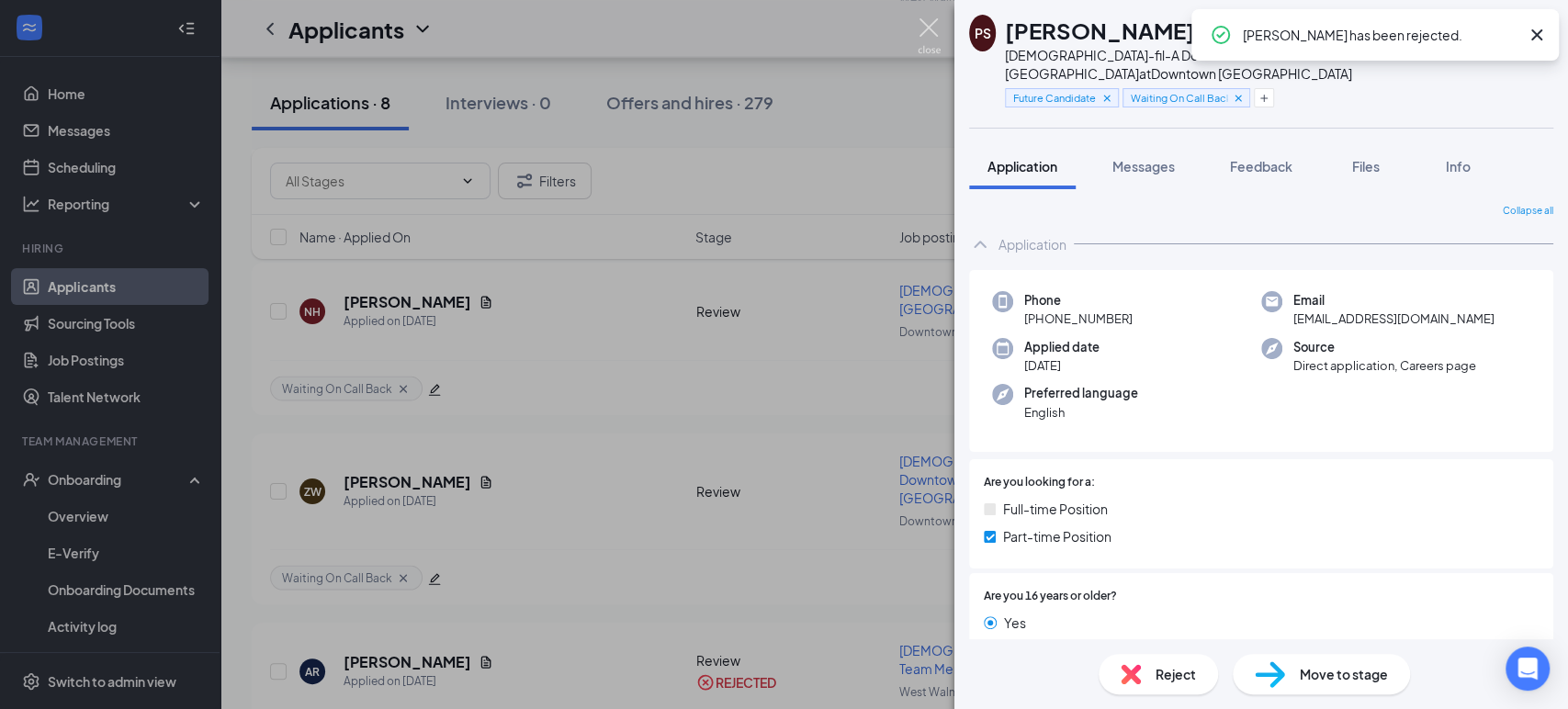
click at [932, 27] on img at bounding box center [929, 36] width 23 height 36
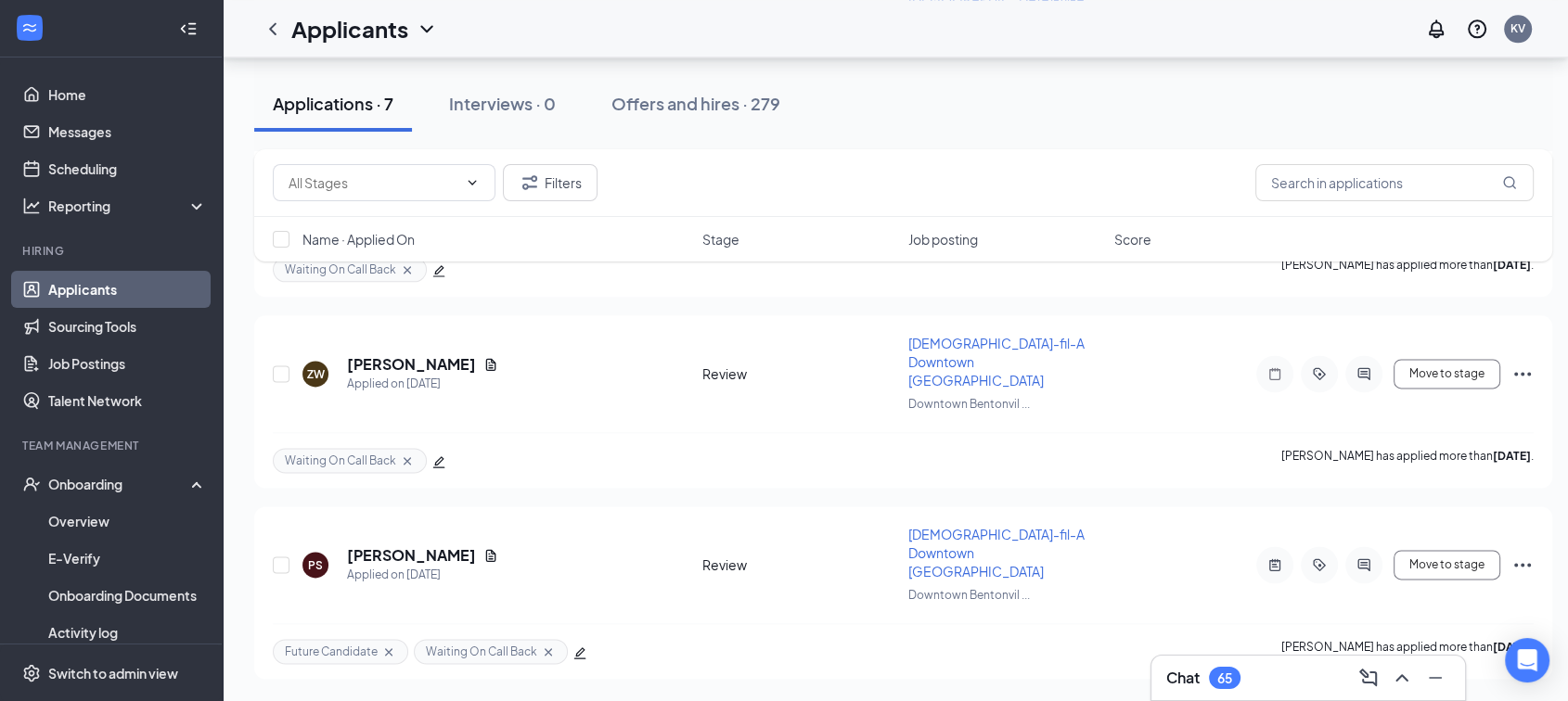
scroll to position [2054, 0]
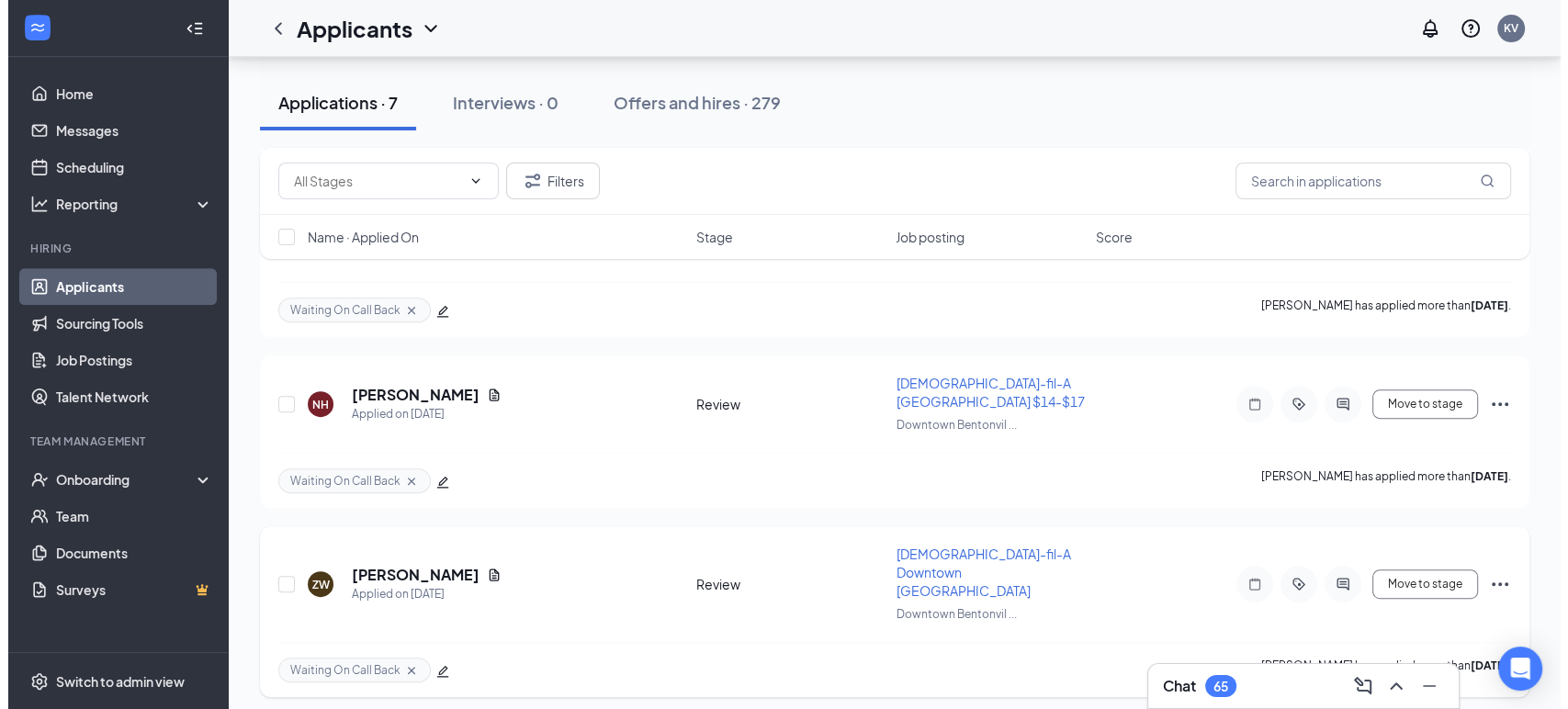
scroll to position [887, 0]
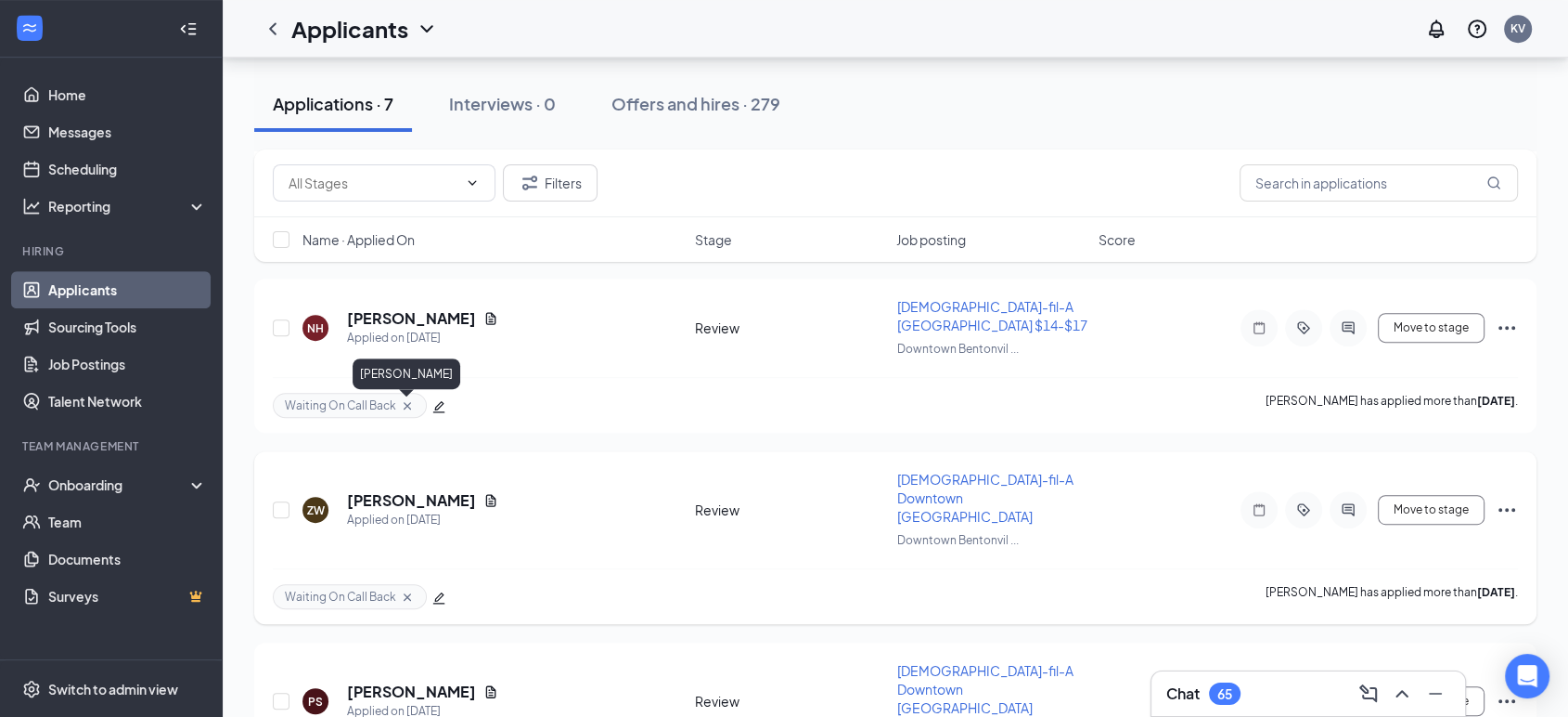
click at [402, 490] on h5 "[PERSON_NAME]" at bounding box center [411, 500] width 129 height 20
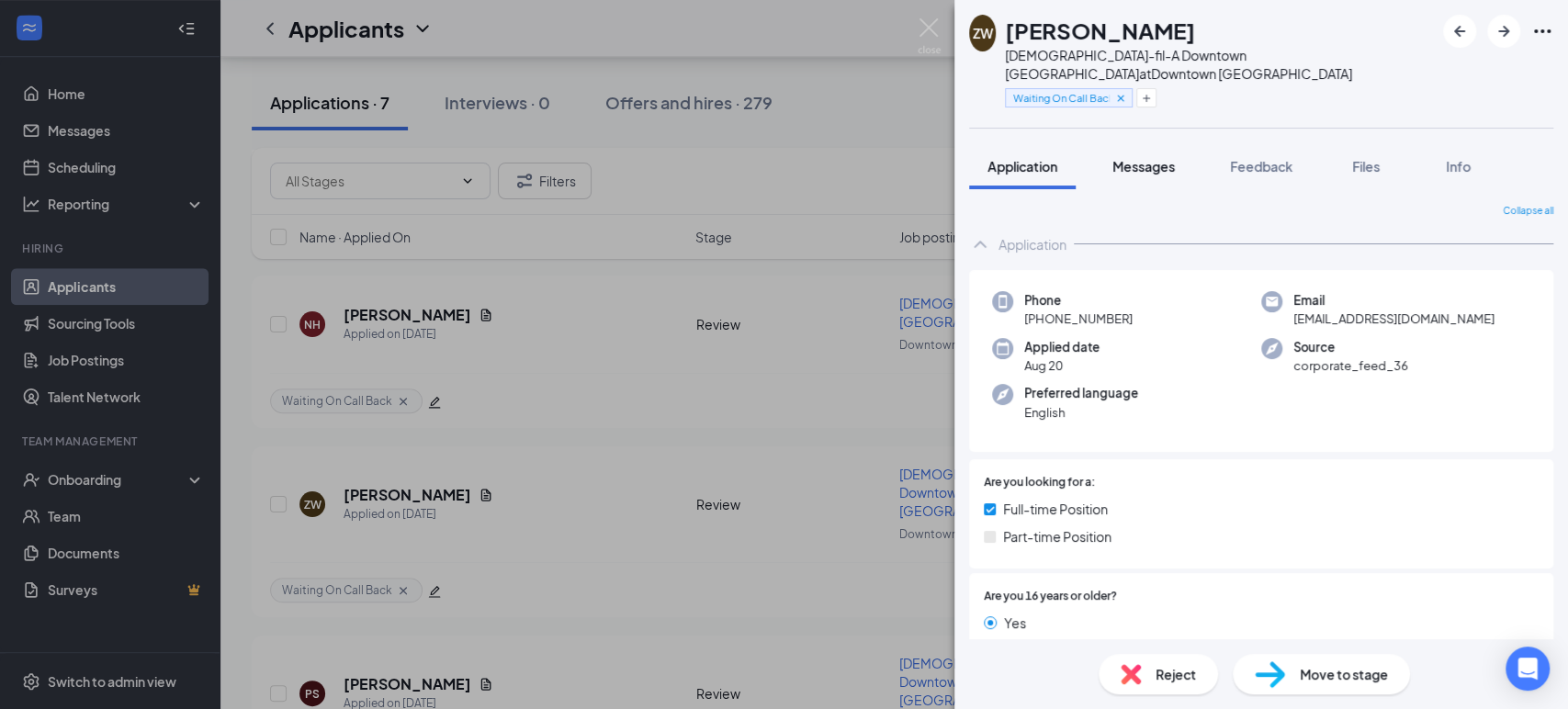
click at [1160, 158] on span "Messages" at bounding box center [1144, 166] width 62 height 16
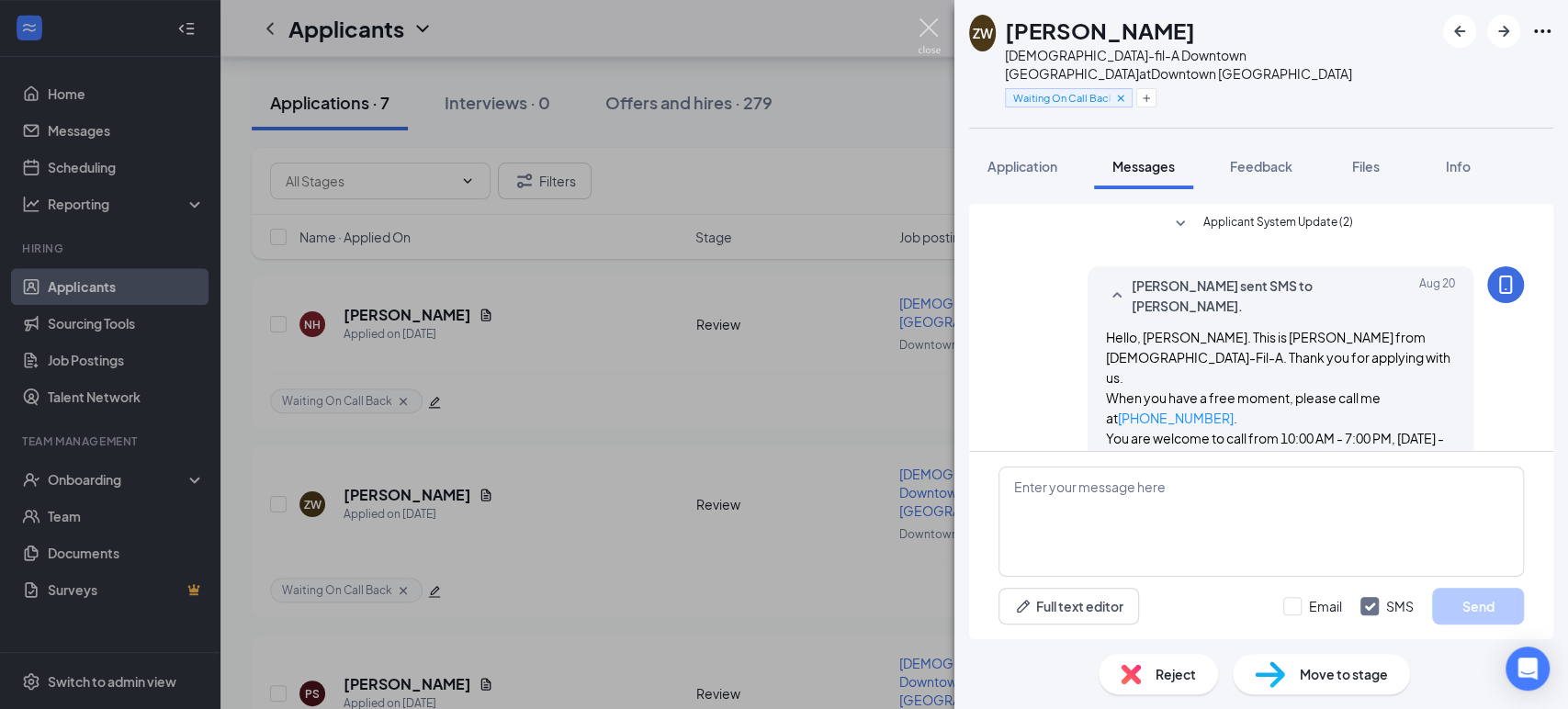
click at [933, 38] on img at bounding box center [929, 36] width 23 height 36
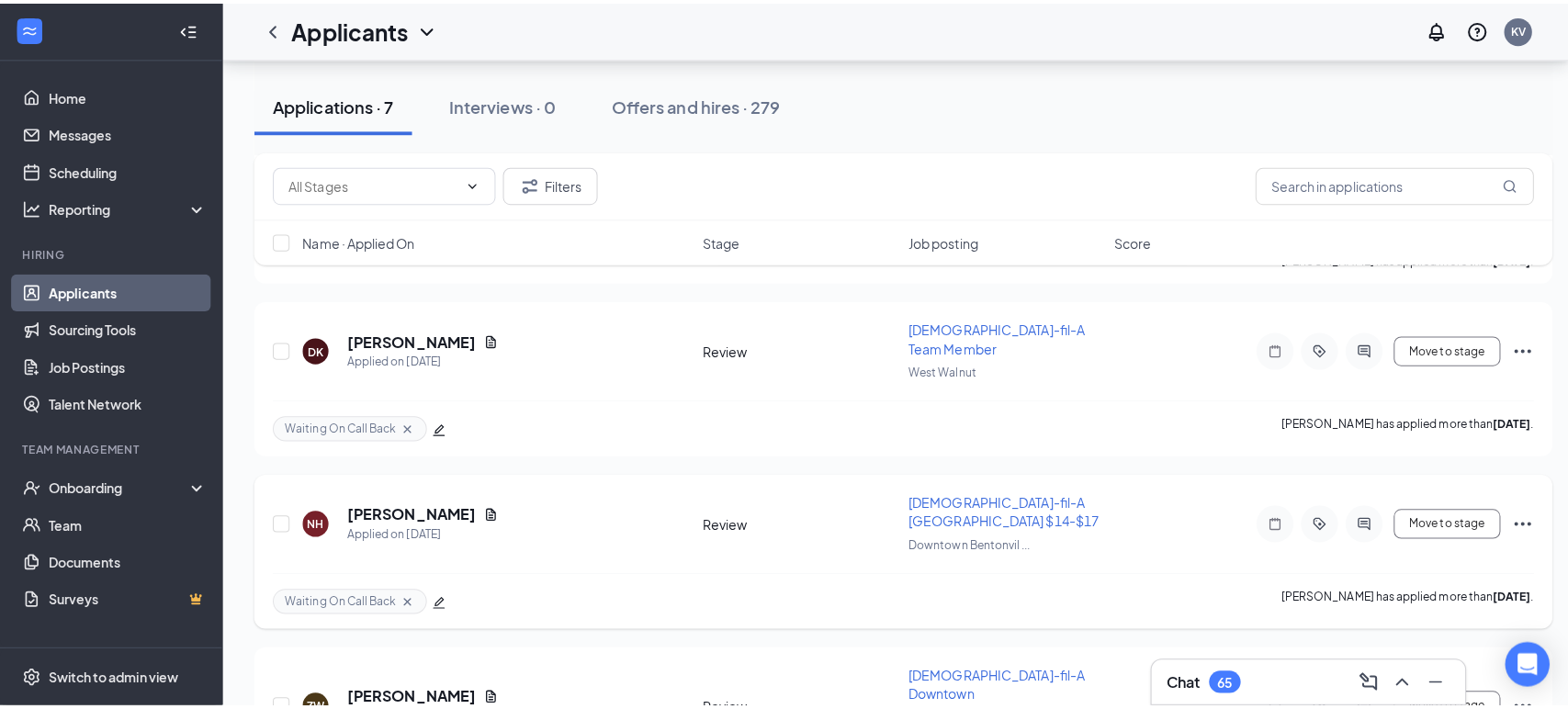
scroll to position [683, 0]
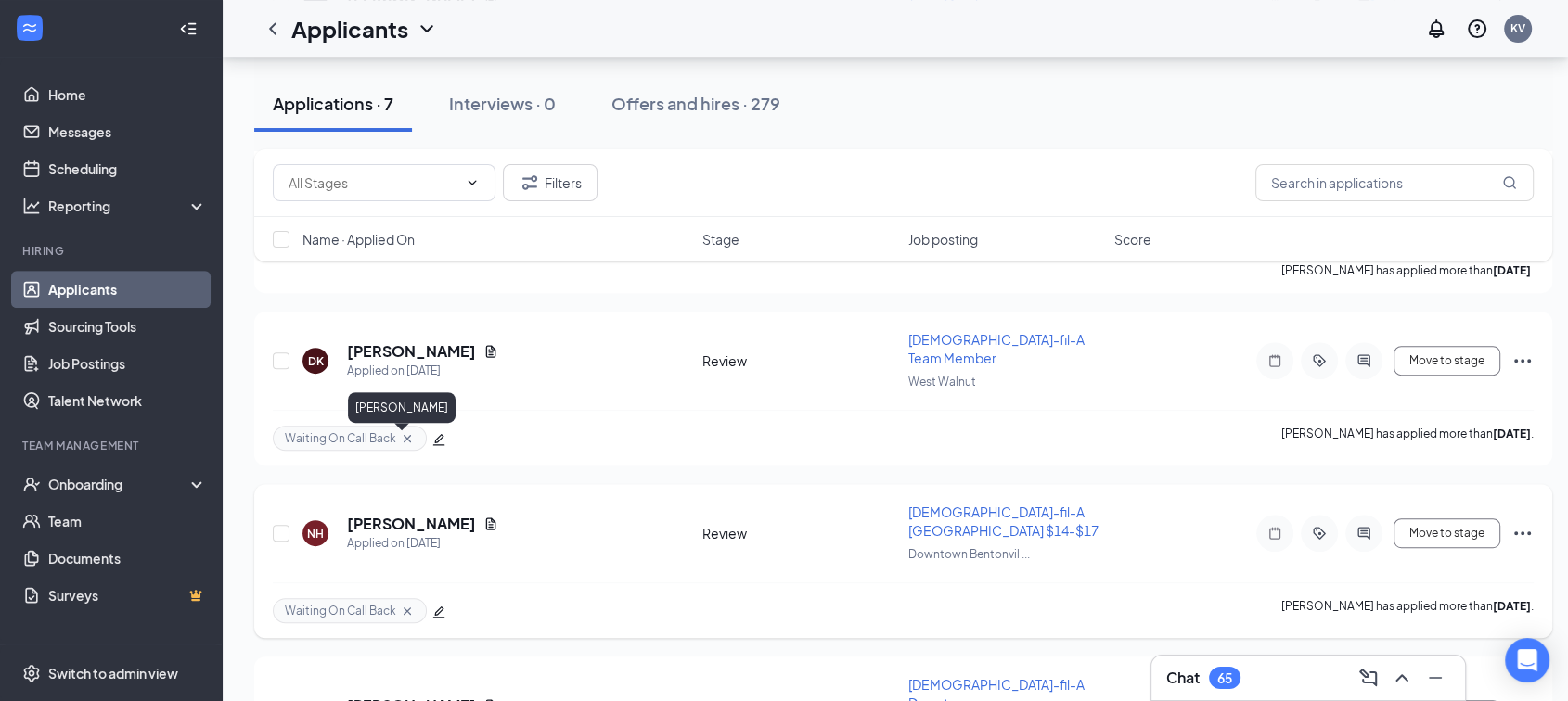
click at [386, 514] on h5 "[PERSON_NAME]" at bounding box center [411, 523] width 129 height 20
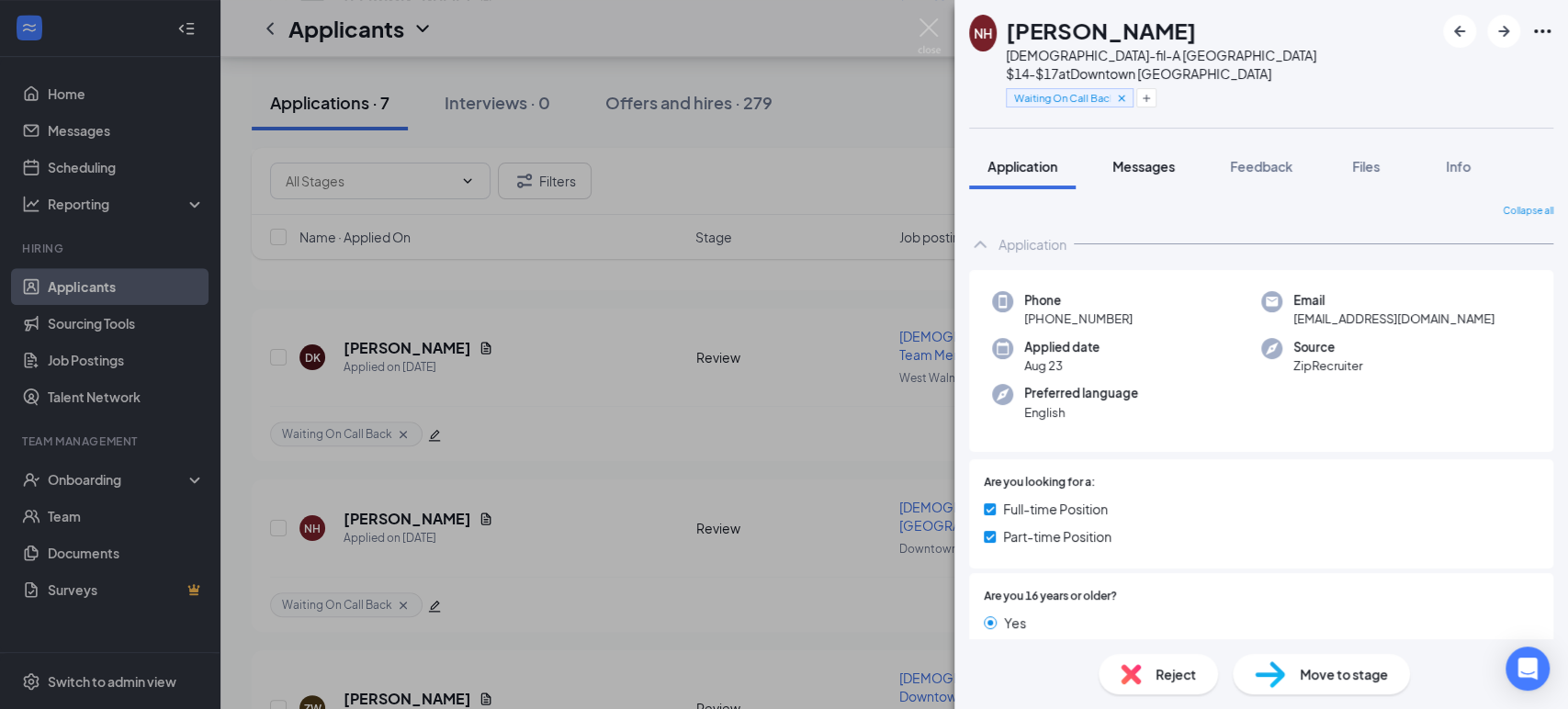
click at [1162, 158] on span "Messages" at bounding box center [1144, 166] width 62 height 16
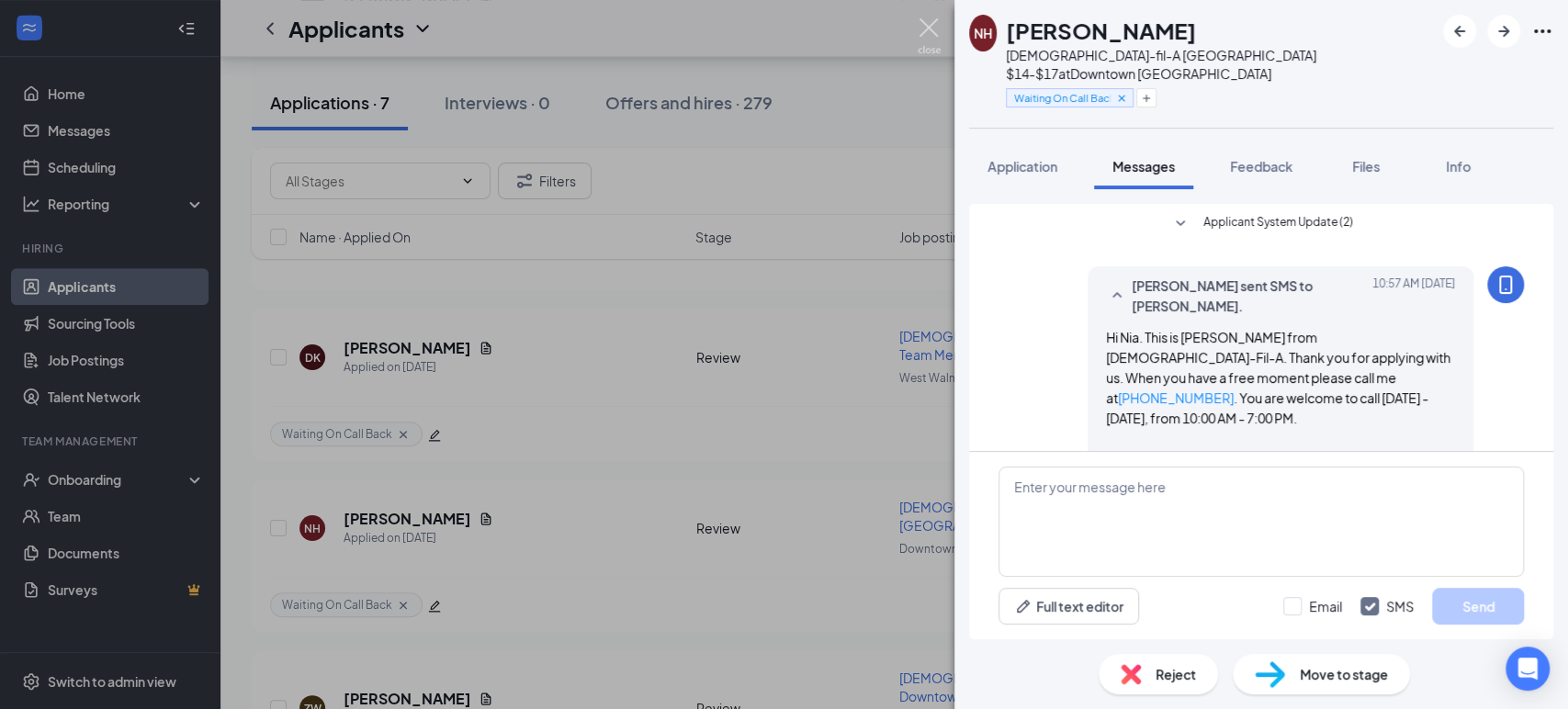
click at [934, 31] on img at bounding box center [929, 36] width 23 height 36
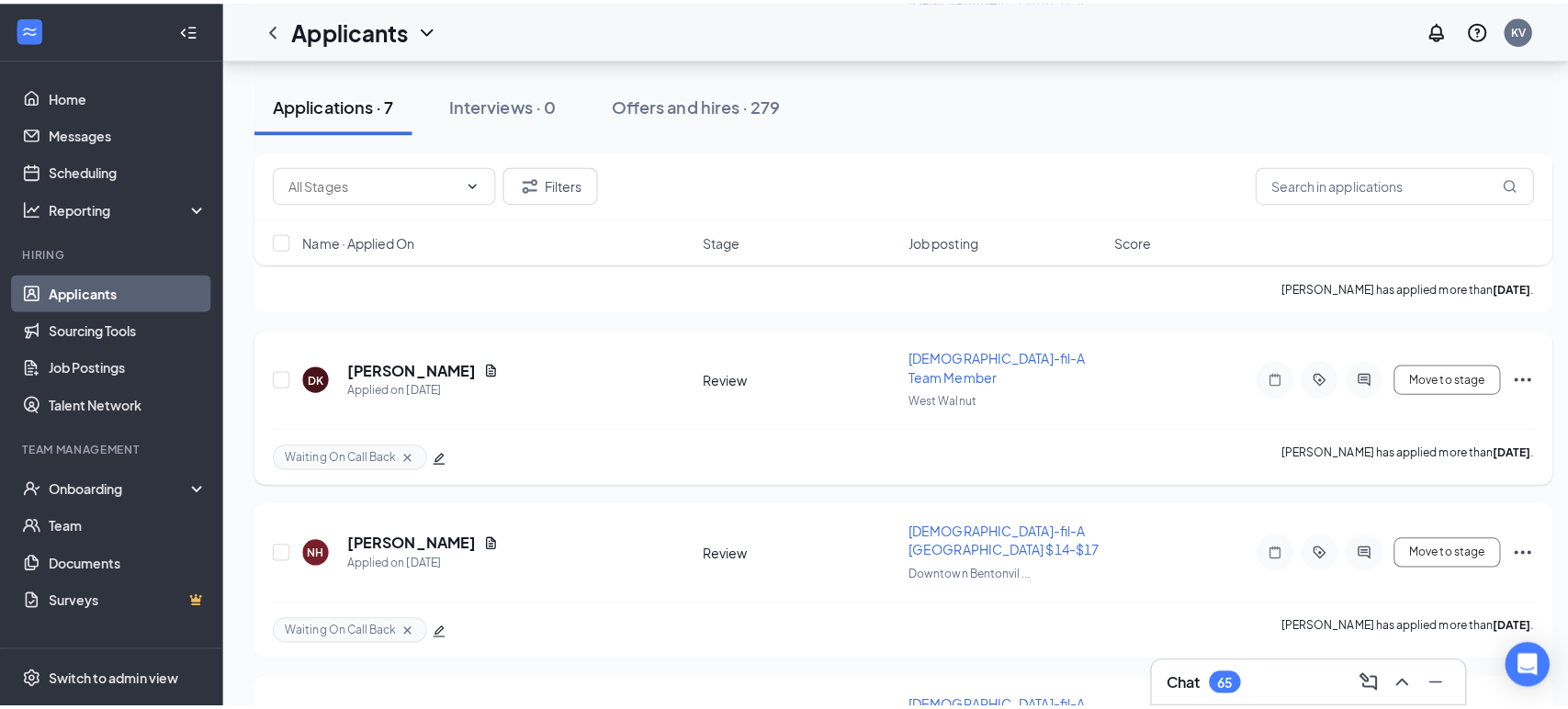
scroll to position [580, 0]
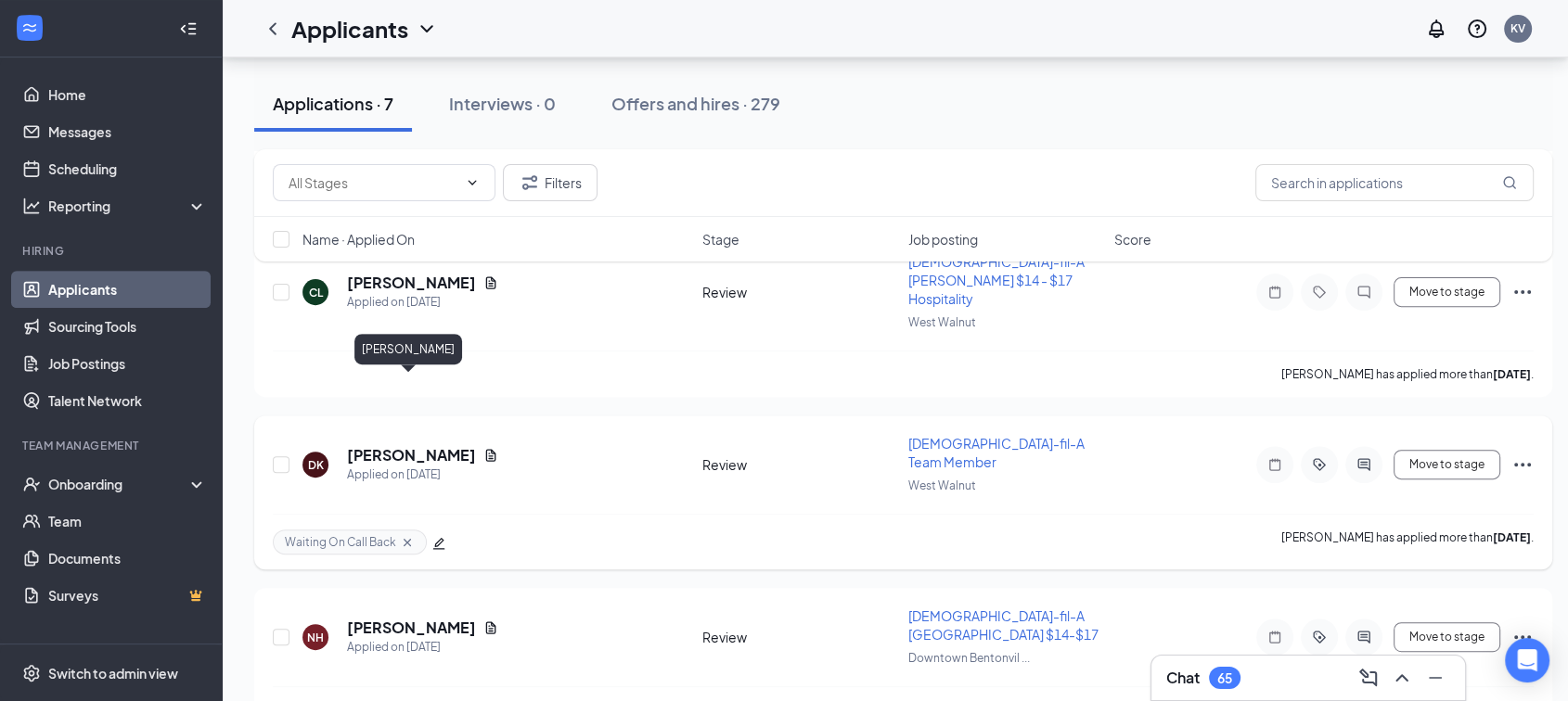
click at [359, 446] on h5 "[PERSON_NAME]" at bounding box center [411, 455] width 129 height 20
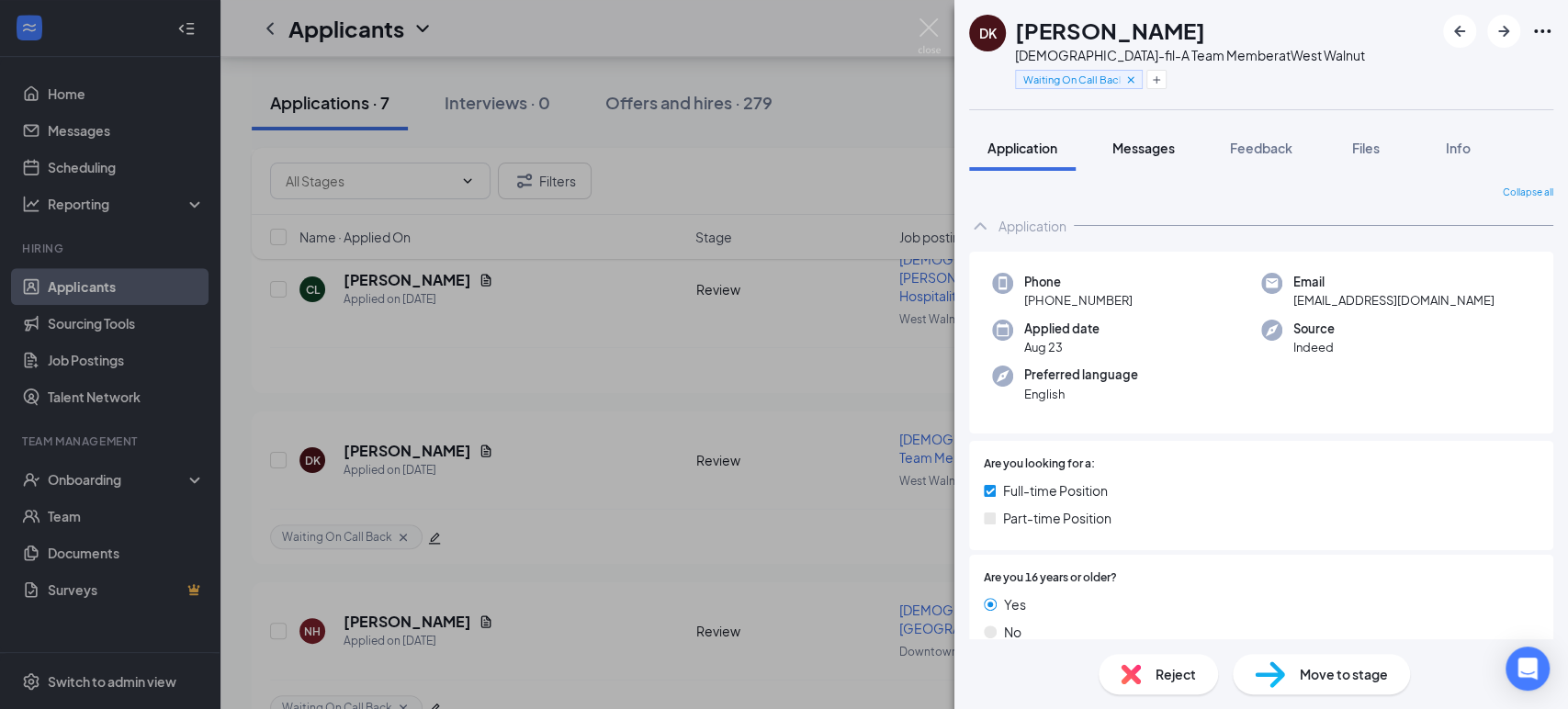
click at [1159, 144] on span "Messages" at bounding box center [1144, 147] width 62 height 16
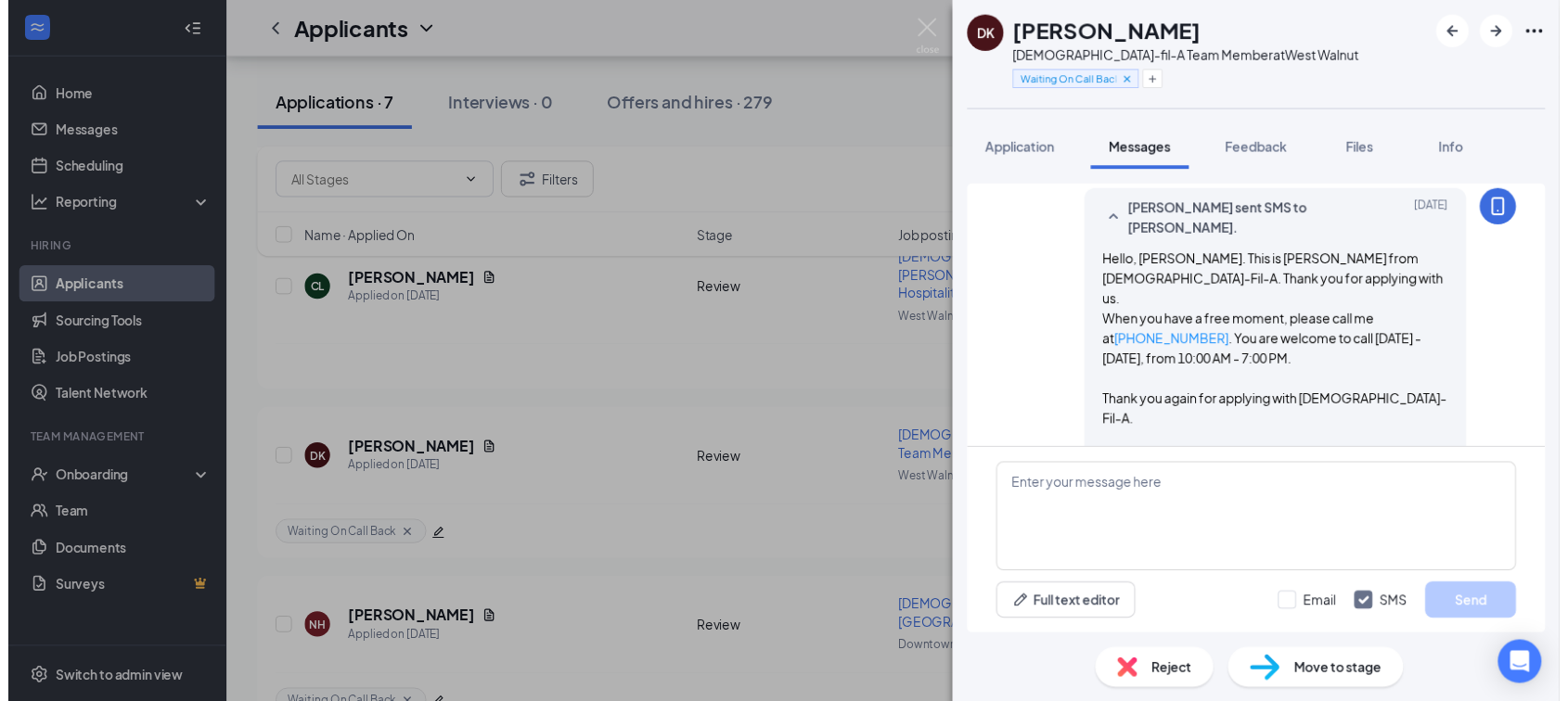
scroll to position [107, 0]
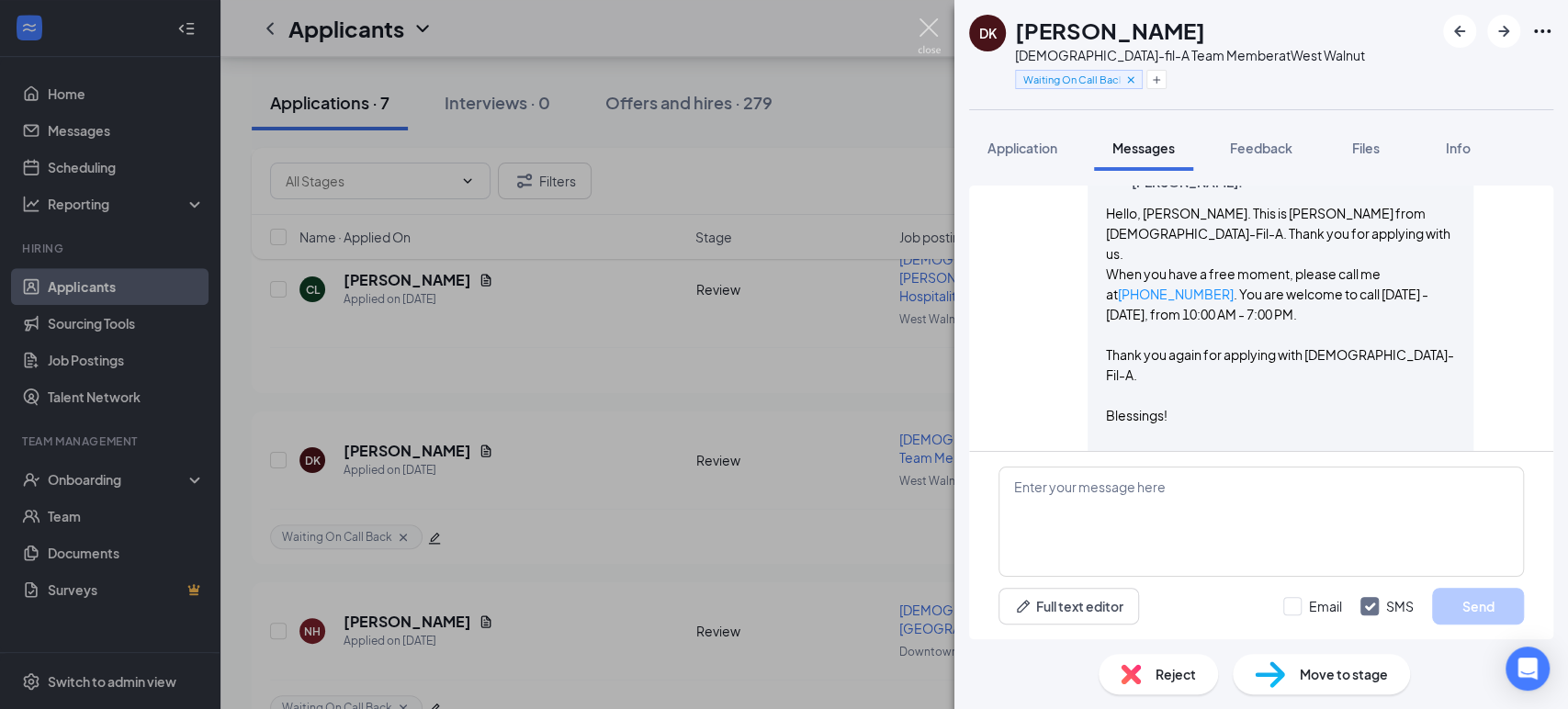
click at [933, 31] on img at bounding box center [929, 36] width 23 height 36
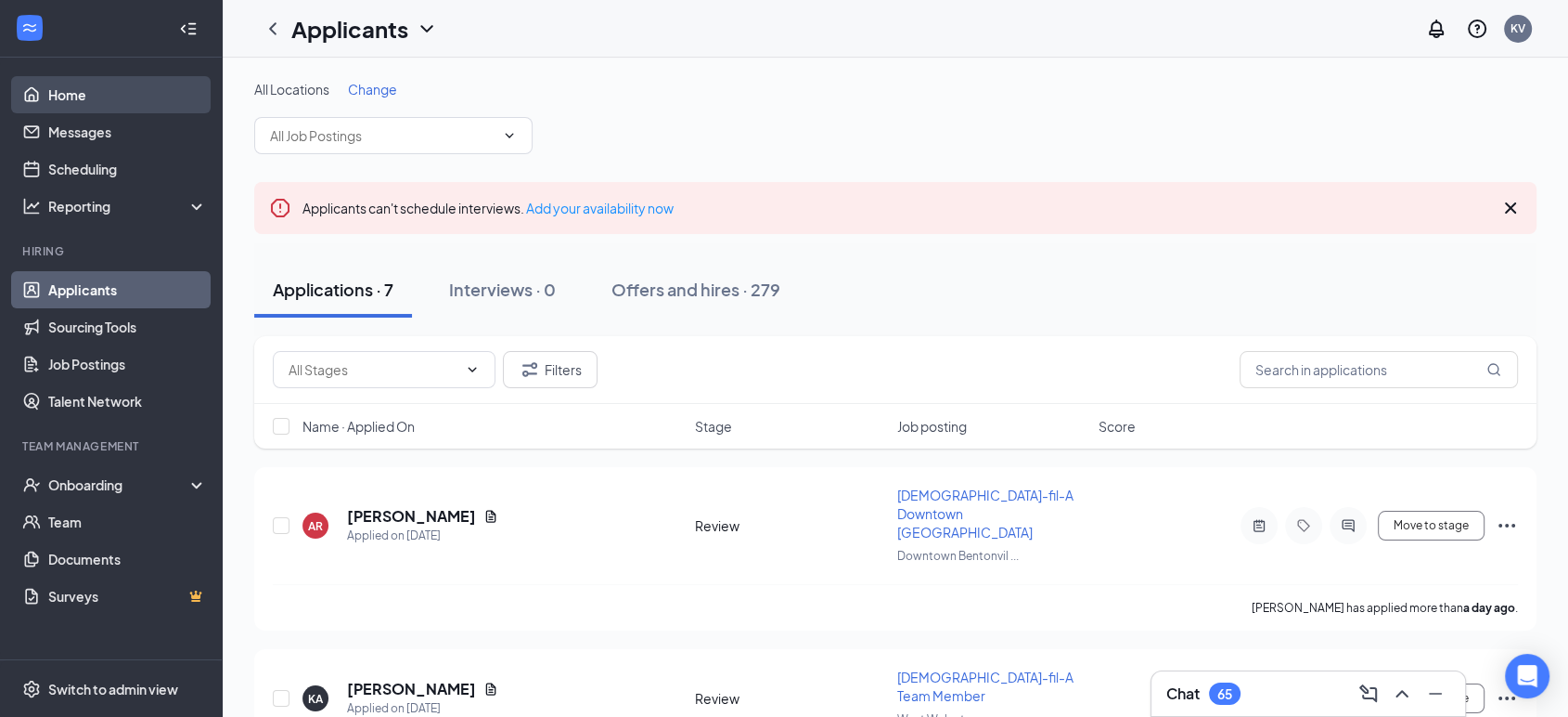
click at [62, 96] on link "Home" at bounding box center [127, 95] width 159 height 37
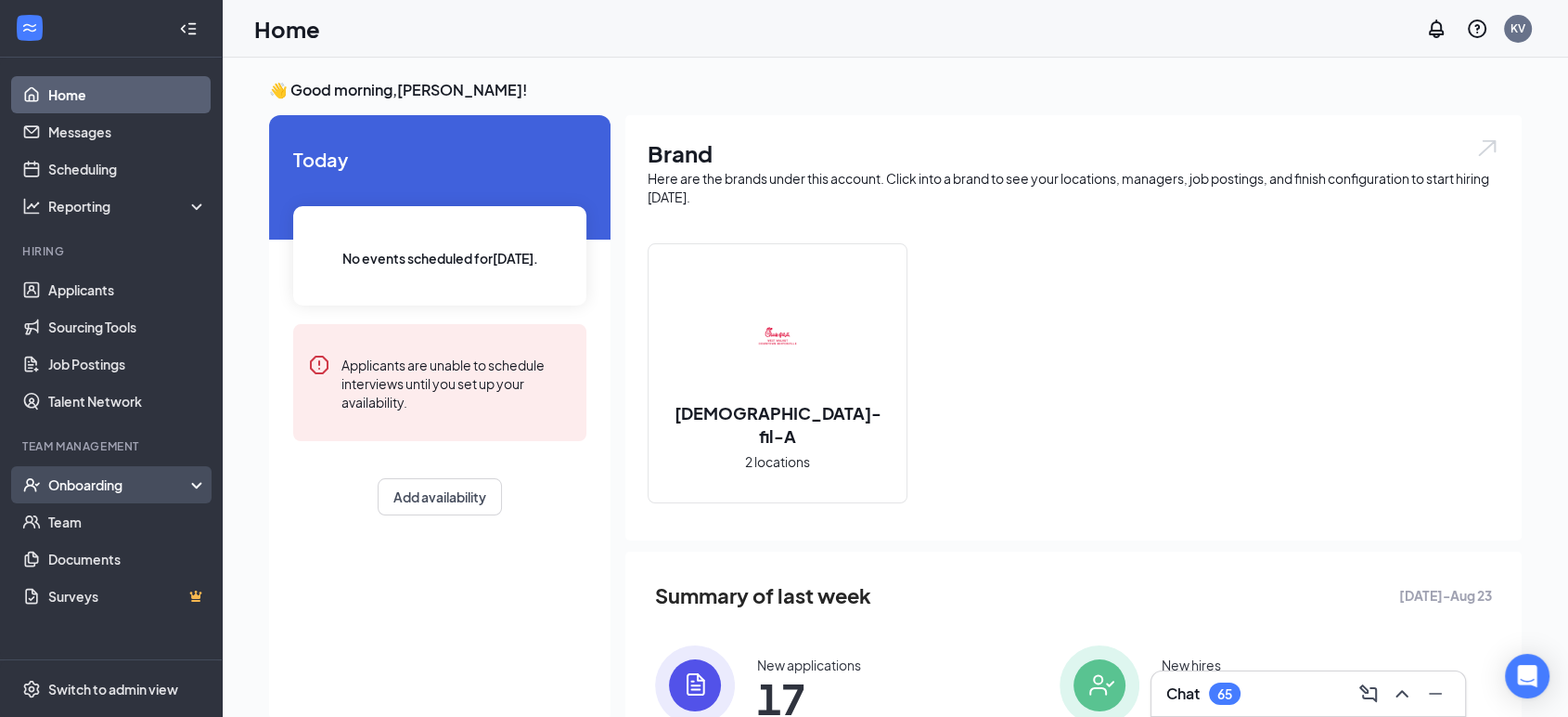
click at [201, 489] on div "Onboarding" at bounding box center [111, 484] width 223 height 37
click at [99, 521] on link "Overview" at bounding box center [127, 522] width 159 height 37
